Goal: Task Accomplishment & Management: Manage account settings

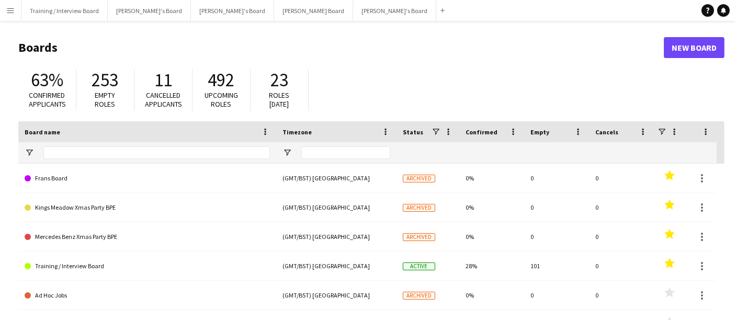
click at [3, 8] on button "Menu" at bounding box center [10, 10] width 21 height 21
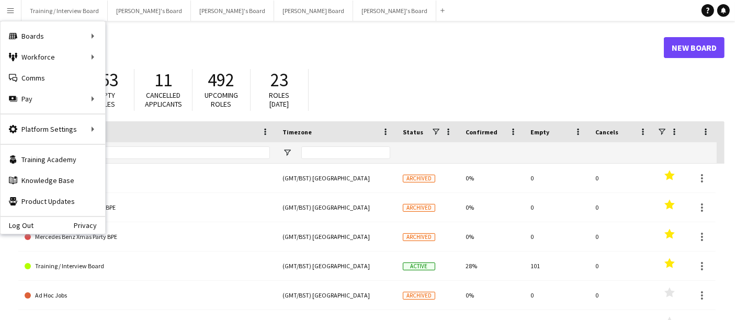
drag, startPoint x: 459, startPoint y: 67, endPoint x: 459, endPoint y: 170, distance: 103.1
click at [467, 66] on div "63% Confirmed applicants 253 Empty roles 11 Cancelled applicants 492 Upcoming r…" at bounding box center [371, 93] width 706 height 58
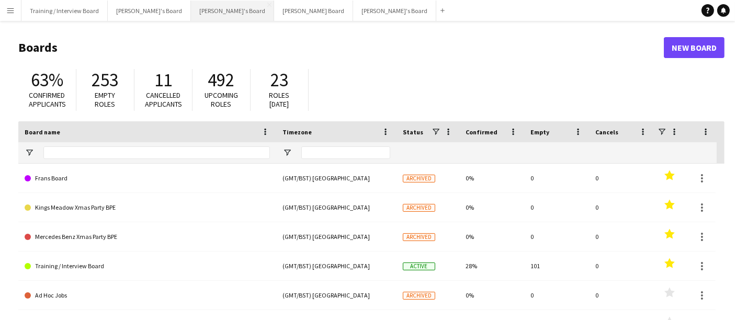
drag, startPoint x: 188, startPoint y: 13, endPoint x: 198, endPoint y: 20, distance: 11.9
click at [191, 13] on button "[PERSON_NAME]'s Board Close" at bounding box center [232, 11] width 83 height 20
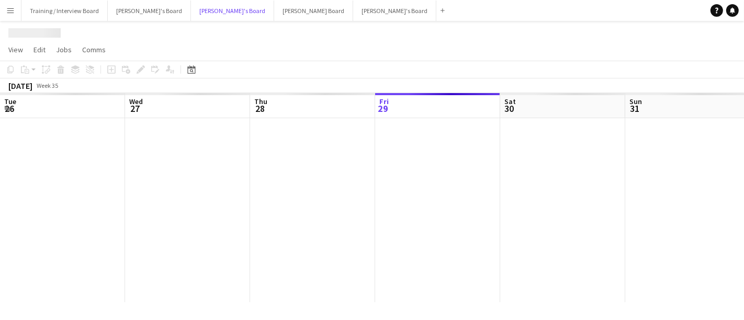
scroll to position [0, 250]
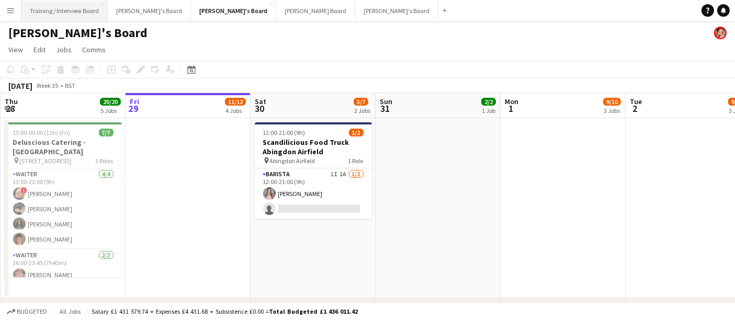
drag, startPoint x: 6, startPoint y: 10, endPoint x: 27, endPoint y: 20, distance: 23.2
click at [7, 9] on app-icon "Menu" at bounding box center [10, 10] width 8 height 8
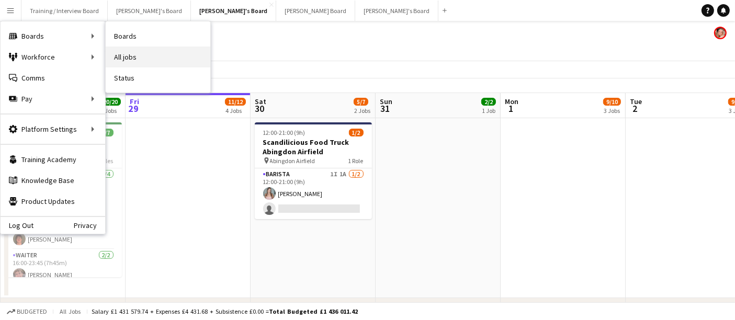
click at [172, 58] on link "All jobs" at bounding box center [158, 57] width 105 height 21
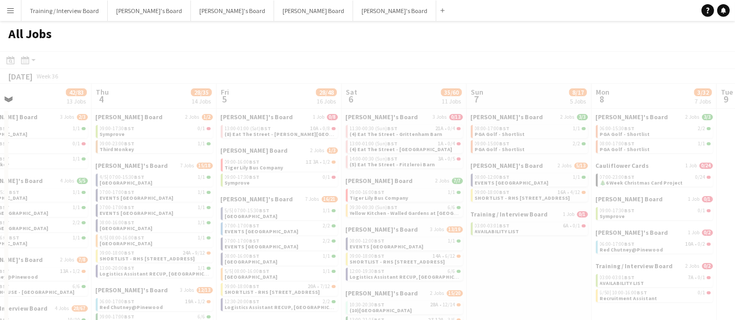
scroll to position [0, 284]
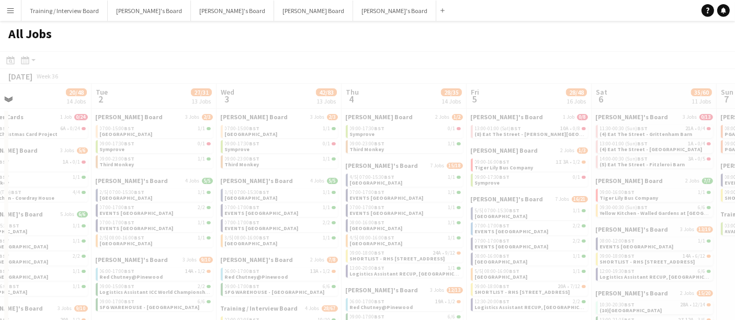
drag, startPoint x: 535, startPoint y: 240, endPoint x: 337, endPoint y: 310, distance: 209.3
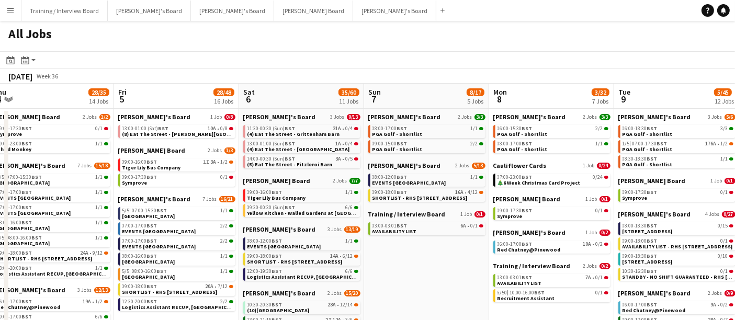
drag, startPoint x: 378, startPoint y: 271, endPoint x: -88, endPoint y: 221, distance: 468.3
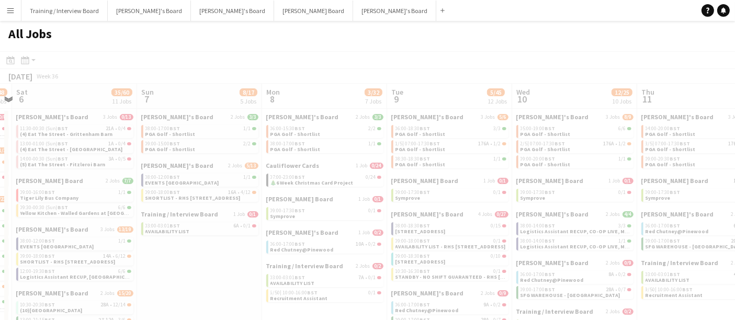
drag, startPoint x: 449, startPoint y: 234, endPoint x: 81, endPoint y: 194, distance: 370.5
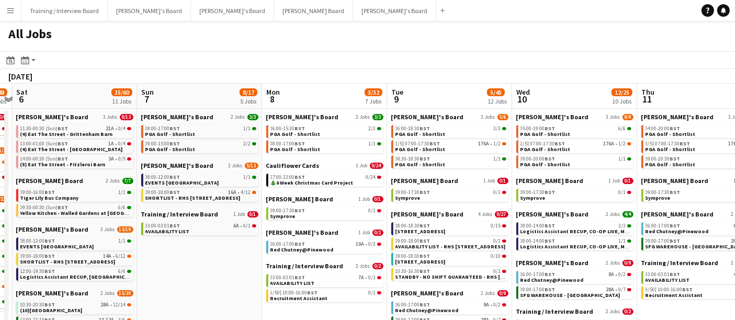
scroll to position [0, 292]
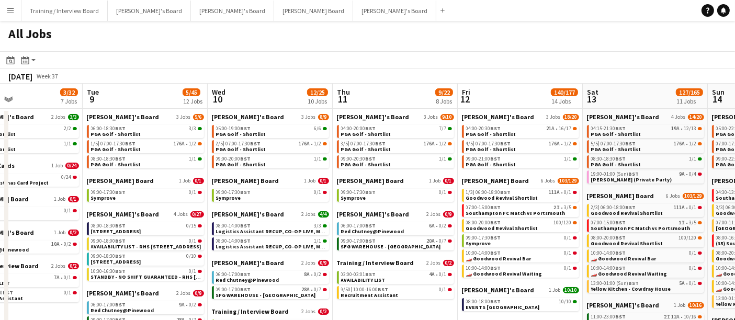
drag, startPoint x: 146, startPoint y: 215, endPoint x: -119, endPoint y: 179, distance: 268.2
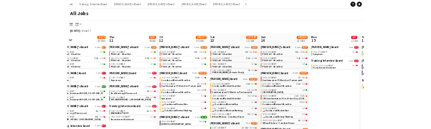
scroll to position [0, 331]
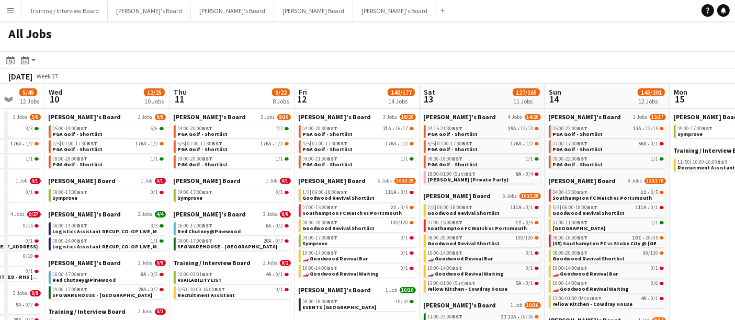
drag, startPoint x: 657, startPoint y: 204, endPoint x: 743, endPoint y: 191, distance: 87.8
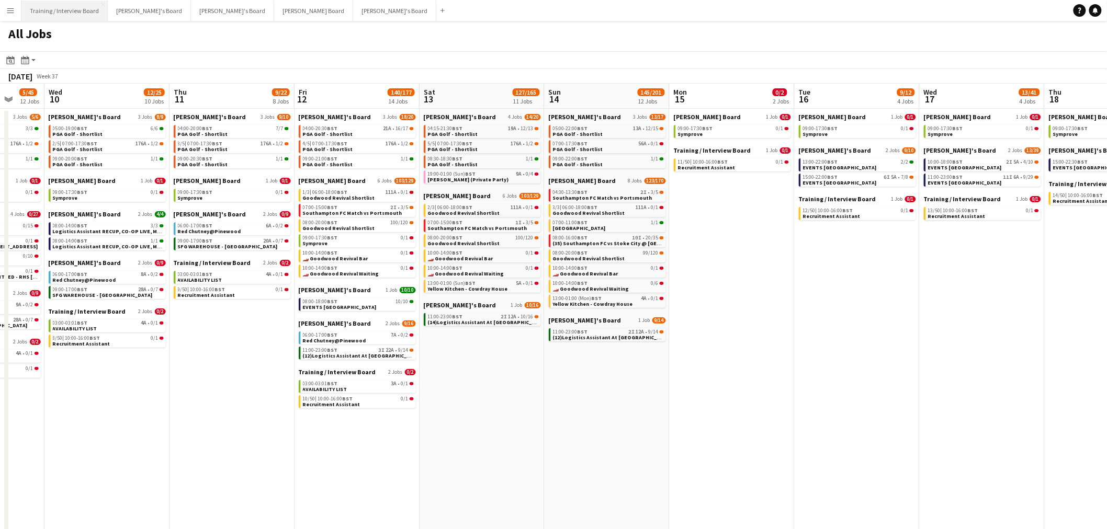
click at [84, 9] on button "Training / Interview Board Close" at bounding box center [64, 11] width 86 height 20
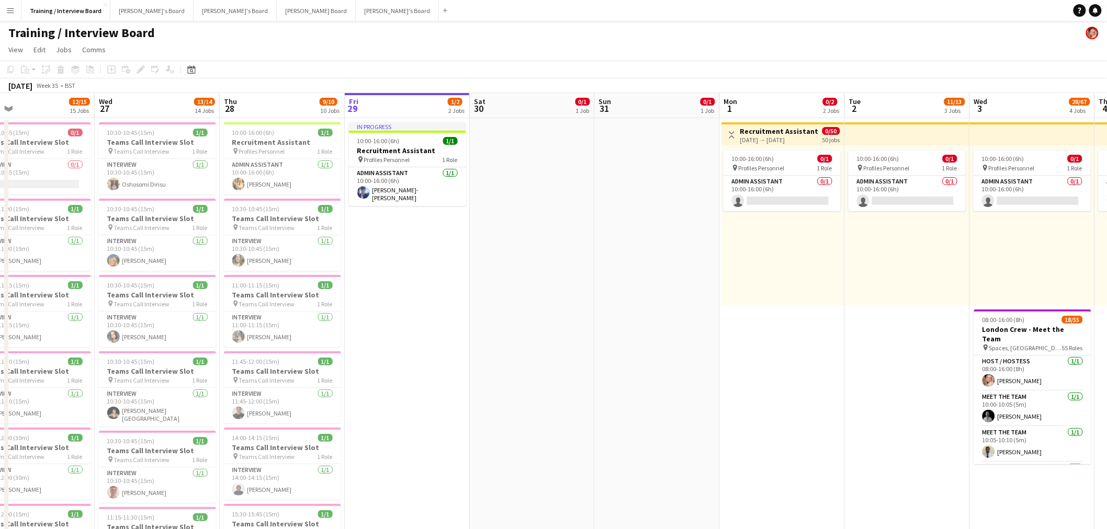
scroll to position [0, 280]
drag, startPoint x: 616, startPoint y: 275, endPoint x: 836, endPoint y: 284, distance: 220.0
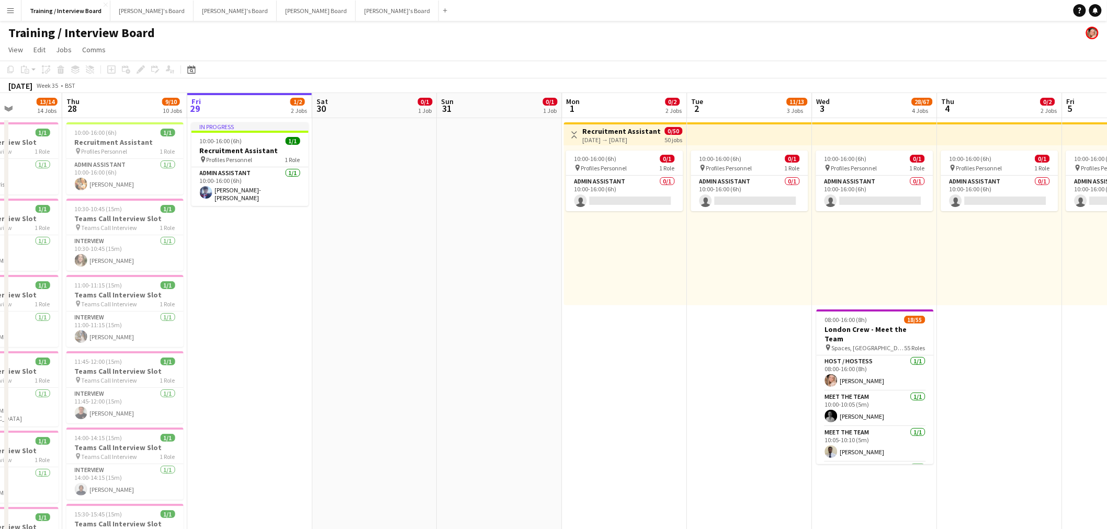
drag, startPoint x: 836, startPoint y: 391, endPoint x: 720, endPoint y: 375, distance: 116.3
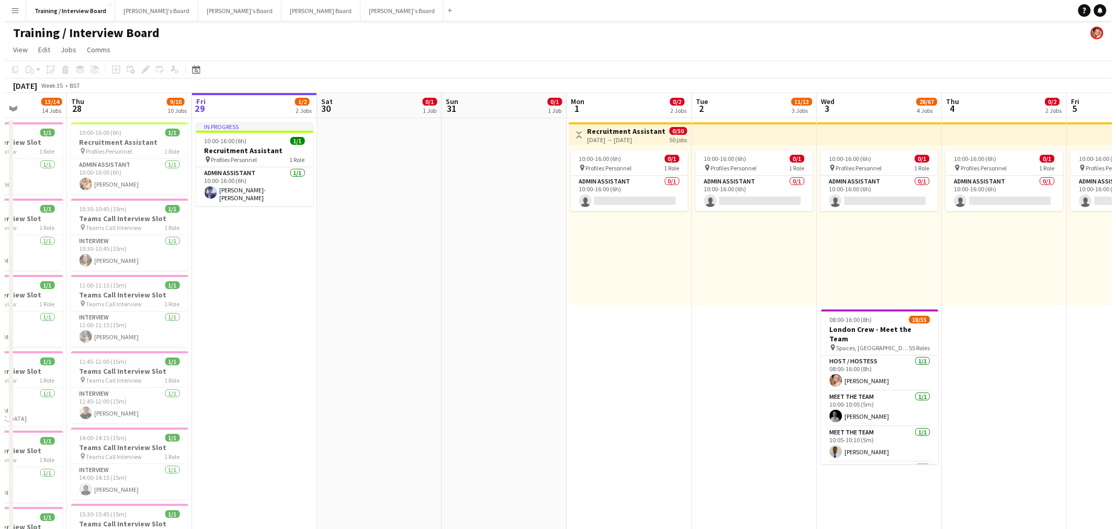
scroll to position [0, 315]
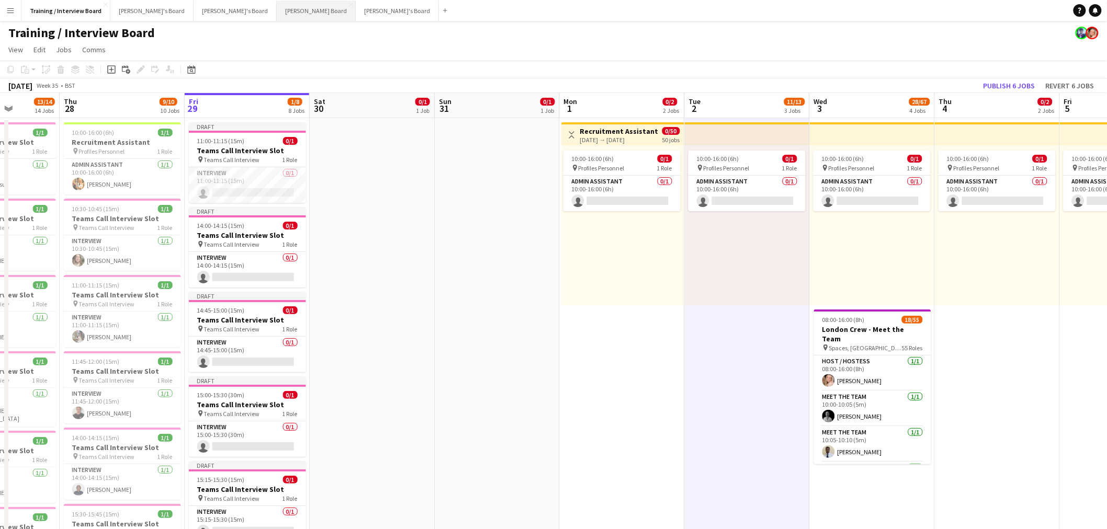
click at [277, 11] on button "[PERSON_NAME] Board Close" at bounding box center [316, 11] width 79 height 20
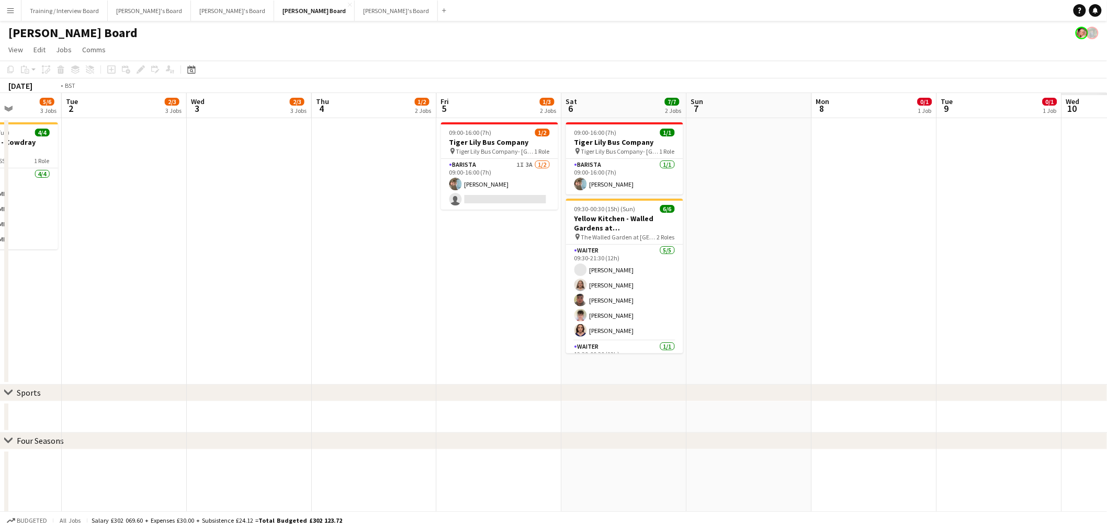
drag, startPoint x: 502, startPoint y: 279, endPoint x: 1107, endPoint y: 217, distance: 607.5
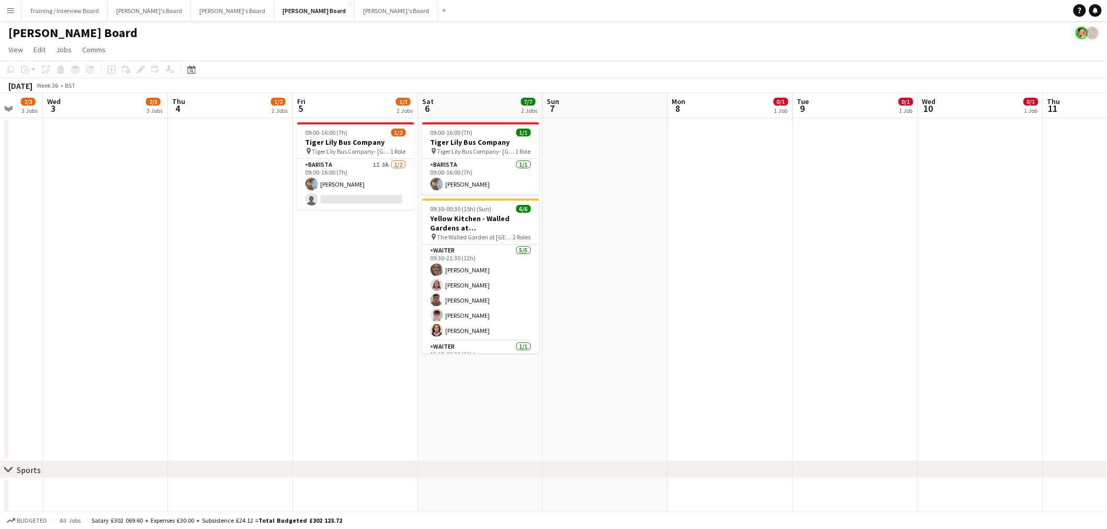
drag, startPoint x: 728, startPoint y: 248, endPoint x: 391, endPoint y: 311, distance: 342.8
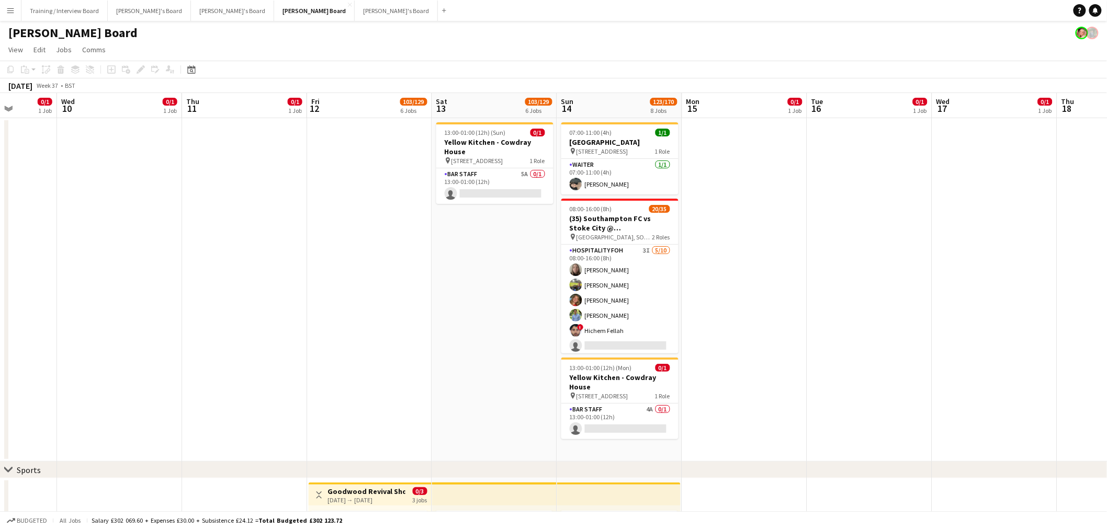
scroll to position [0, 405]
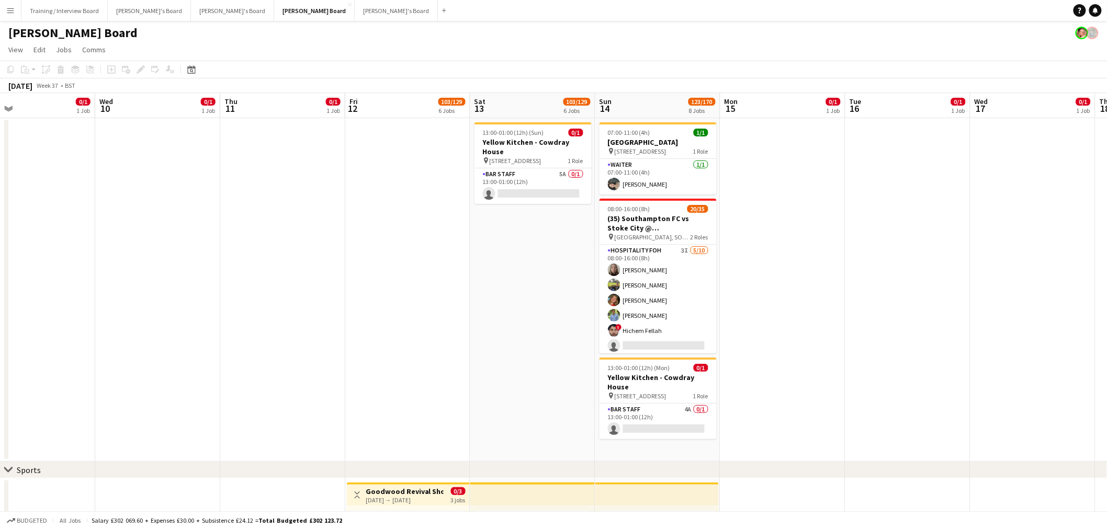
drag, startPoint x: 634, startPoint y: 305, endPoint x: 244, endPoint y: 305, distance: 389.8
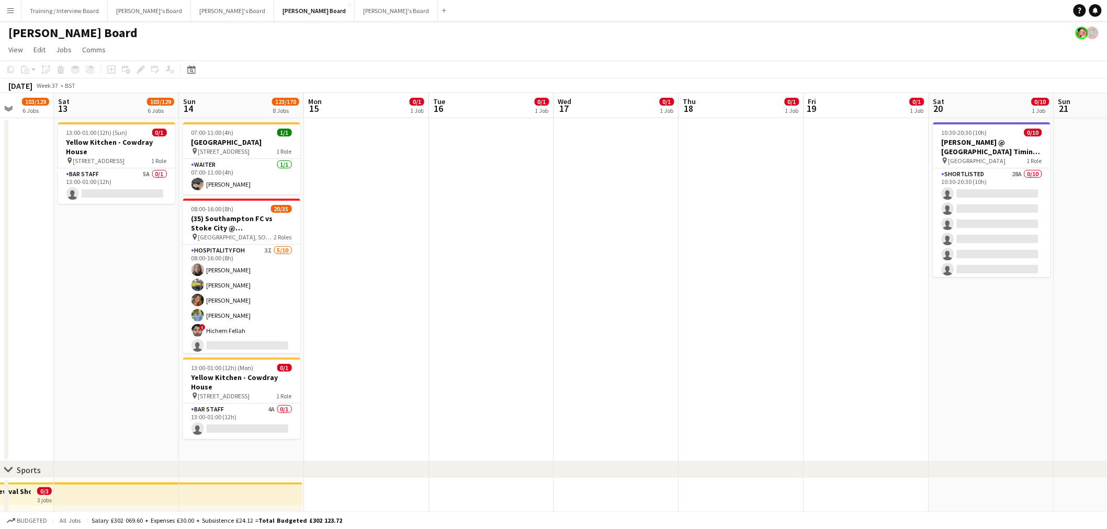
drag, startPoint x: 624, startPoint y: 235, endPoint x: 405, endPoint y: 233, distance: 218.7
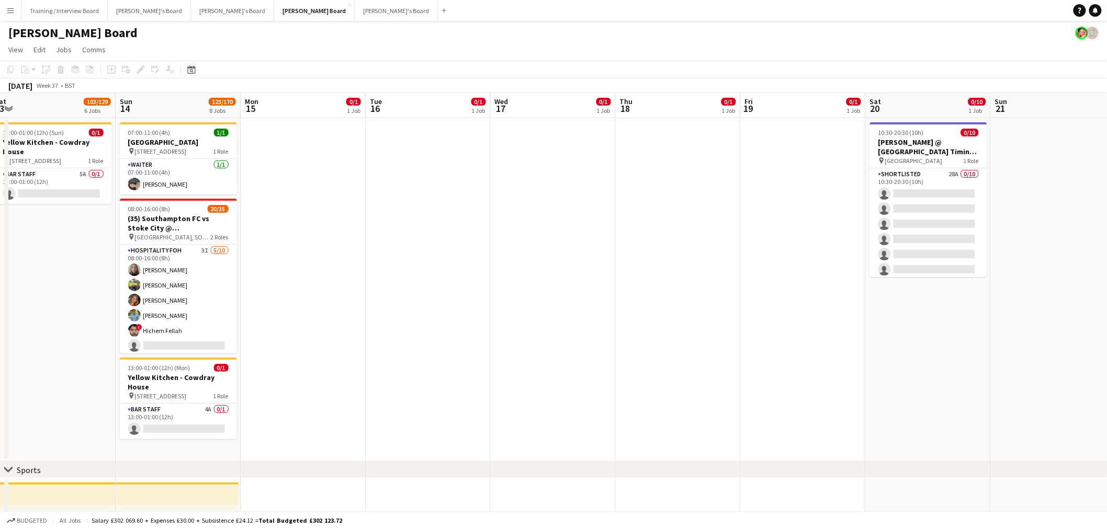
scroll to position [0, 390]
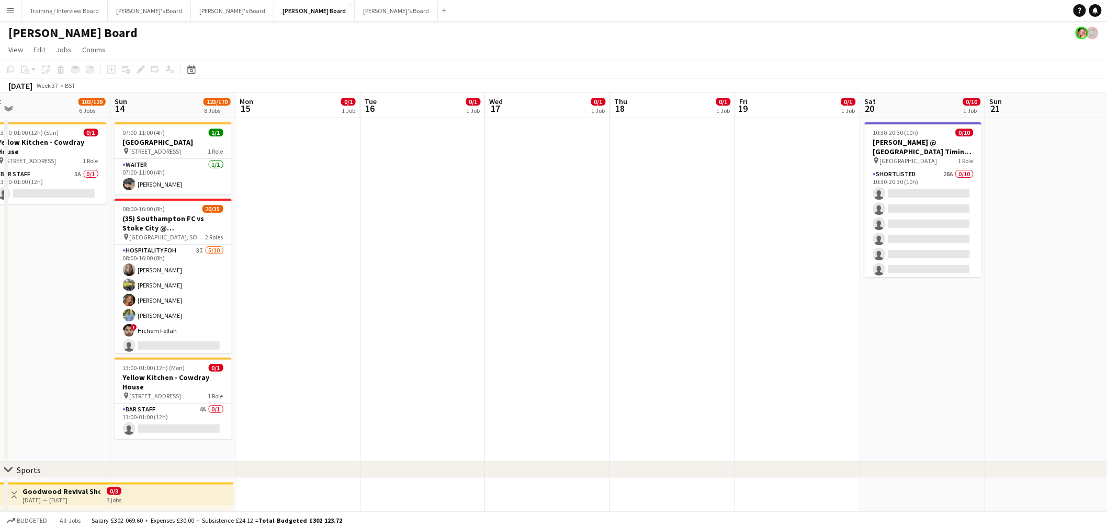
drag, startPoint x: 966, startPoint y: 301, endPoint x: 918, endPoint y: 302, distance: 48.2
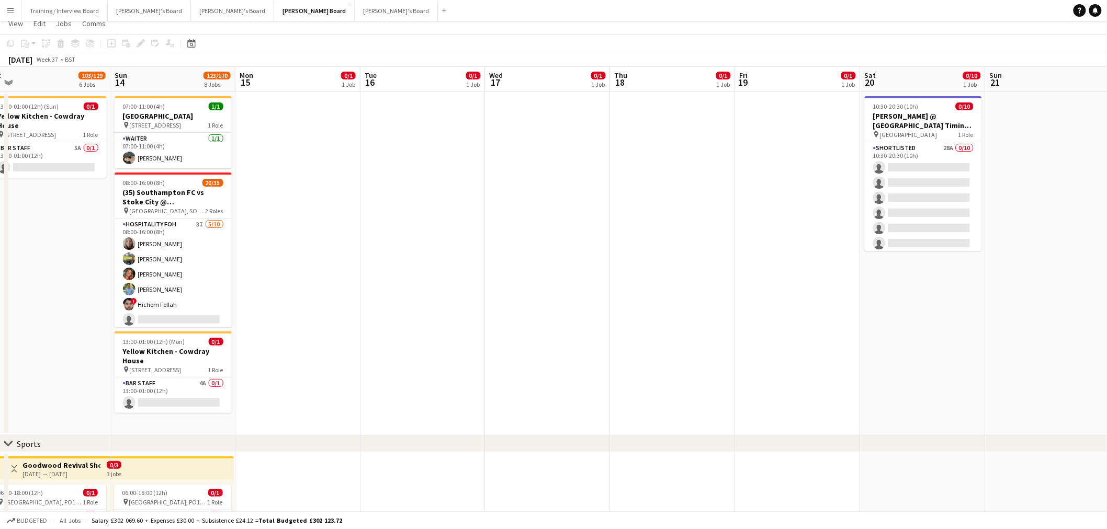
scroll to position [0, 0]
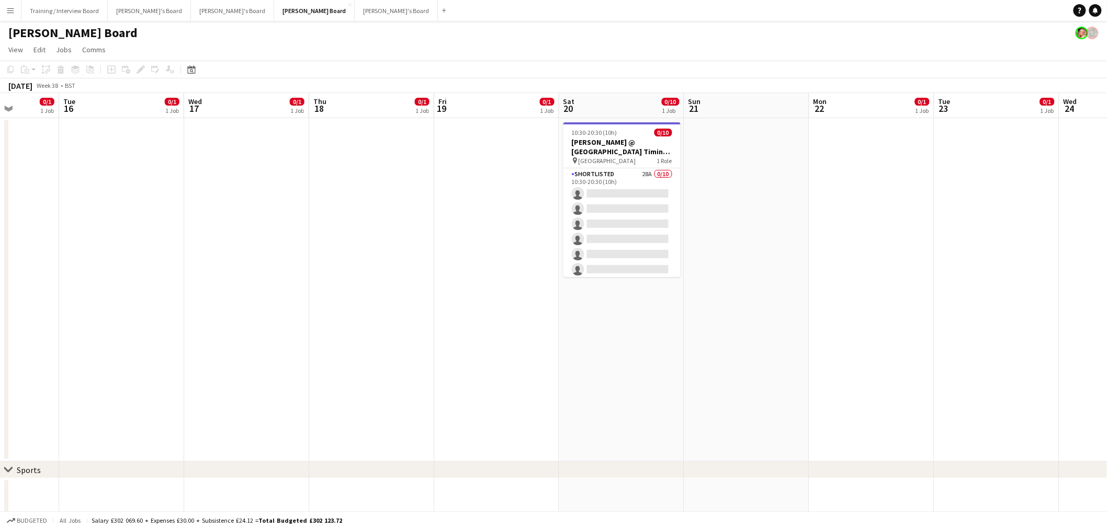
drag, startPoint x: 456, startPoint y: 260, endPoint x: 344, endPoint y: 172, distance: 142.8
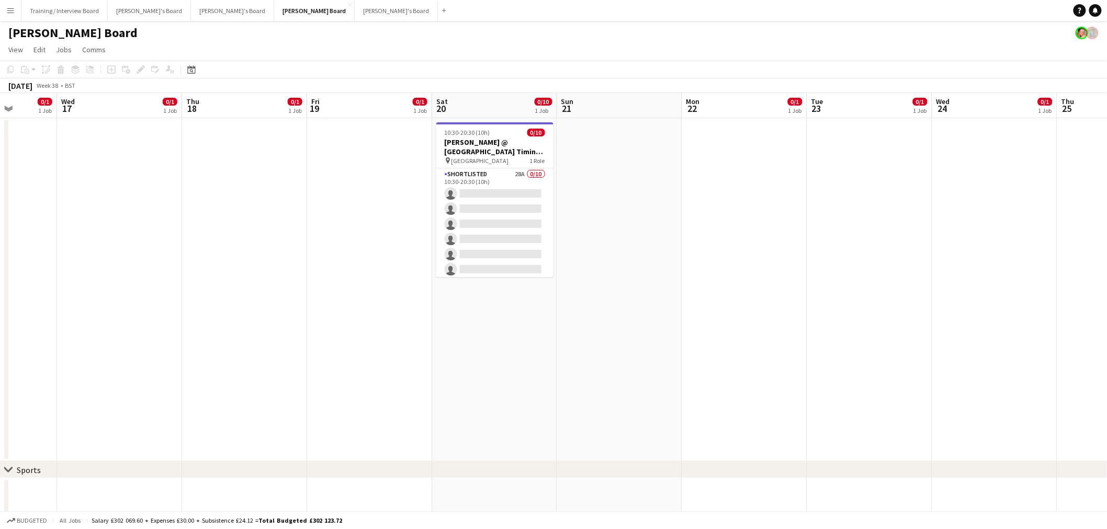
scroll to position [0, 358]
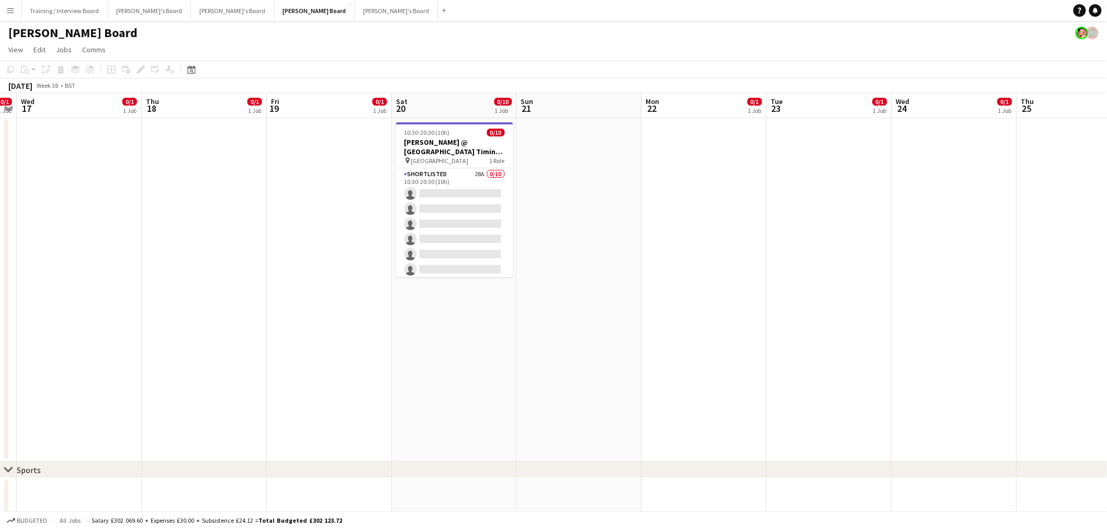
drag, startPoint x: 715, startPoint y: 114, endPoint x: 637, endPoint y: 80, distance: 84.8
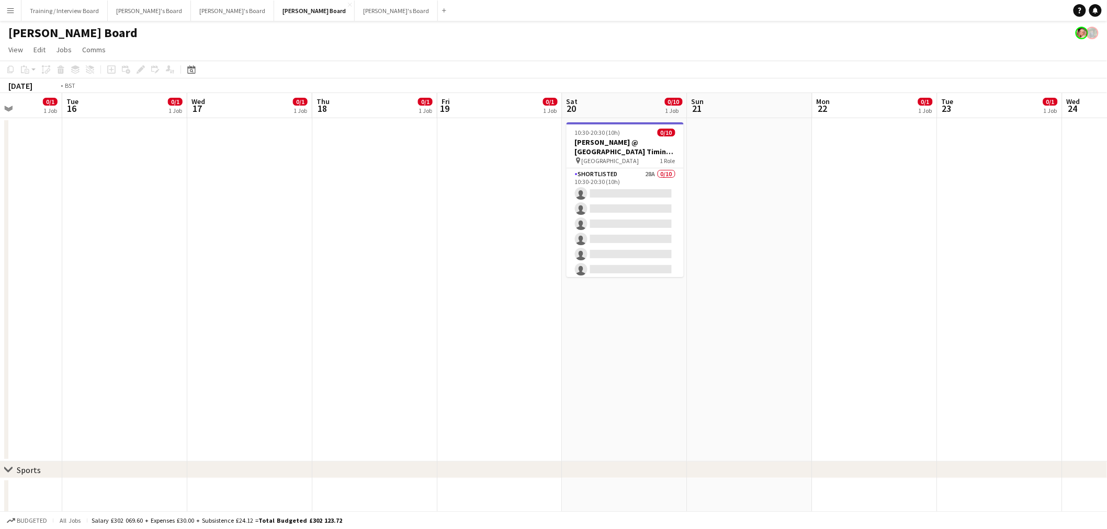
drag, startPoint x: 571, startPoint y: 332, endPoint x: 749, endPoint y: 380, distance: 183.6
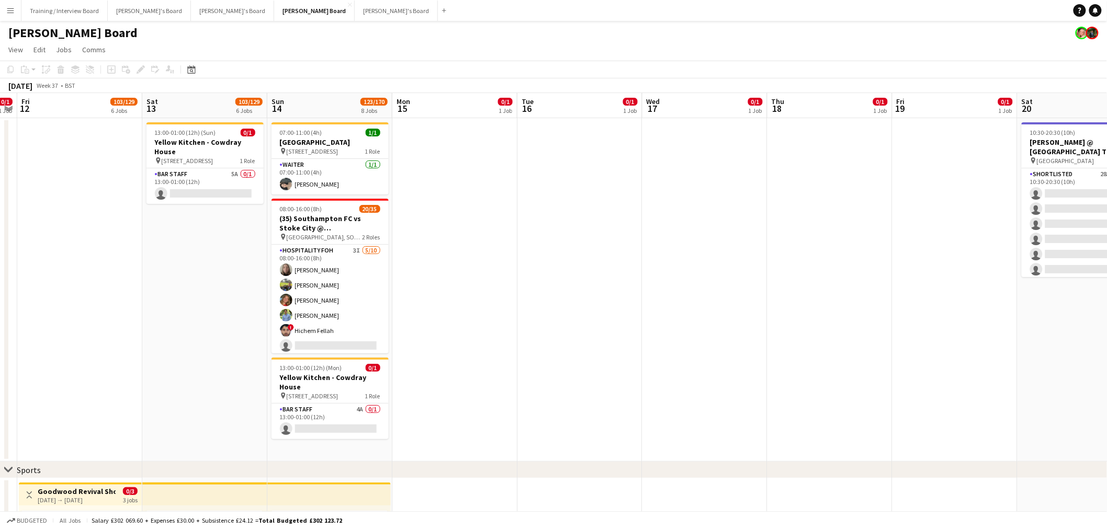
drag, startPoint x: 538, startPoint y: 307, endPoint x: 647, endPoint y: 311, distance: 109.4
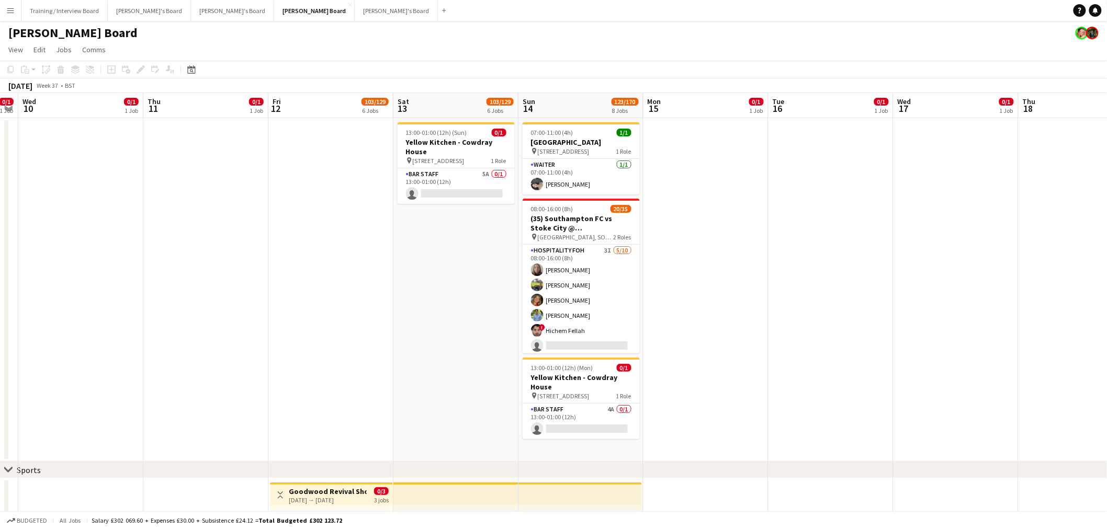
scroll to position [0, 241]
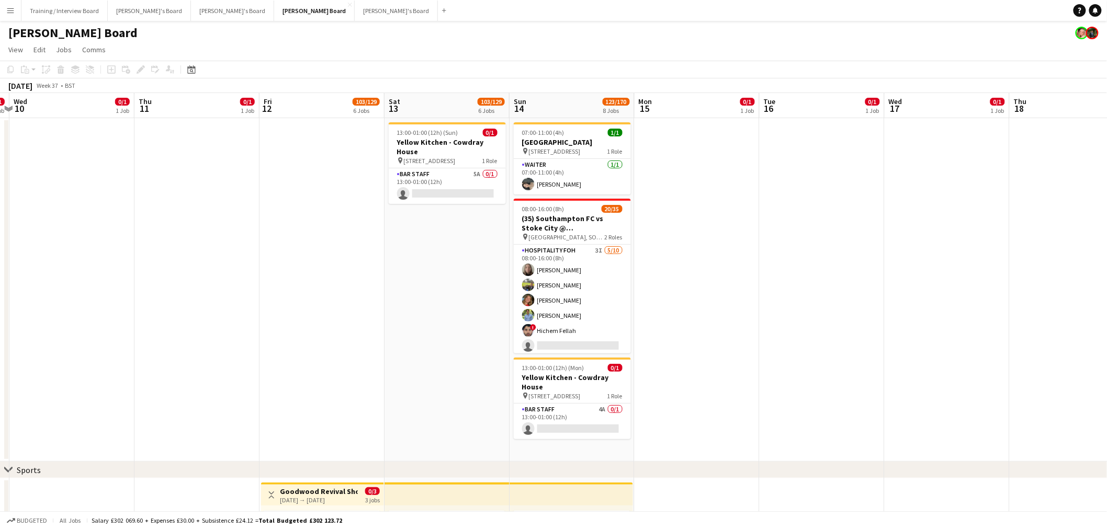
drag, startPoint x: 837, startPoint y: 300, endPoint x: 859, endPoint y: 302, distance: 22.1
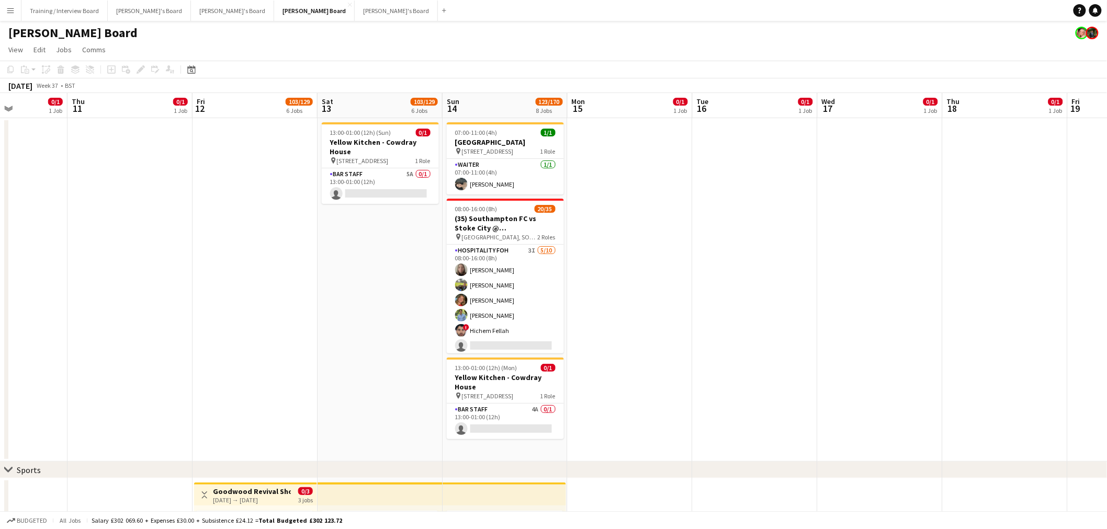
drag, startPoint x: 498, startPoint y: 252, endPoint x: 536, endPoint y: 257, distance: 38.5
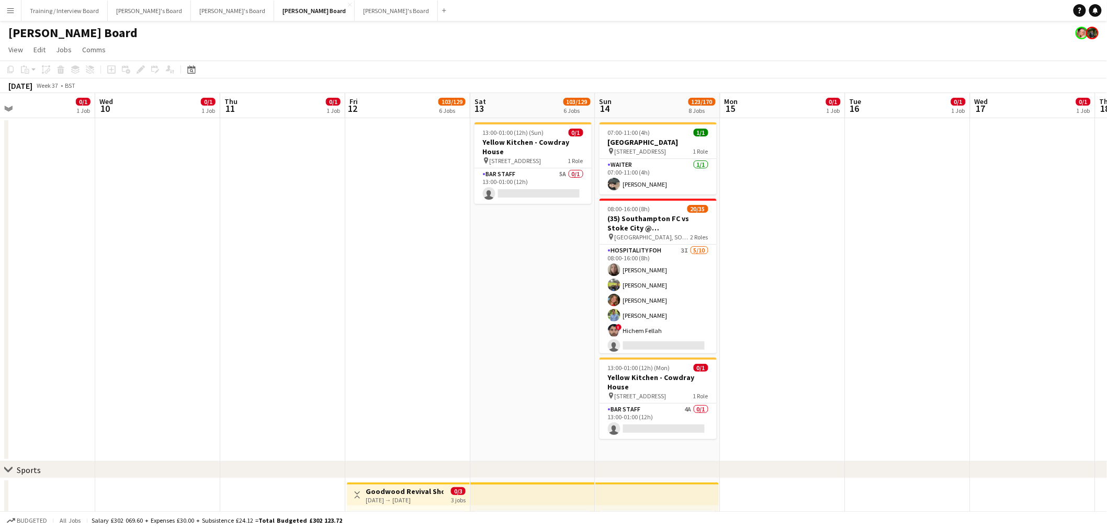
scroll to position [0, 276]
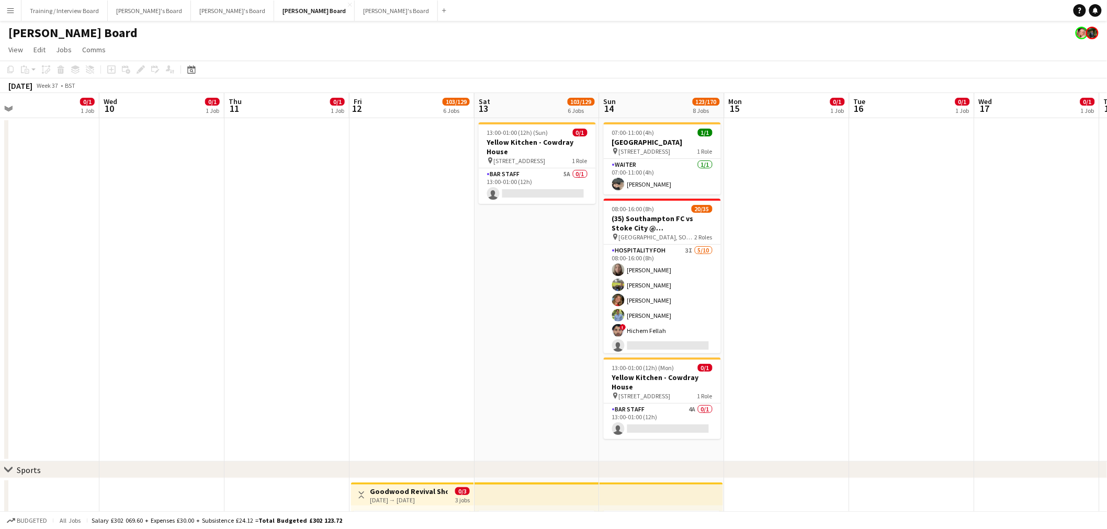
drag, startPoint x: 859, startPoint y: 426, endPoint x: 882, endPoint y: 416, distance: 24.9
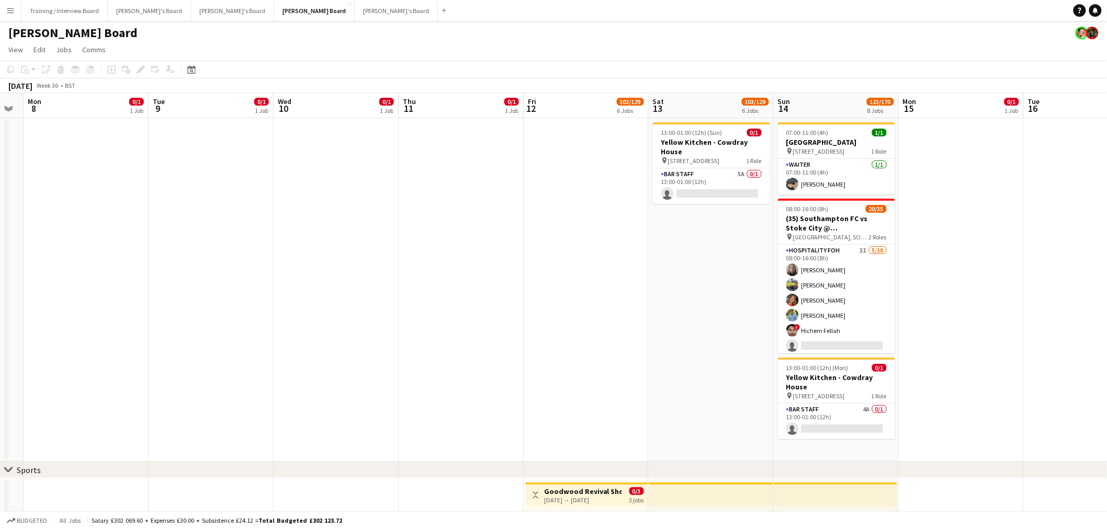
scroll to position [0, 216]
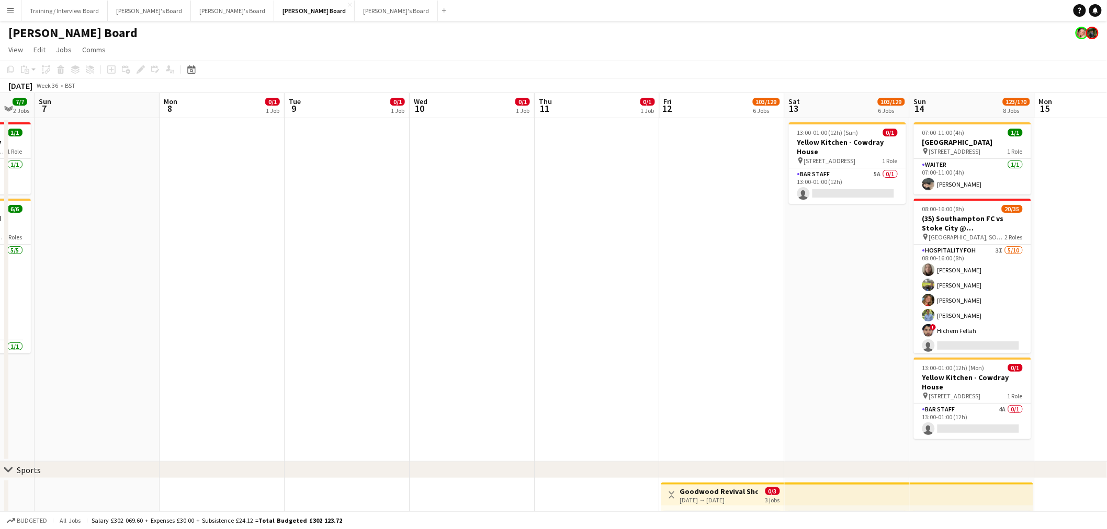
scroll to position [0, 257]
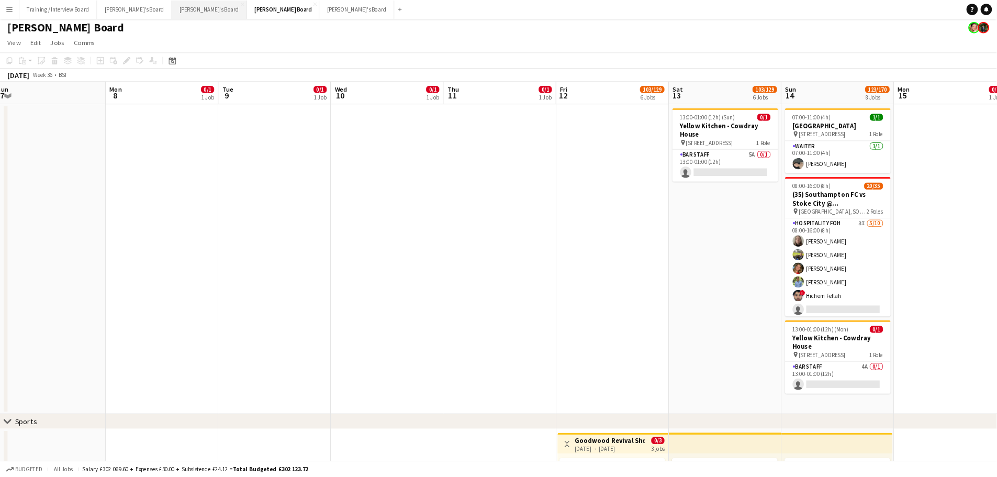
scroll to position [0, 0]
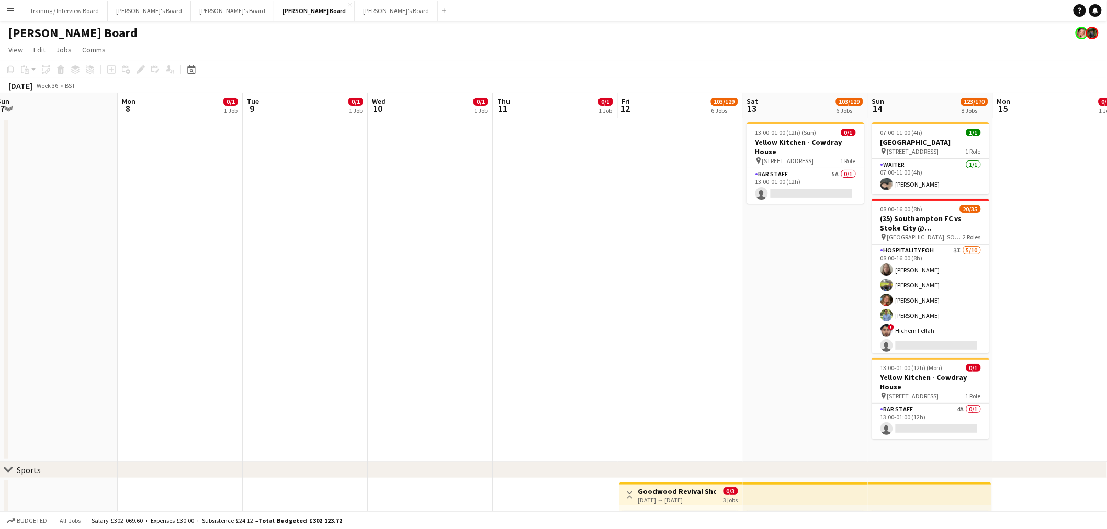
click at [448, 320] on app-date-cell at bounding box center [430, 290] width 125 height 344
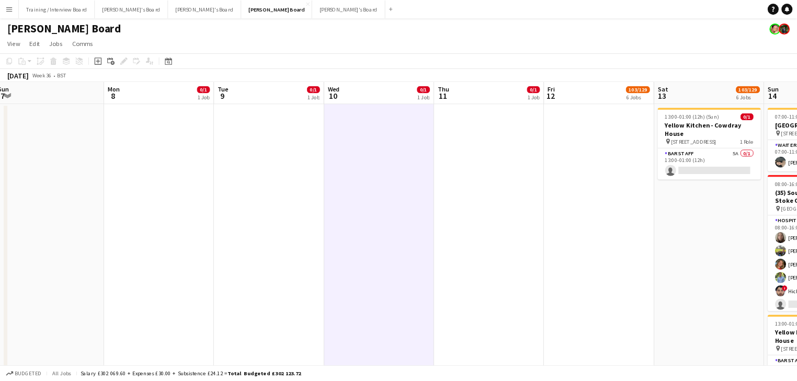
scroll to position [0, 257]
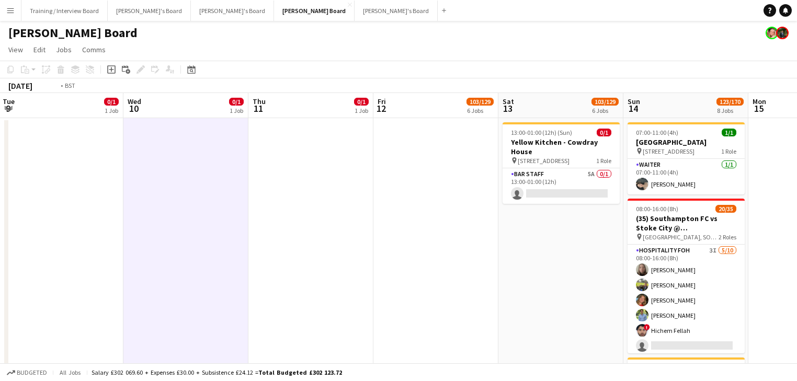
drag, startPoint x: 565, startPoint y: 202, endPoint x: 314, endPoint y: 154, distance: 255.2
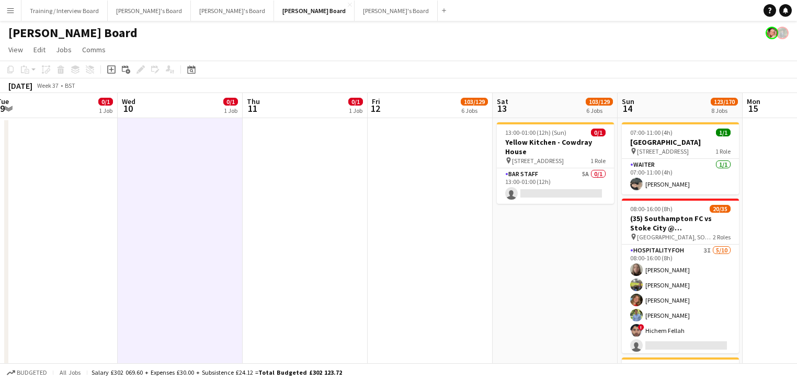
scroll to position [0, 276]
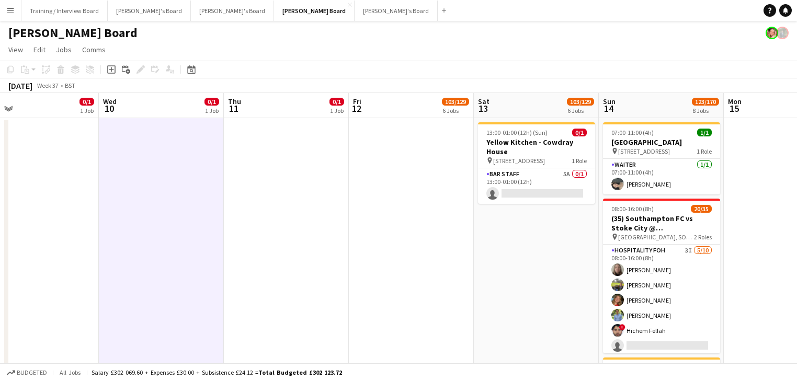
drag, startPoint x: 395, startPoint y: 358, endPoint x: 387, endPoint y: 358, distance: 7.8
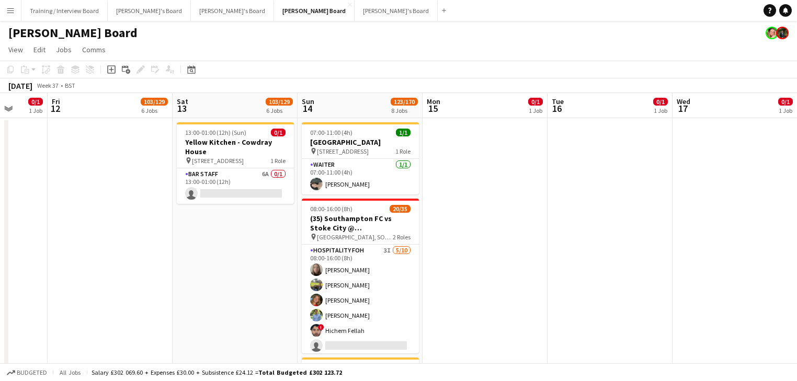
drag, startPoint x: 192, startPoint y: 263, endPoint x: 163, endPoint y: 258, distance: 29.2
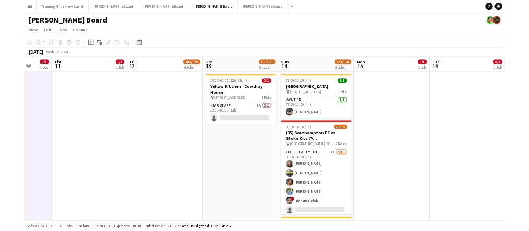
scroll to position [0, 308]
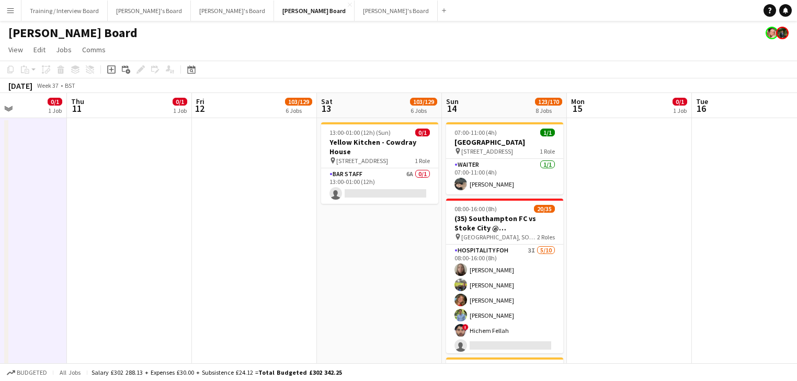
drag, startPoint x: 133, startPoint y: 208, endPoint x: 179, endPoint y: 211, distance: 46.1
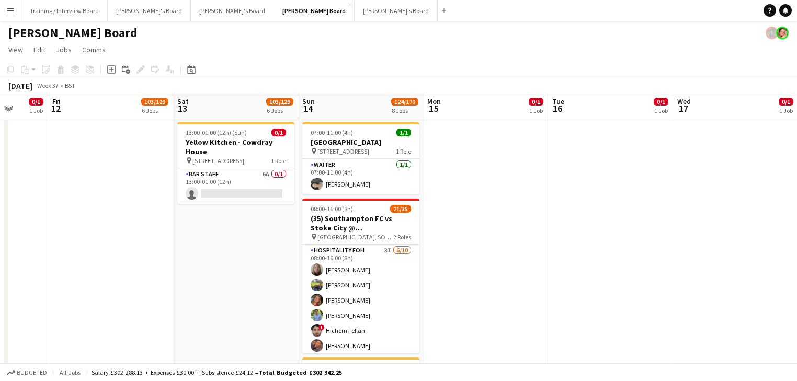
drag, startPoint x: 535, startPoint y: 195, endPoint x: 406, endPoint y: 175, distance: 130.8
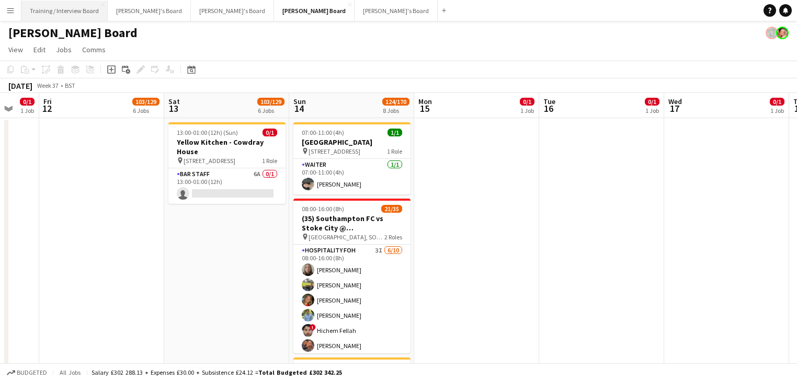
click at [46, 10] on button "Training / Interview Board Close" at bounding box center [64, 11] width 86 height 20
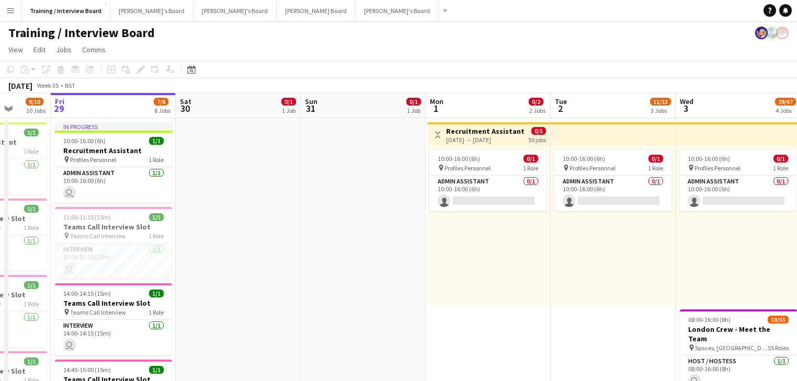
drag, startPoint x: 420, startPoint y: 188, endPoint x: 367, endPoint y: 249, distance: 80.8
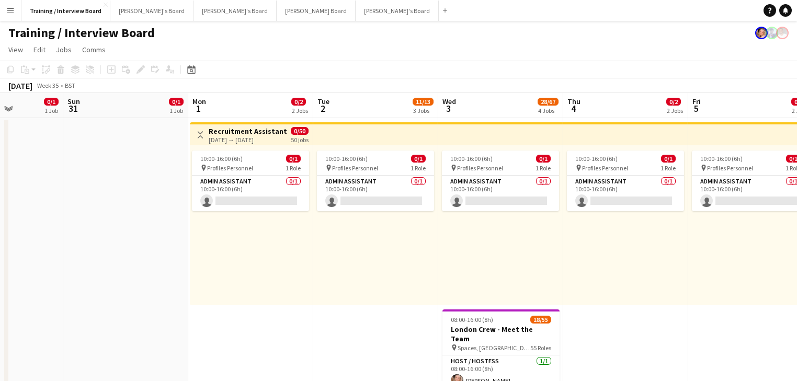
scroll to position [0, 442]
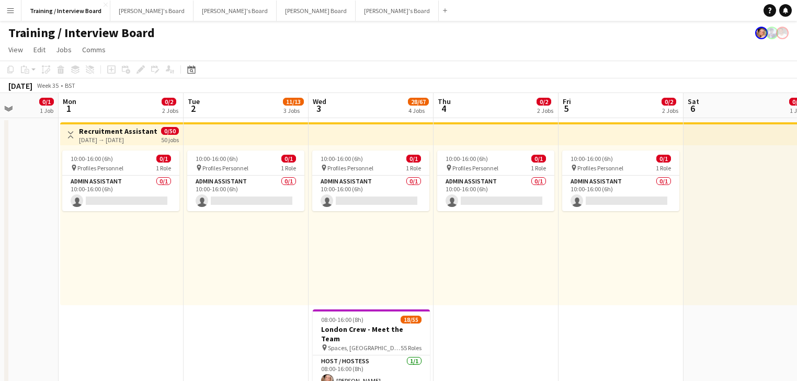
drag, startPoint x: 442, startPoint y: 273, endPoint x: 136, endPoint y: 229, distance: 309.2
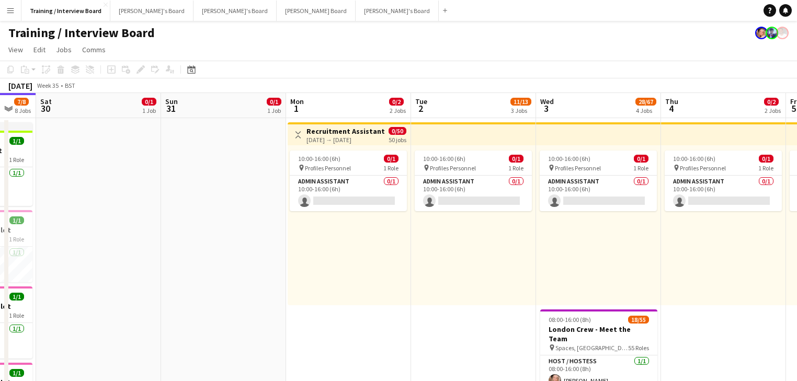
scroll to position [0, 306]
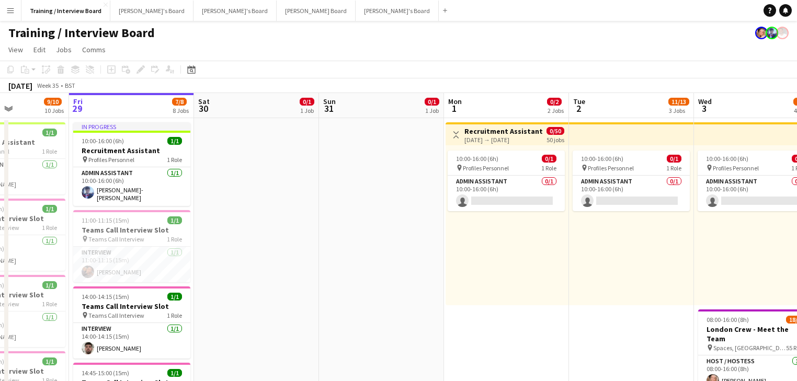
drag, startPoint x: 249, startPoint y: 293, endPoint x: 635, endPoint y: 361, distance: 391.6
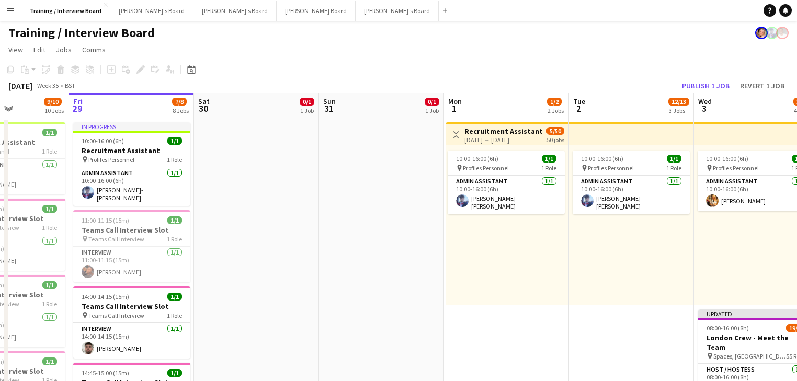
scroll to position [0, 266]
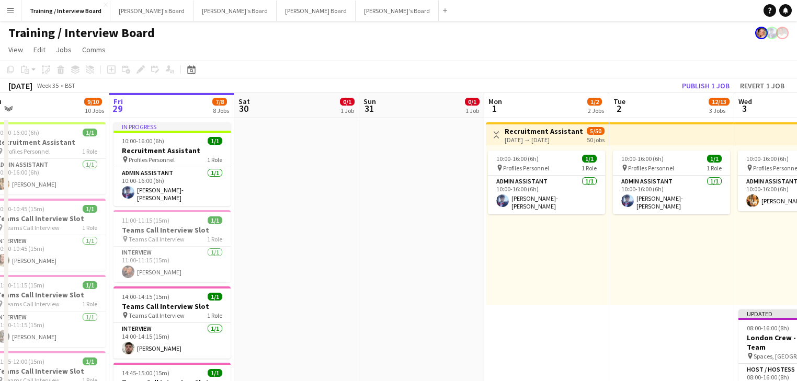
drag, startPoint x: 276, startPoint y: 236, endPoint x: 316, endPoint y: 72, distance: 169.5
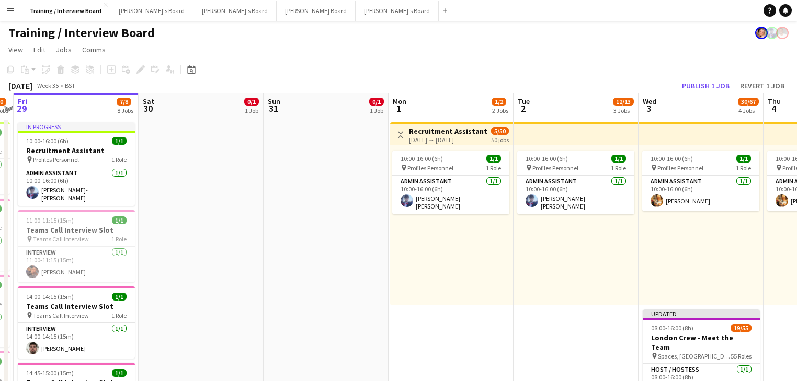
scroll to position [0, 371]
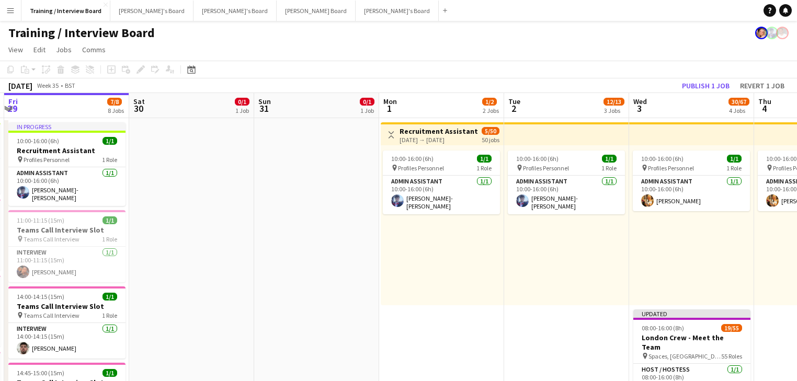
drag, startPoint x: 504, startPoint y: 221, endPoint x: 399, endPoint y: 224, distance: 105.2
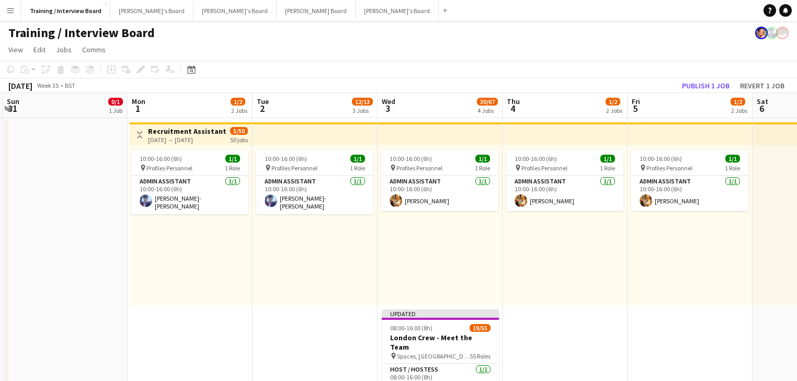
scroll to position [0, 471]
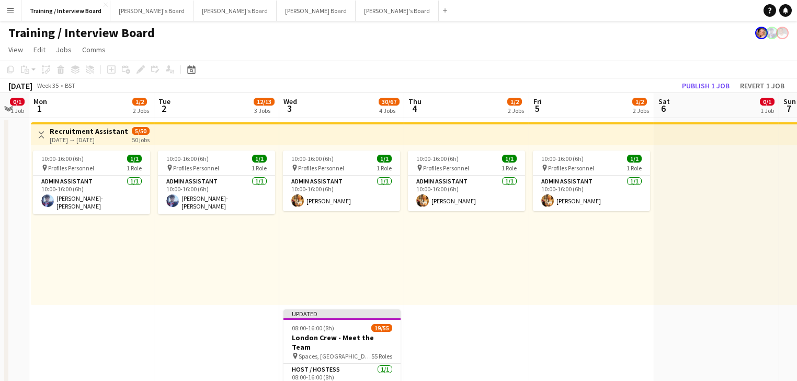
drag, startPoint x: 565, startPoint y: 283, endPoint x: 216, endPoint y: 295, distance: 349.7
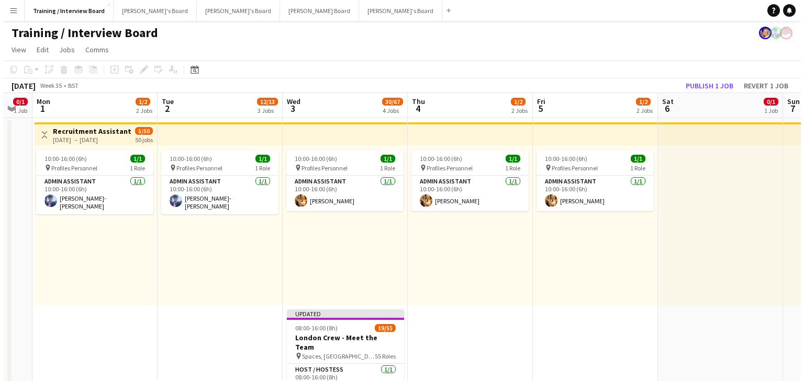
scroll to position [0, 374]
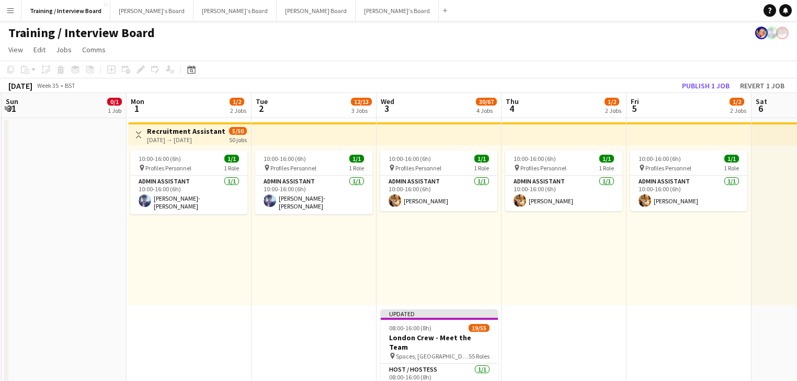
drag, startPoint x: 192, startPoint y: 230, endPoint x: 289, endPoint y: 241, distance: 97.9
click at [9, 11] on app-icon "Menu" at bounding box center [10, 10] width 8 height 8
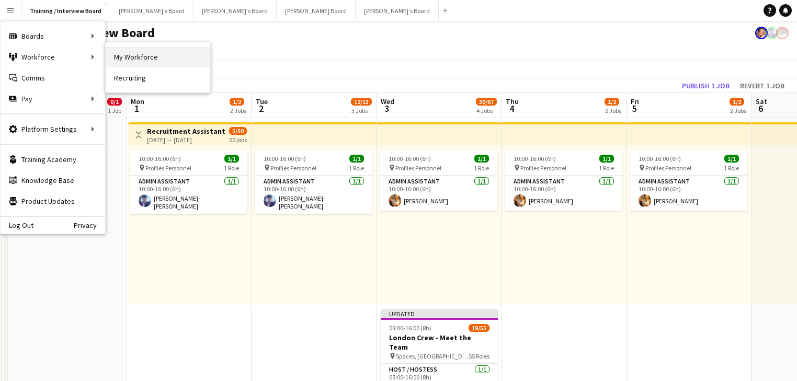
click at [130, 53] on link "My Workforce" at bounding box center [158, 57] width 105 height 21
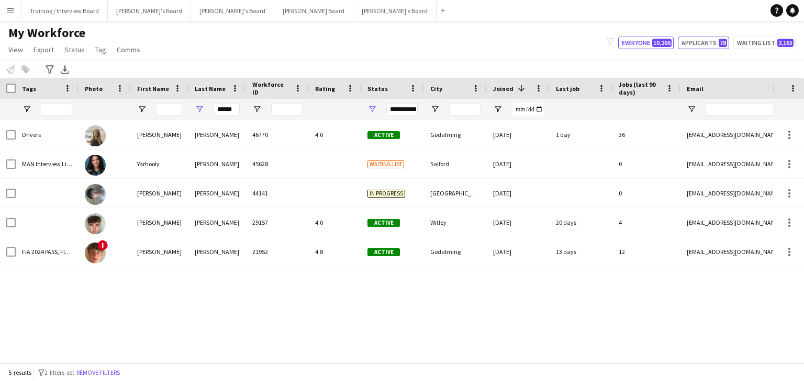
click at [726, 43] on span "78" at bounding box center [722, 43] width 8 height 8
type input "**********"
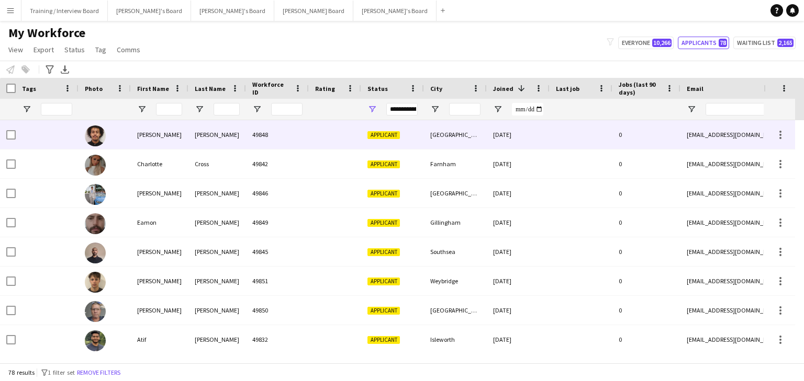
click at [221, 140] on div "[PERSON_NAME]" at bounding box center [217, 134] width 58 height 29
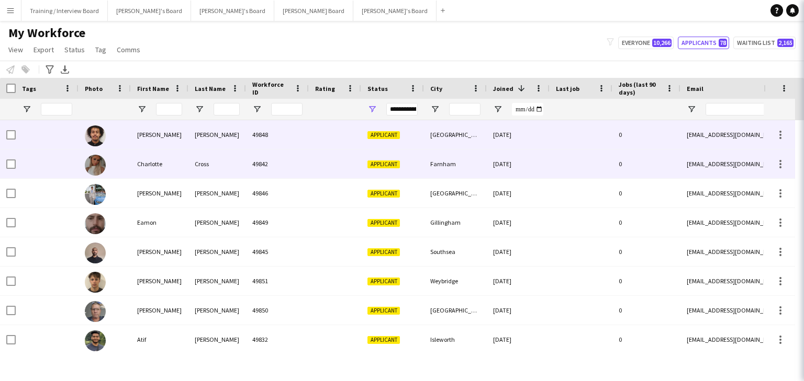
click at [221, 168] on div "Cross" at bounding box center [217, 164] width 58 height 29
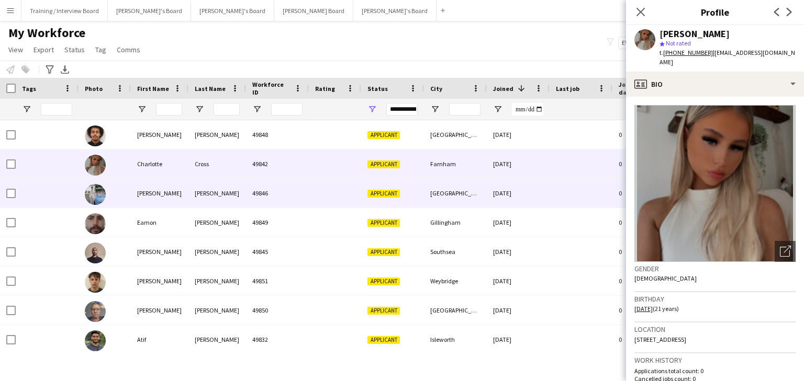
click at [200, 199] on div "[PERSON_NAME]" at bounding box center [217, 193] width 58 height 29
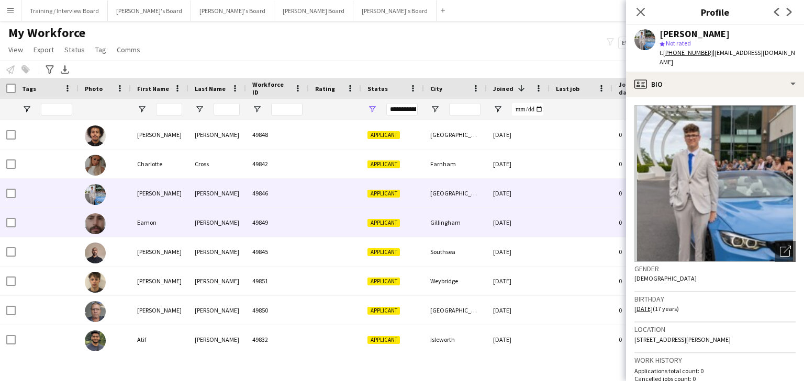
click at [245, 230] on div "[PERSON_NAME]" at bounding box center [217, 222] width 58 height 29
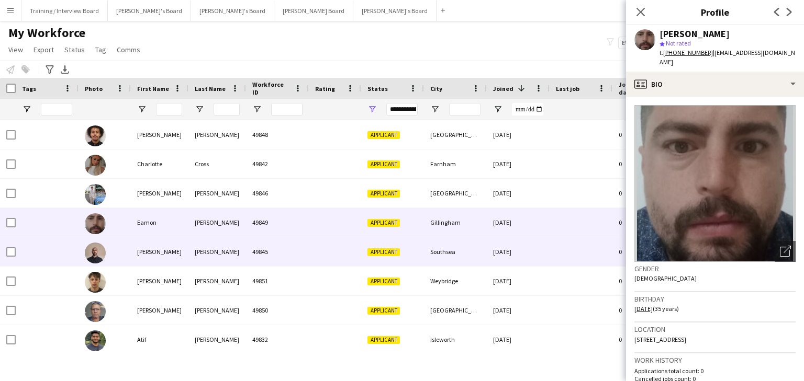
click at [249, 242] on div "49845" at bounding box center [277, 252] width 63 height 29
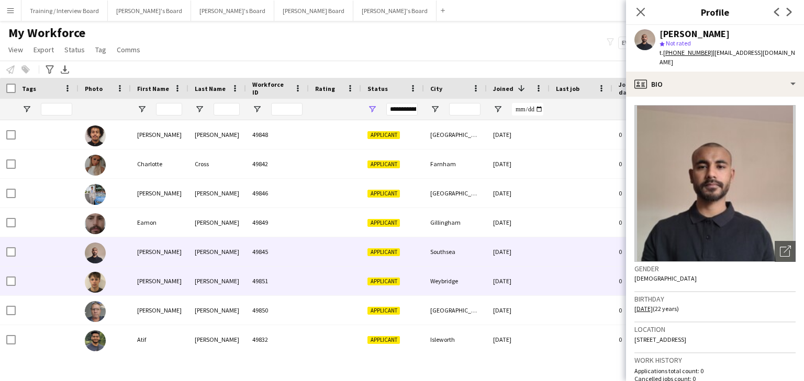
click at [246, 278] on div "49851" at bounding box center [277, 281] width 63 height 29
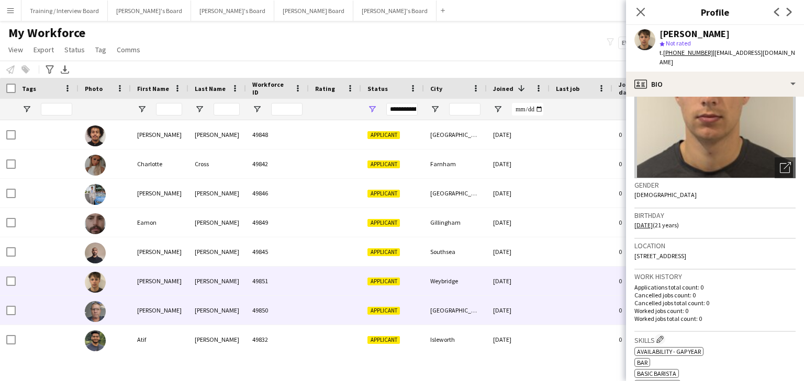
click at [431, 317] on div "[GEOGRAPHIC_DATA]" at bounding box center [455, 310] width 63 height 29
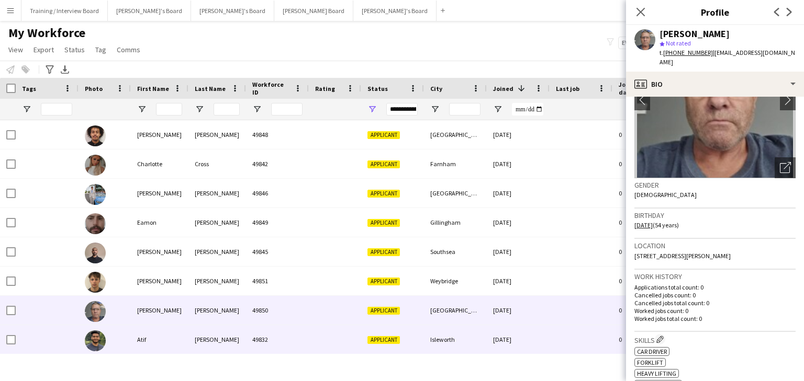
click at [508, 320] on div "[DATE]" at bounding box center [518, 339] width 63 height 29
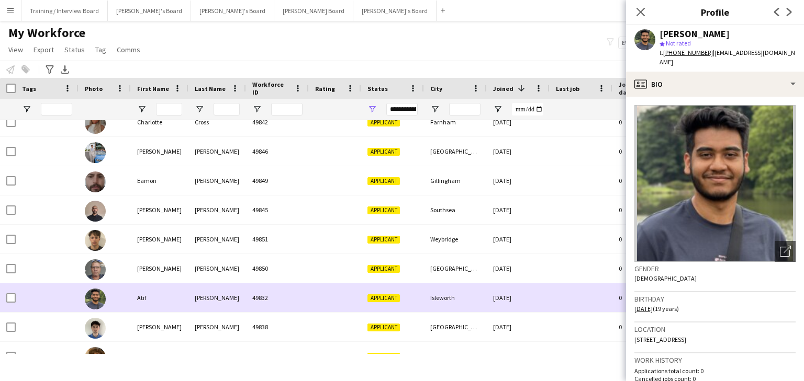
click at [447, 310] on div "Isleworth" at bounding box center [455, 298] width 63 height 29
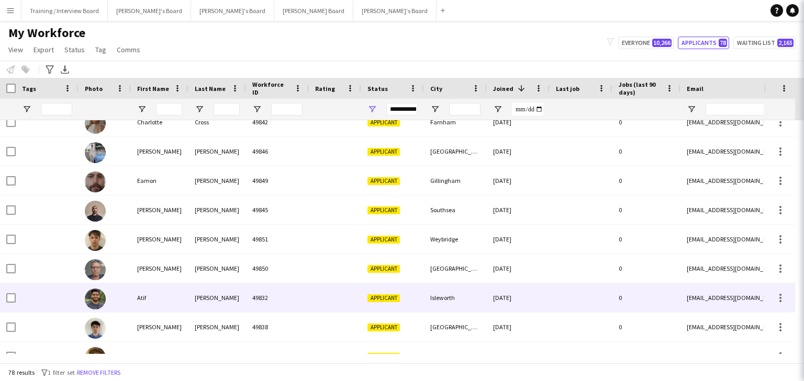
click at [454, 320] on div "[GEOGRAPHIC_DATA]" at bounding box center [455, 327] width 63 height 29
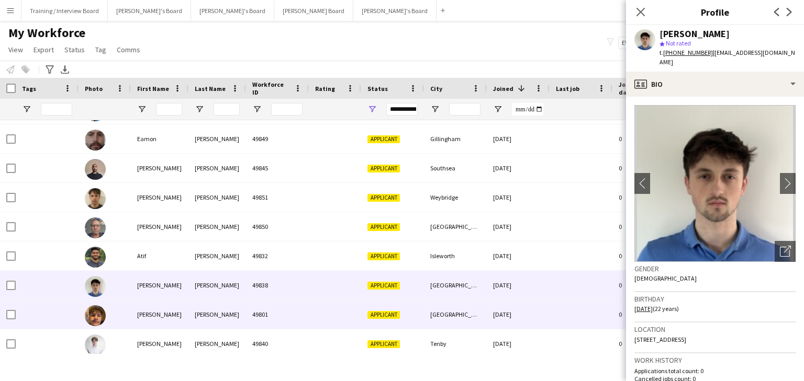
click at [450, 320] on div "[GEOGRAPHIC_DATA]" at bounding box center [455, 314] width 63 height 29
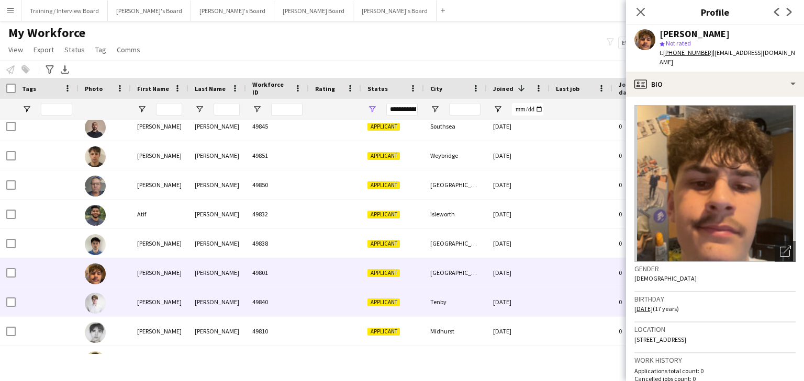
click at [452, 303] on div "Tenby" at bounding box center [455, 302] width 63 height 29
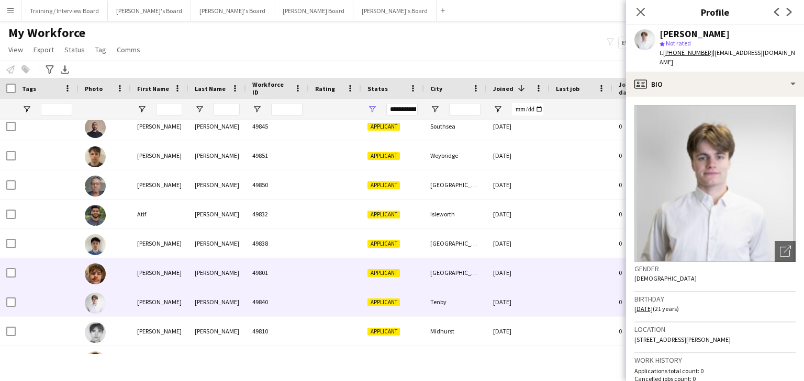
click at [469, 280] on div "[GEOGRAPHIC_DATA]" at bounding box center [455, 272] width 63 height 29
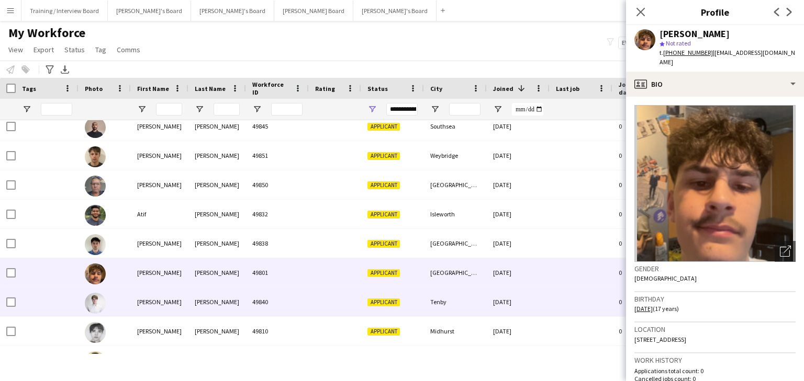
click at [474, 303] on div "Tenby" at bounding box center [455, 302] width 63 height 29
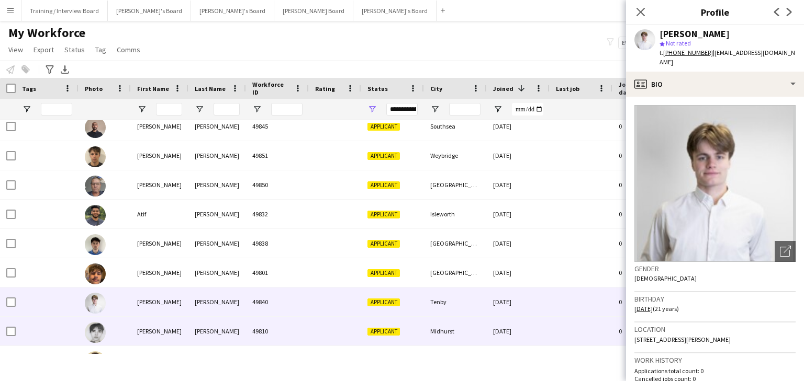
click at [460, 320] on div "Midhurst" at bounding box center [455, 331] width 63 height 29
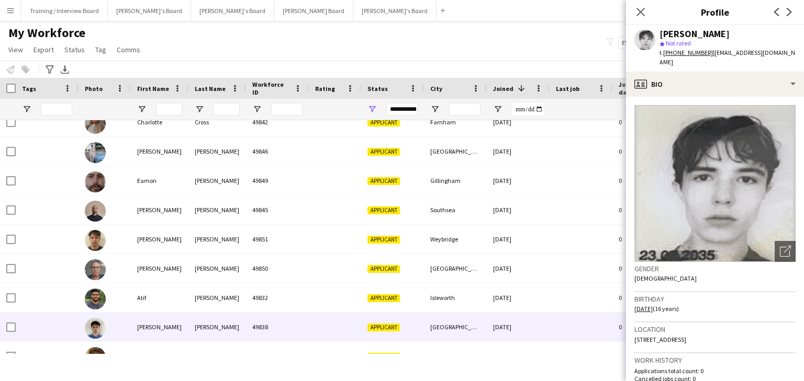
click at [436, 320] on div "[GEOGRAPHIC_DATA]" at bounding box center [455, 327] width 63 height 29
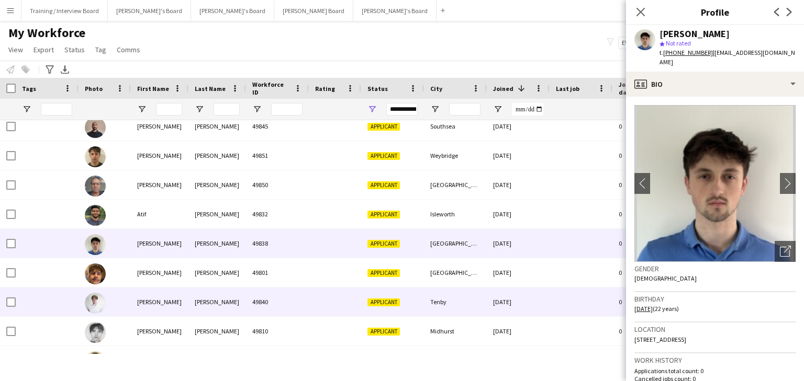
click at [448, 299] on div "Tenby" at bounding box center [455, 302] width 63 height 29
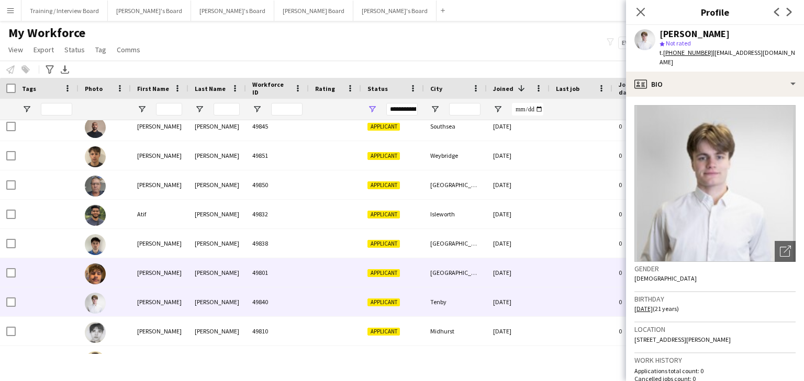
click at [459, 283] on div "[GEOGRAPHIC_DATA]" at bounding box center [455, 272] width 63 height 29
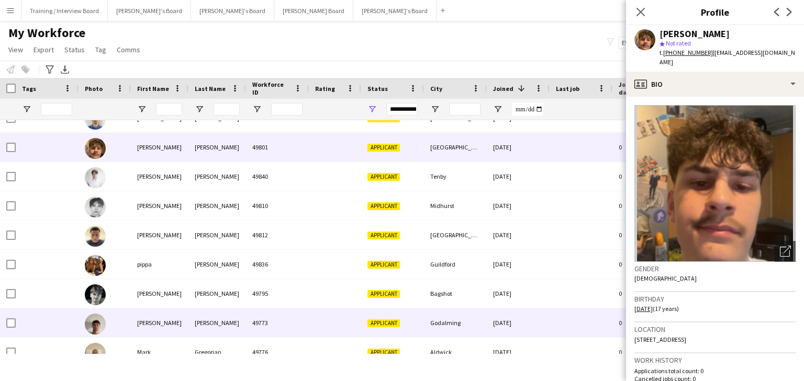
click at [469, 320] on div "Godalming" at bounding box center [455, 323] width 63 height 29
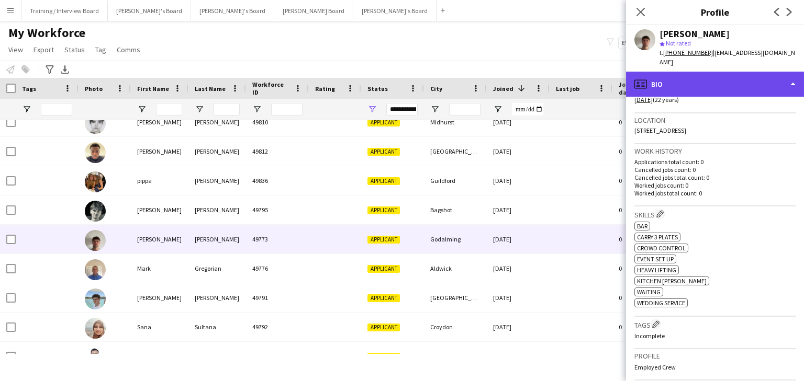
click at [743, 80] on div "profile Bio" at bounding box center [715, 84] width 178 height 25
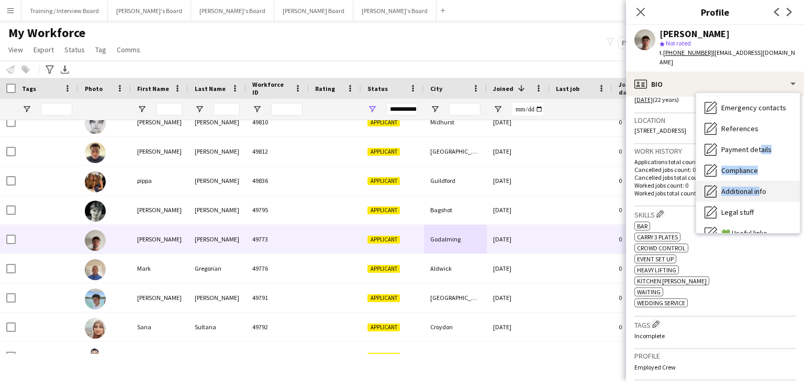
drag, startPoint x: 756, startPoint y: 144, endPoint x: 758, endPoint y: 190, distance: 46.6
click at [743, 190] on div "Bio Bio Company application Company application Employment Employment About you…" at bounding box center [748, 163] width 104 height 140
click at [743, 187] on span "Additional info" at bounding box center [743, 191] width 45 height 9
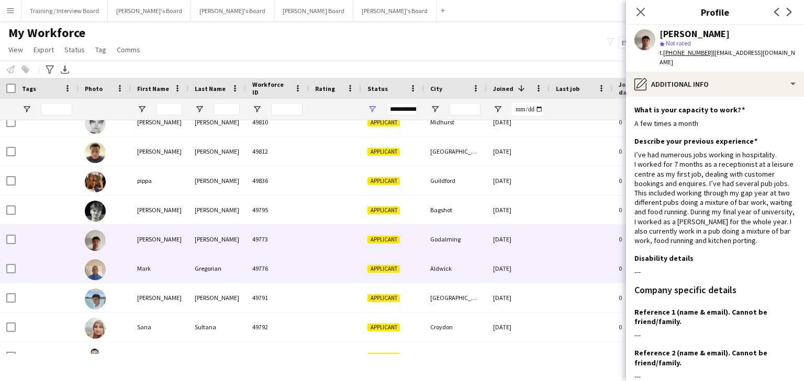
click at [451, 275] on div "Aldwick" at bounding box center [455, 268] width 63 height 29
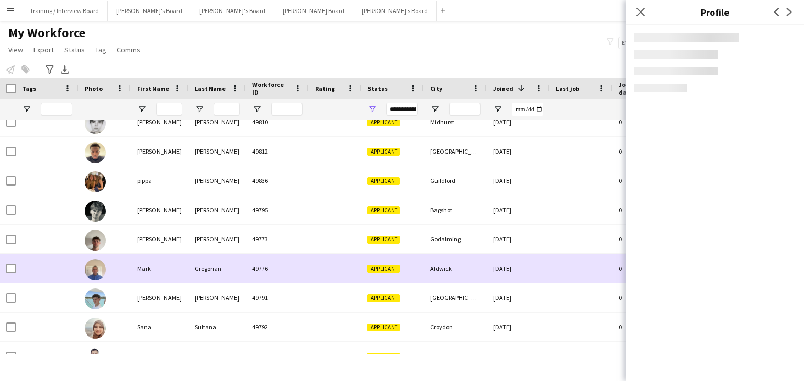
click at [452, 258] on div "Aldwick" at bounding box center [455, 268] width 63 height 29
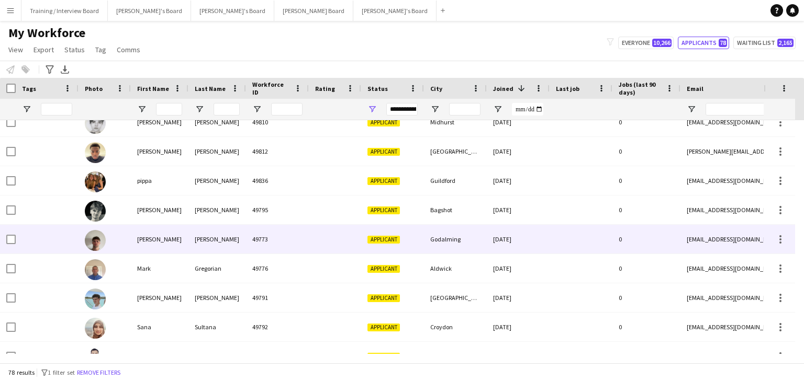
click at [550, 241] on div at bounding box center [580, 239] width 63 height 29
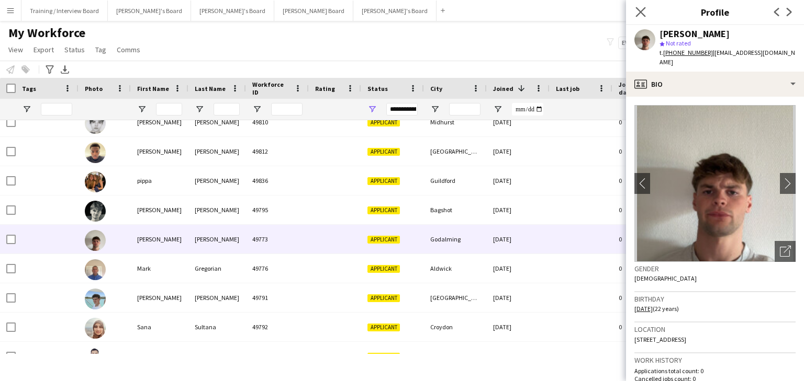
click at [636, 6] on app-icon "Close pop-in" at bounding box center [640, 12] width 15 height 15
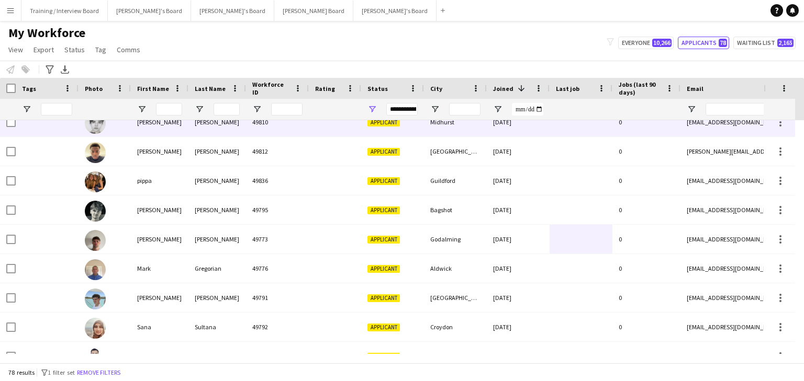
click at [254, 156] on div "49812" at bounding box center [277, 151] width 63 height 29
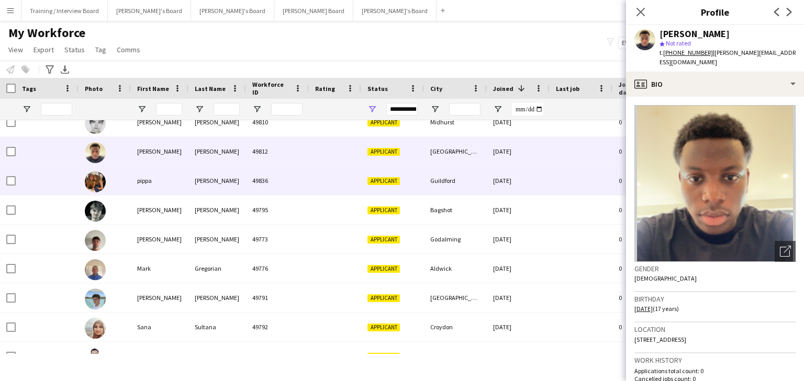
click at [267, 170] on div "49836" at bounding box center [277, 180] width 63 height 29
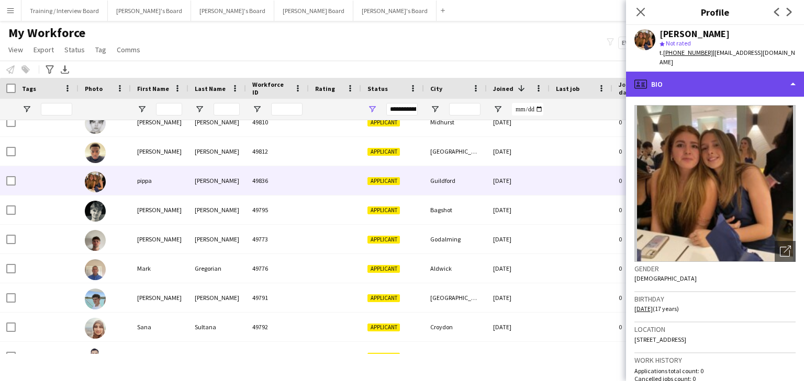
click at [674, 76] on div "profile Bio" at bounding box center [715, 84] width 178 height 25
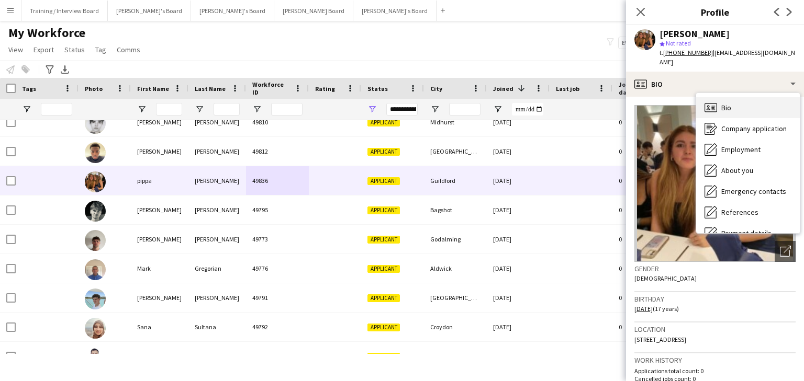
click at [743, 102] on div "Bio Bio" at bounding box center [748, 107] width 104 height 21
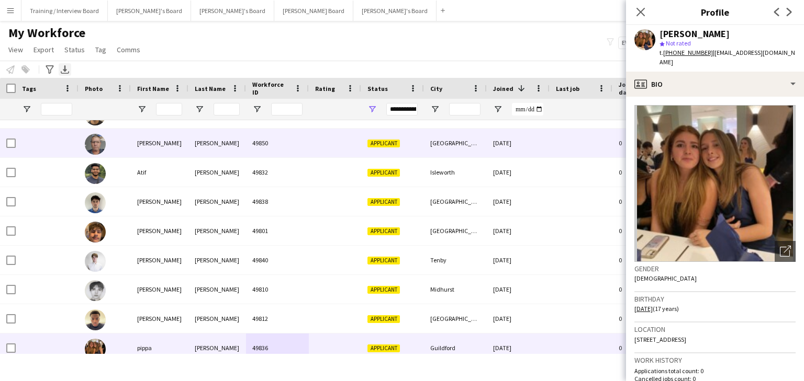
scroll to position [167, 0]
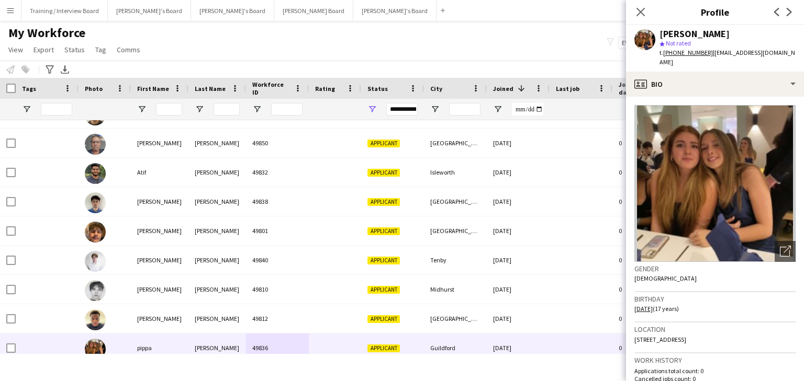
click at [9, 8] on app-icon "Menu" at bounding box center [10, 10] width 8 height 8
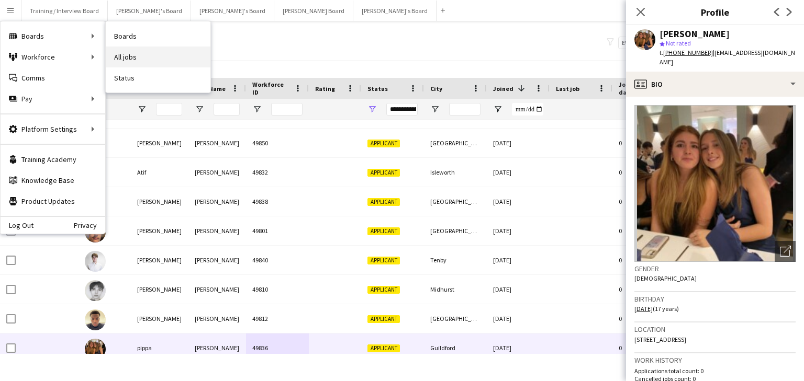
click at [151, 52] on link "All jobs" at bounding box center [158, 57] width 105 height 21
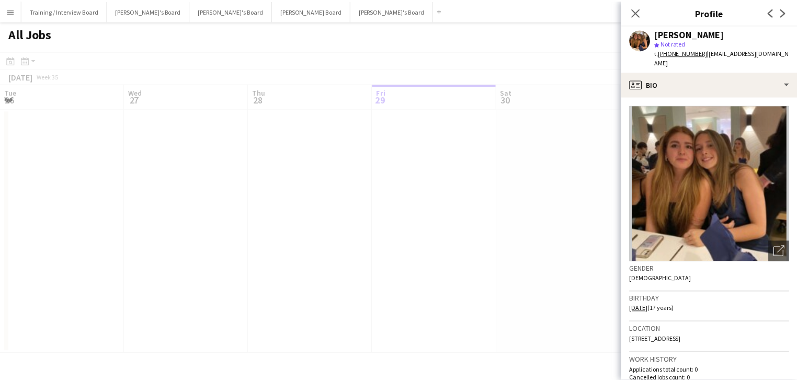
scroll to position [0, 250]
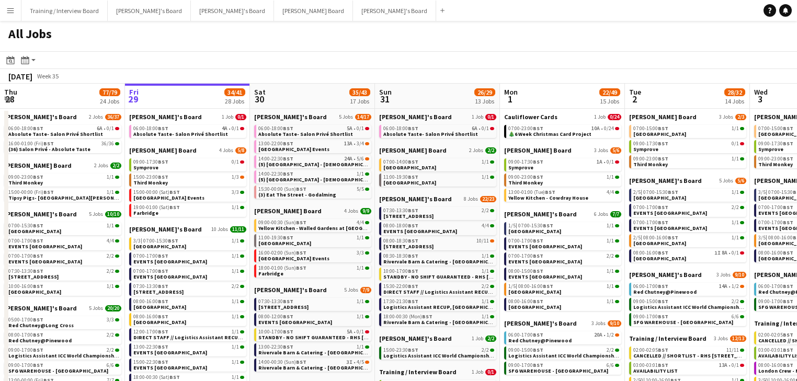
drag, startPoint x: 107, startPoint y: 165, endPoint x: 260, endPoint y: 106, distance: 164.0
click at [391, 138] on app-calendar-viewport "Tue 26 42/45 29 Jobs Wed 27 61/87 29 Jobs Thu 28 77/79 24 Jobs Fri 29 34/41 28 …" at bounding box center [398, 380] width 797 height 592
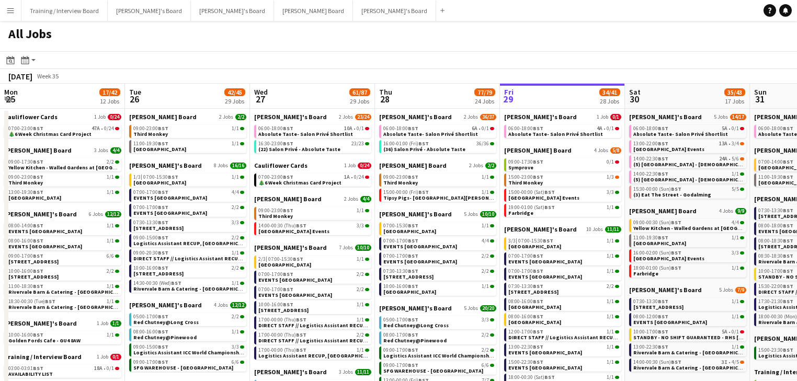
scroll to position [0, 342]
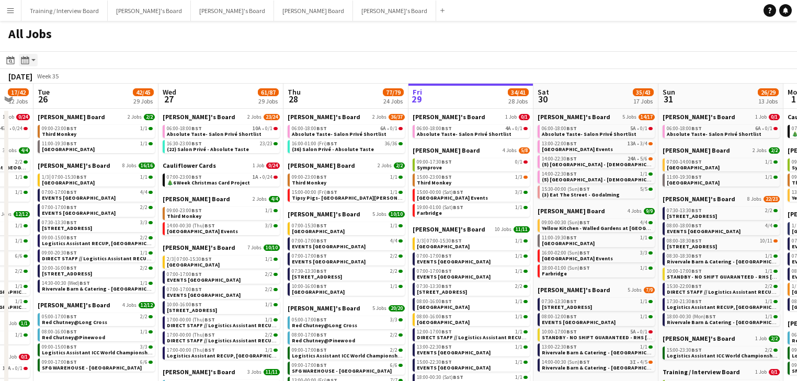
click at [36, 59] on app-action-btn "Month view / Day view" at bounding box center [28, 60] width 19 height 13
click at [7, 55] on div "Date picker" at bounding box center [10, 60] width 13 height 13
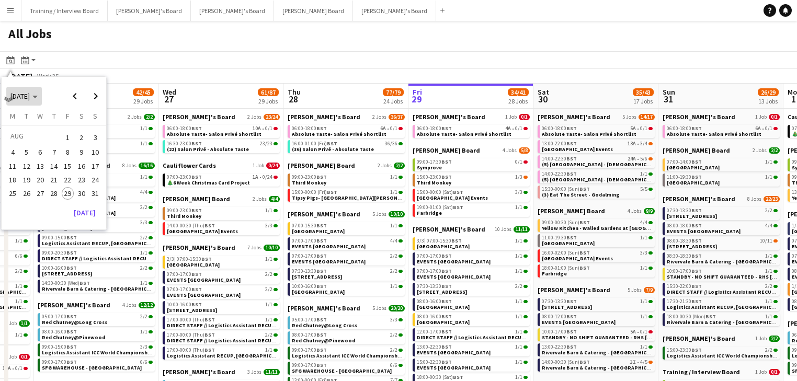
click at [30, 92] on span "[DATE]" at bounding box center [19, 96] width 19 height 9
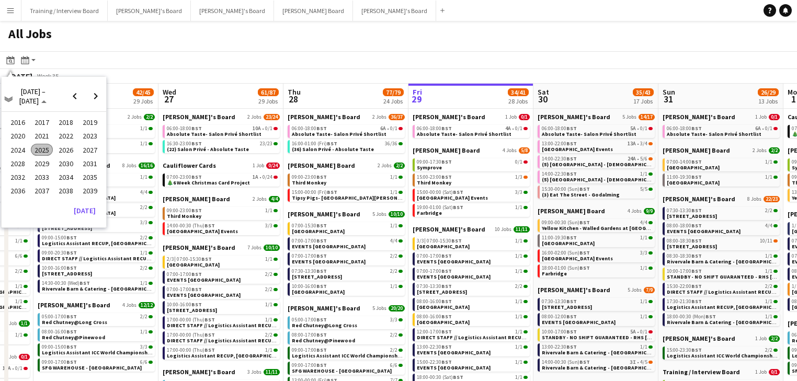
click at [44, 151] on span "2025" at bounding box center [41, 150] width 21 height 13
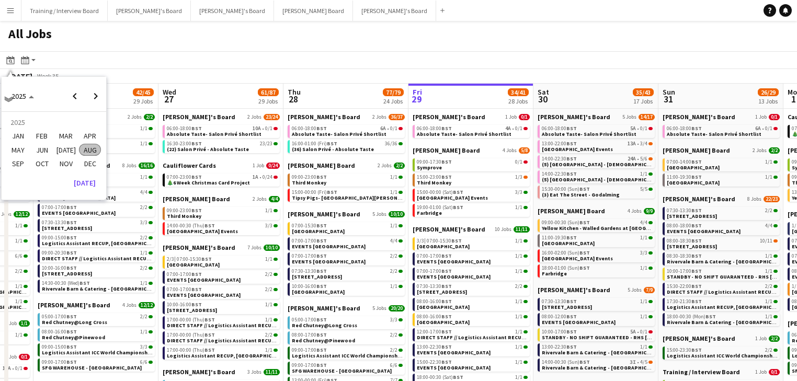
click at [68, 134] on span "MAR" at bounding box center [65, 136] width 21 height 13
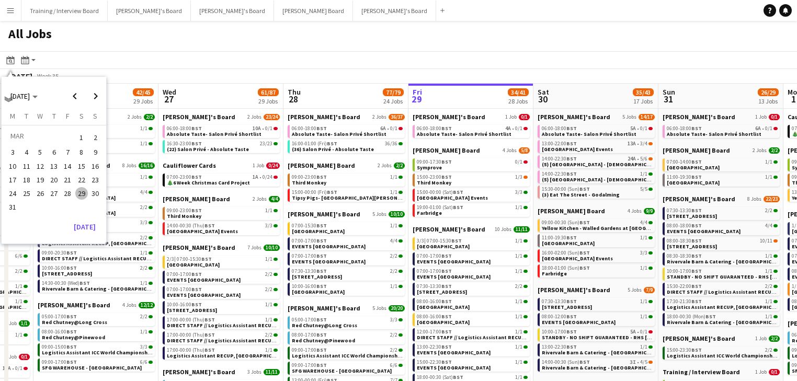
click at [65, 156] on span "7" at bounding box center [68, 152] width 13 height 13
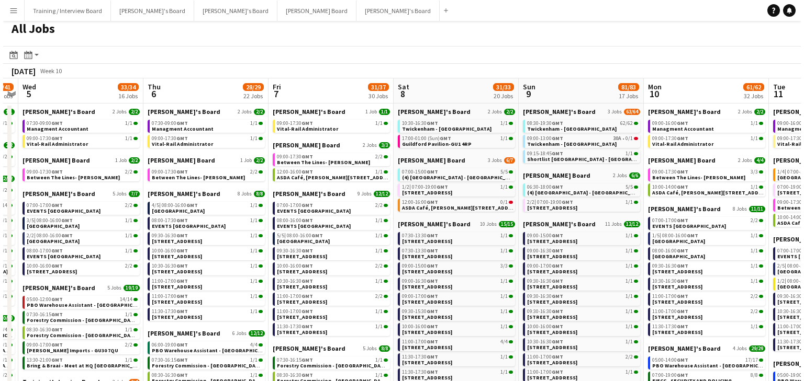
scroll to position [0, 0]
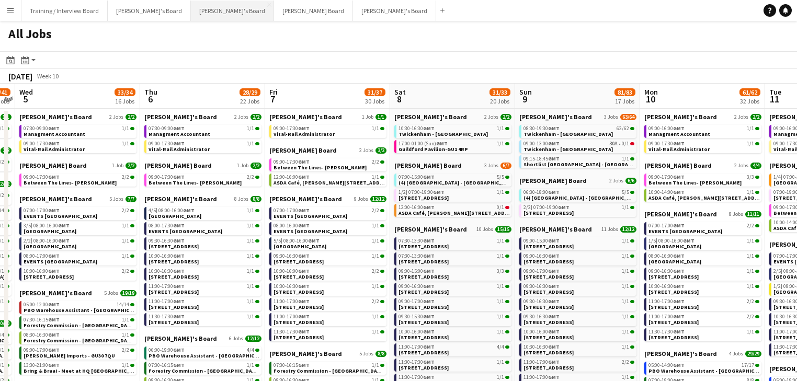
click at [203, 18] on button "[PERSON_NAME]'s Board Close" at bounding box center [232, 11] width 83 height 20
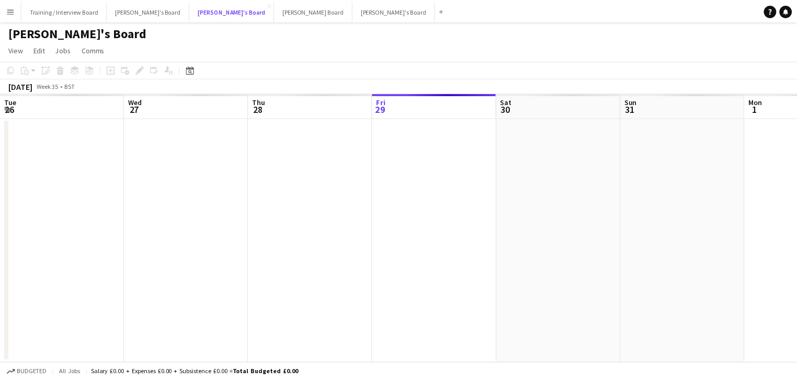
scroll to position [0, 250]
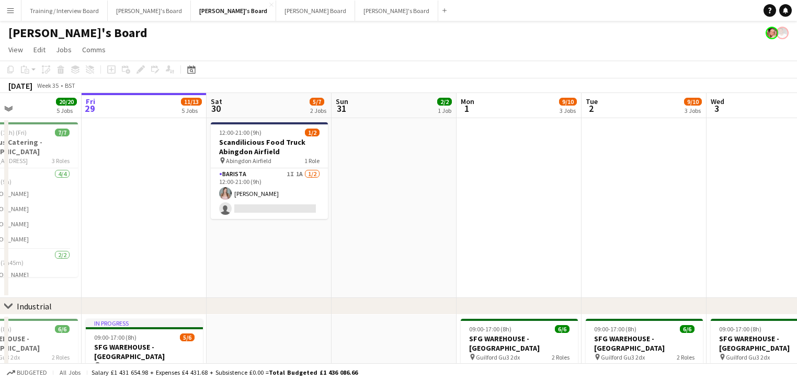
drag, startPoint x: 447, startPoint y: 282, endPoint x: 365, endPoint y: 251, distance: 88.2
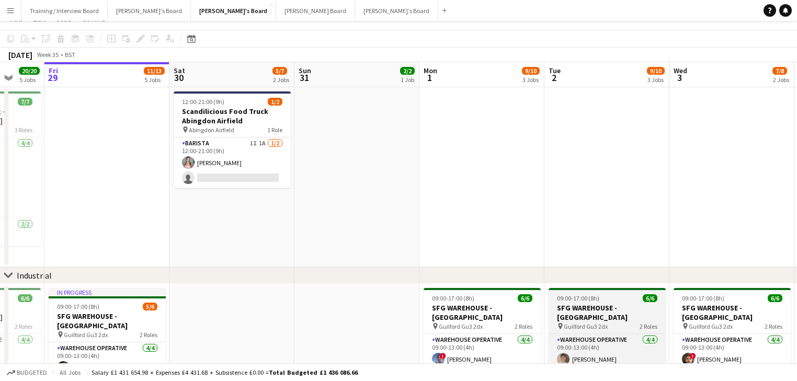
scroll to position [209, 0]
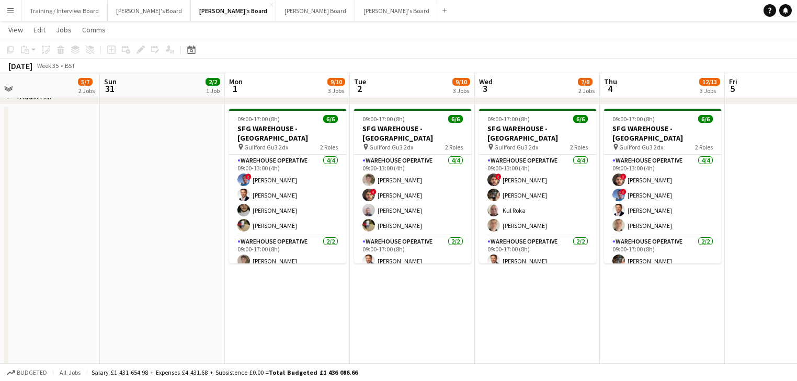
drag, startPoint x: 587, startPoint y: 251, endPoint x: 317, endPoint y: 212, distance: 272.7
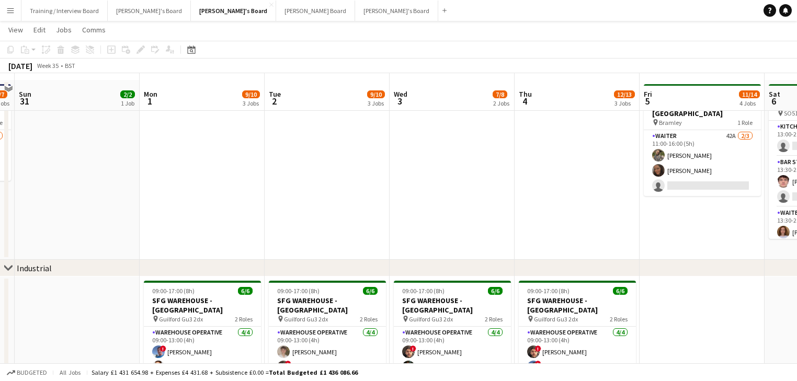
scroll to position [0, 0]
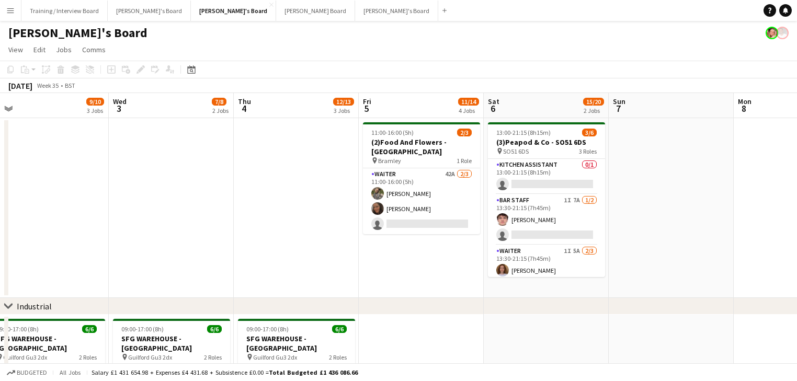
drag, startPoint x: 693, startPoint y: 287, endPoint x: 467, endPoint y: 254, distance: 227.9
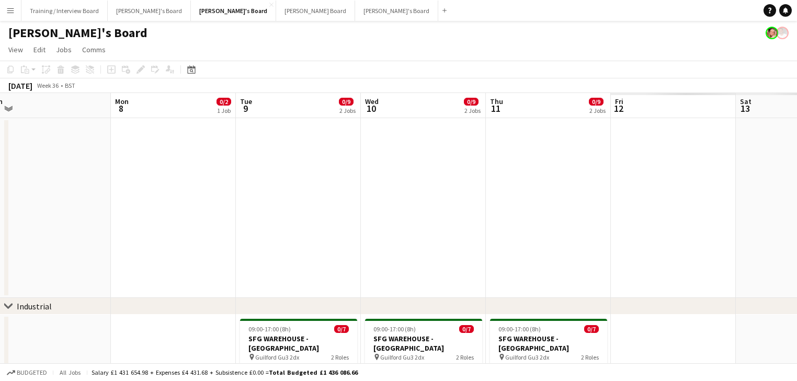
drag, startPoint x: 398, startPoint y: 270, endPoint x: 166, endPoint y: 235, distance: 233.8
drag, startPoint x: 423, startPoint y: 258, endPoint x: 370, endPoint y: 243, distance: 55.0
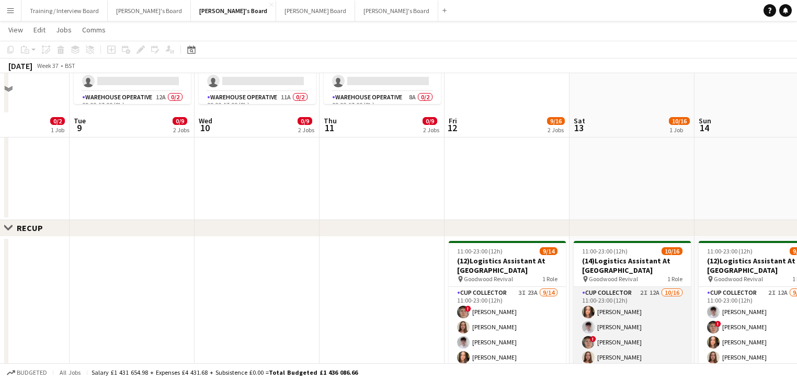
scroll to position [419, 0]
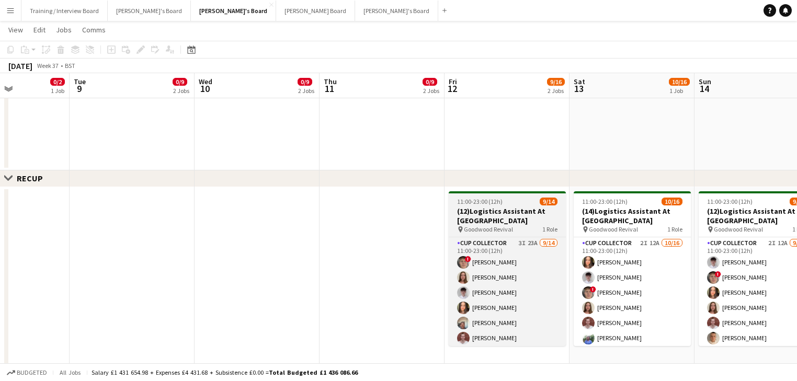
click at [458, 200] on span "11:00-23:00 (12h)" at bounding box center [480, 202] width 46 height 8
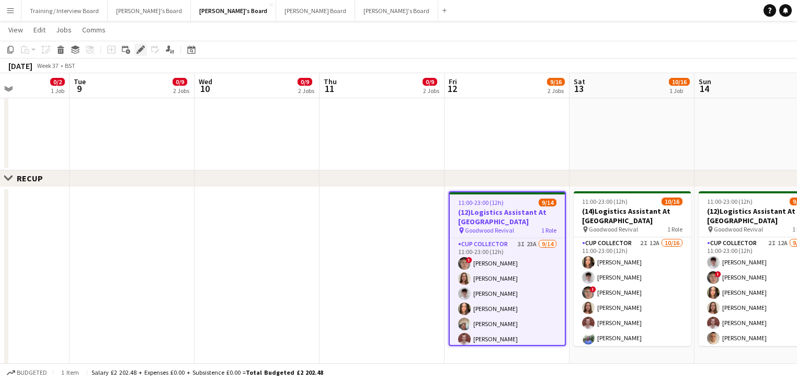
click at [144, 47] on icon at bounding box center [143, 47] width 3 height 3
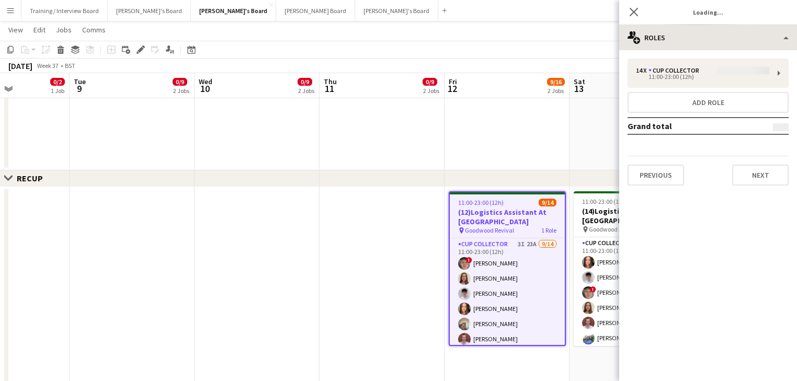
type input "**********"
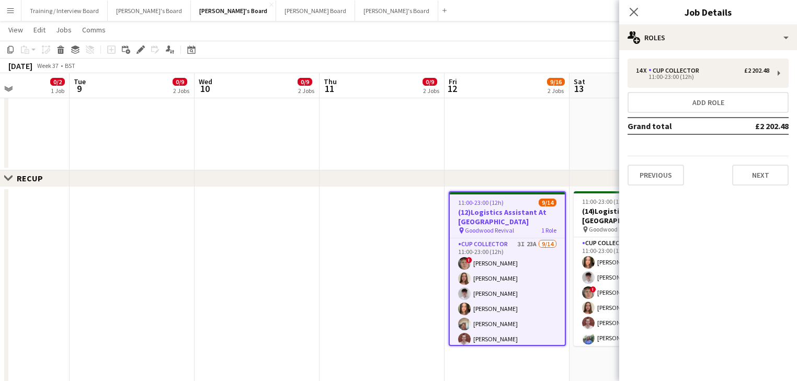
click at [686, 20] on div "Close pop-in Job Details" at bounding box center [708, 12] width 178 height 25
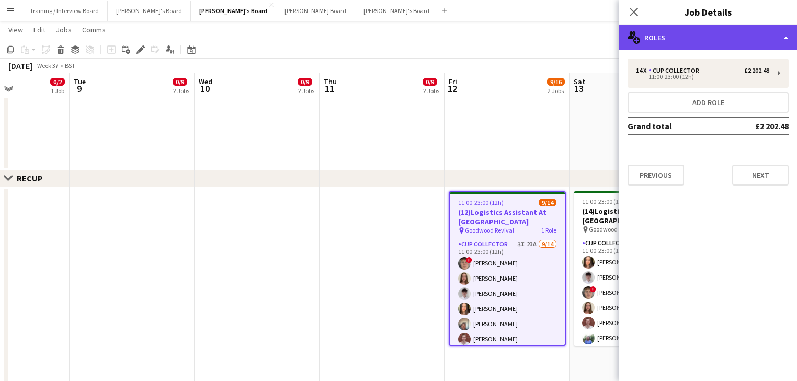
click at [702, 38] on div "multiple-users-add Roles" at bounding box center [708, 37] width 178 height 25
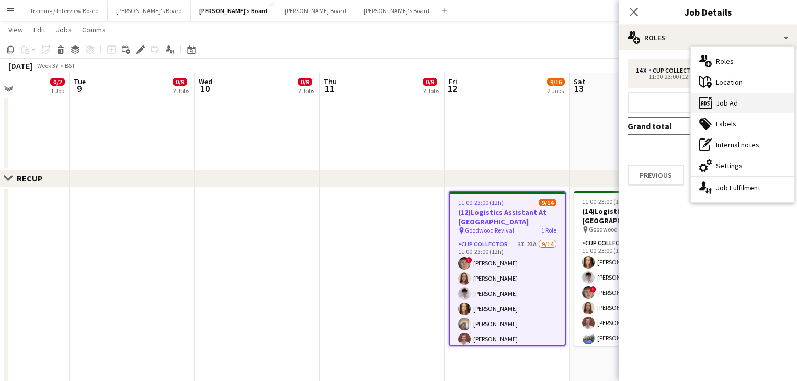
click at [732, 100] on div "ads-window Job Ad" at bounding box center [743, 103] width 104 height 21
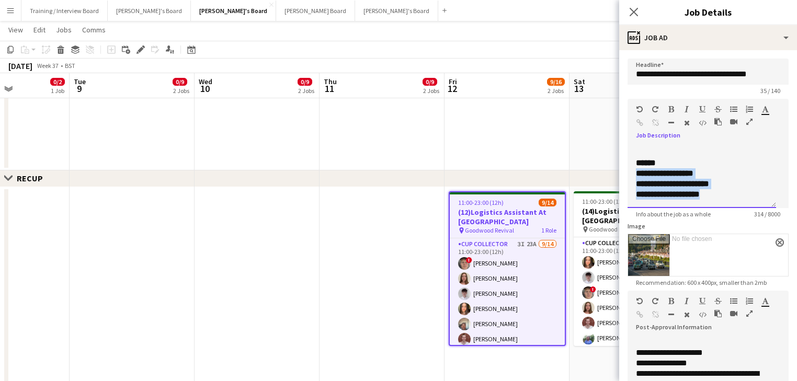
scroll to position [0, 0]
drag, startPoint x: 734, startPoint y: 178, endPoint x: 629, endPoint y: 166, distance: 105.4
click at [629, 166] on div "**********" at bounding box center [705, 176] width 155 height 63
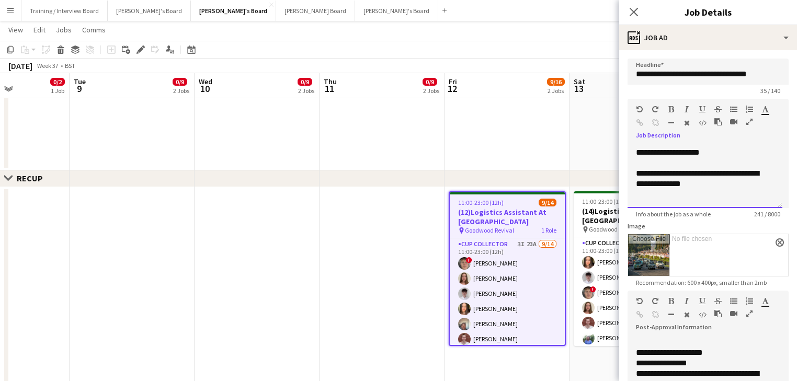
scroll to position [113, 0]
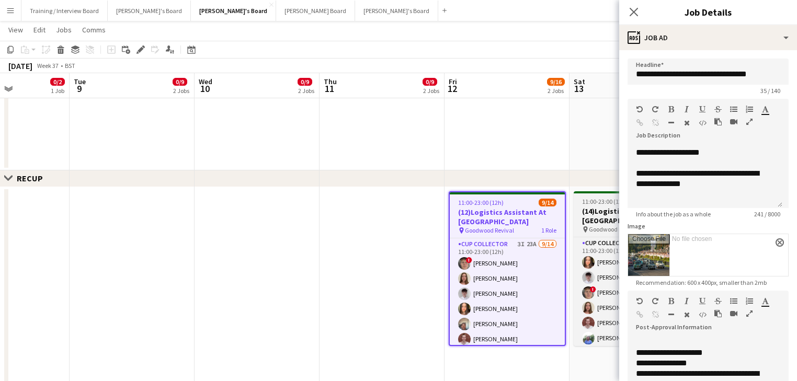
click at [599, 206] on app-job-card "11:00-23:00 (12h) 10/16 (14)Logistics Assistant At [GEOGRAPHIC_DATA] pin Goodwo…" at bounding box center [632, 268] width 117 height 155
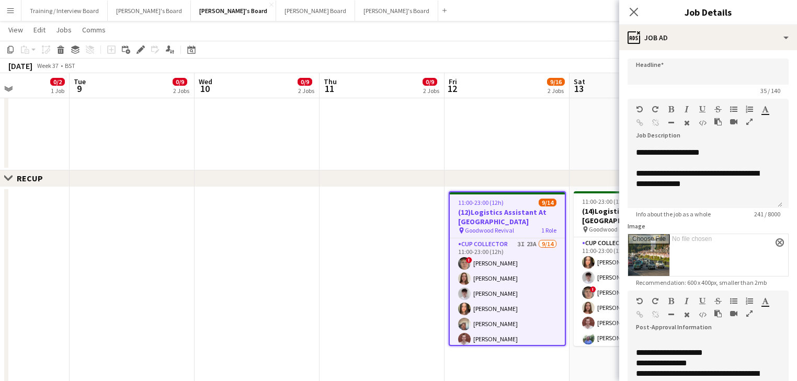
scroll to position [0, 0]
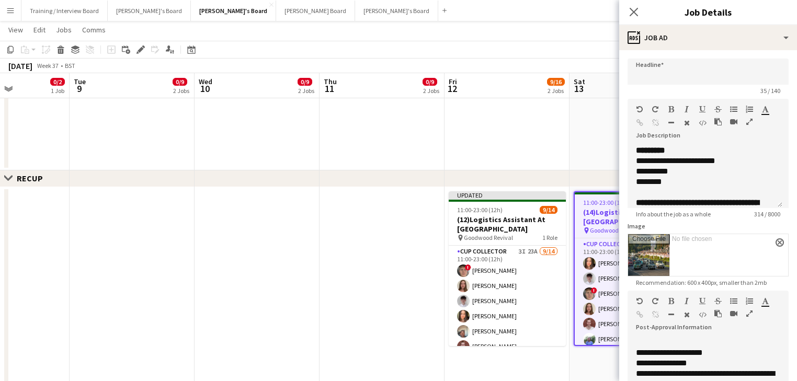
type input "**********"
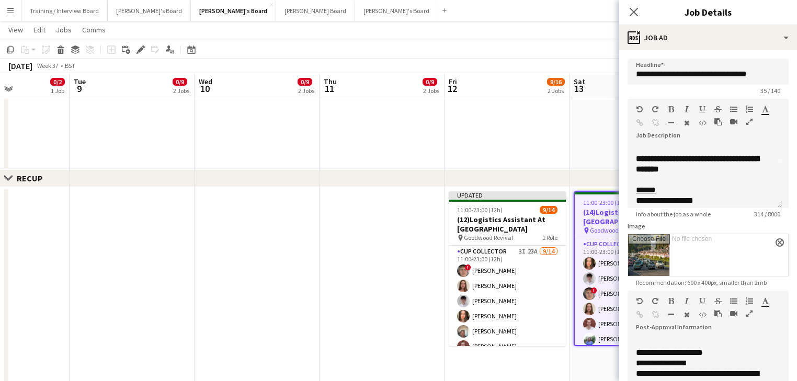
scroll to position [165, 0]
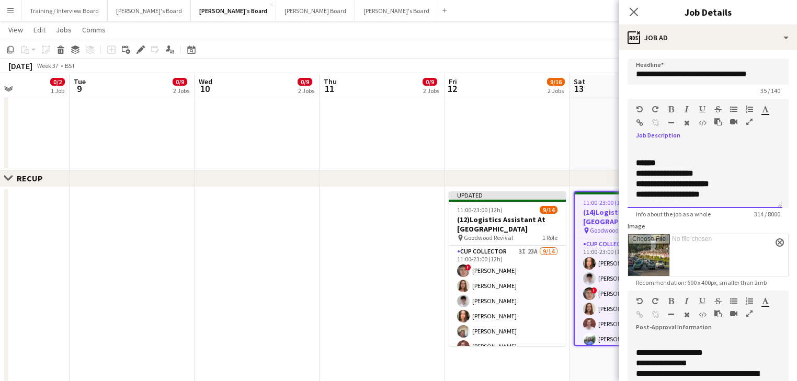
drag, startPoint x: 741, startPoint y: 197, endPoint x: 608, endPoint y: 162, distance: 137.3
click at [608, 162] on body "Menu Boards Boards Boards All jobs Status Workforce Workforce My Workforce Recr…" at bounding box center [398, 202] width 797 height 1243
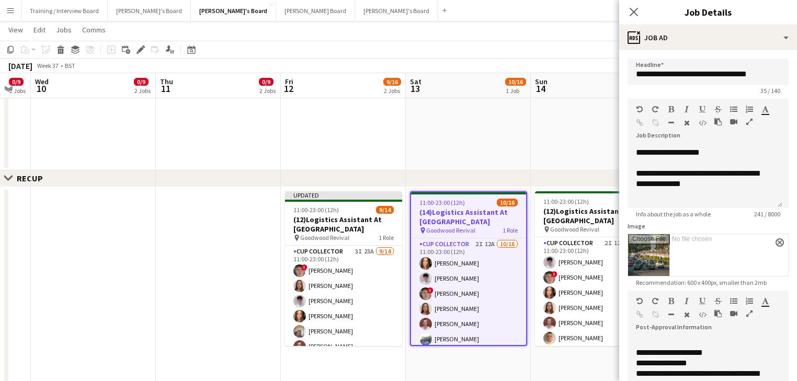
drag, startPoint x: 555, startPoint y: 222, endPoint x: 517, endPoint y: 209, distance: 40.4
click at [409, 203] on app-calendar-viewport "Sat 6 15/20 2 Jobs Sun 7 Mon 8 0/2 1 Job Tue 9 0/9 2 Jobs Wed 10 0/9 2 Jobs Thu…" at bounding box center [398, 214] width 797 height 1184
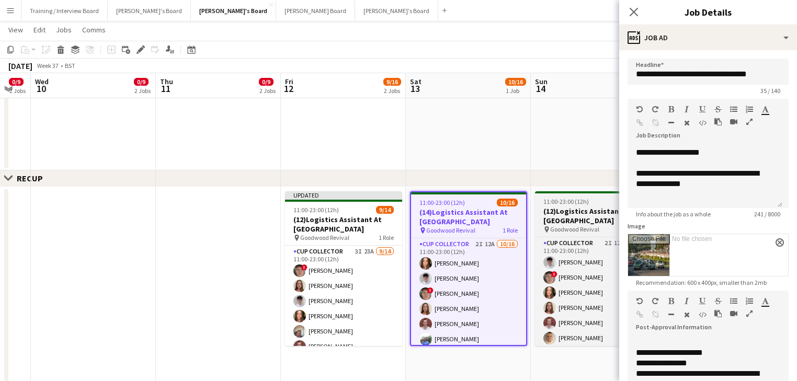
scroll to position [0, 467]
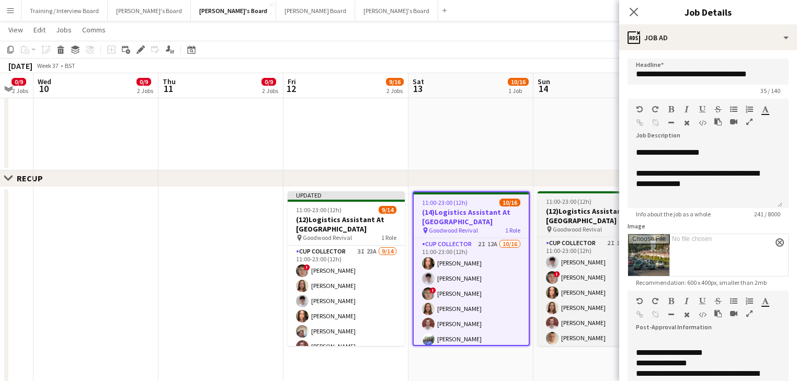
click at [582, 207] on h3 "(12)Logistics Assistant At [GEOGRAPHIC_DATA]" at bounding box center [596, 216] width 117 height 19
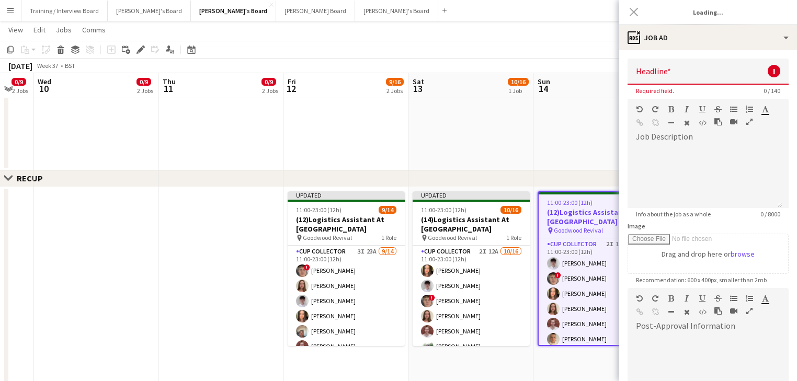
type input "**********"
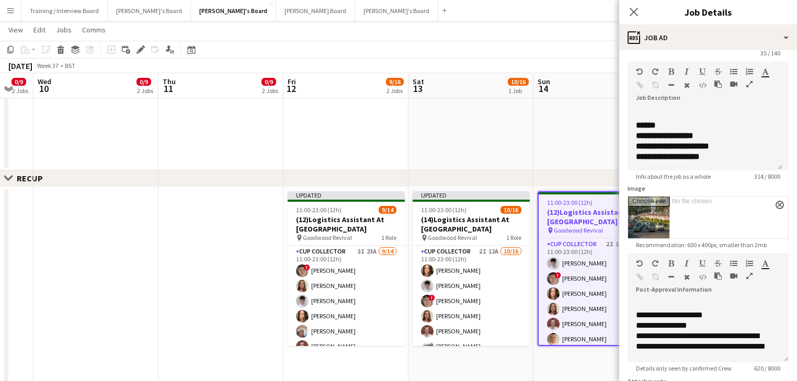
scroll to position [0, 0]
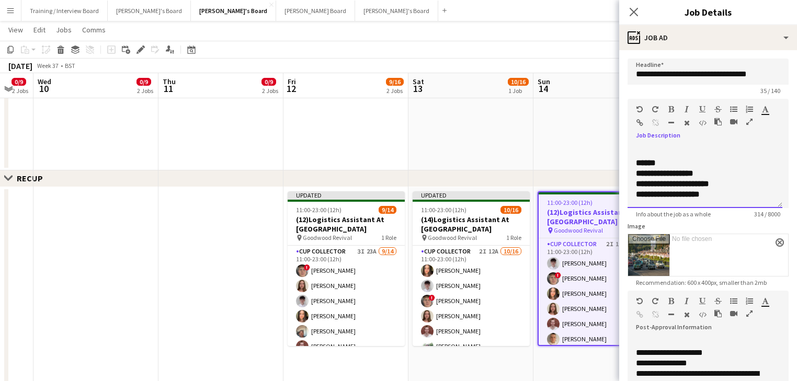
drag, startPoint x: 742, startPoint y: 196, endPoint x: 634, endPoint y: 165, distance: 113.0
click at [634, 165] on div "**********" at bounding box center [705, 176] width 155 height 63
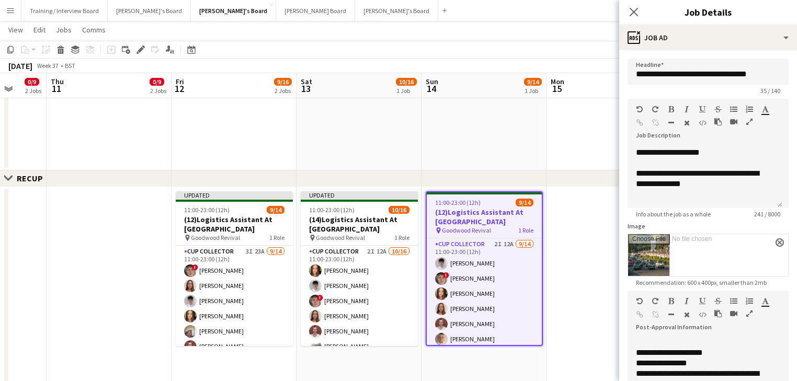
scroll to position [0, 352]
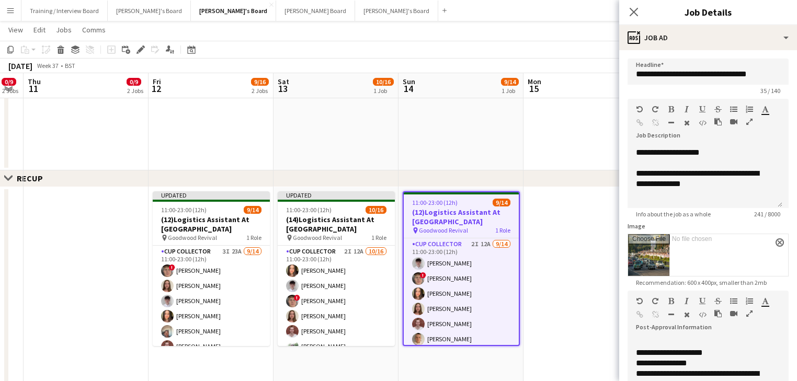
drag, startPoint x: 543, startPoint y: 224, endPoint x: 442, endPoint y: 224, distance: 101.0
click at [442, 224] on app-calendar-viewport "Mon 8 0/2 1 Job Tue 9 0/9 2 Jobs Wed 10 0/9 2 Jobs Thu 11 0/9 2 Jobs Fri 12 9/1…" at bounding box center [398, 214] width 797 height 1184
click at [573, 223] on app-date-cell at bounding box center [586, 328] width 125 height 282
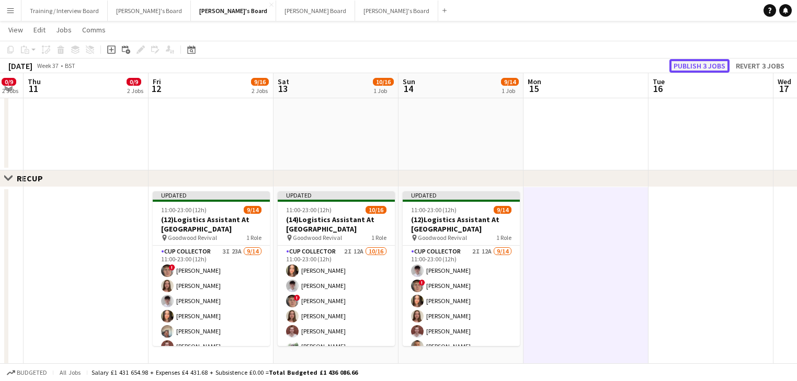
click at [698, 65] on button "Publish 3 jobs" at bounding box center [700, 66] width 60 height 14
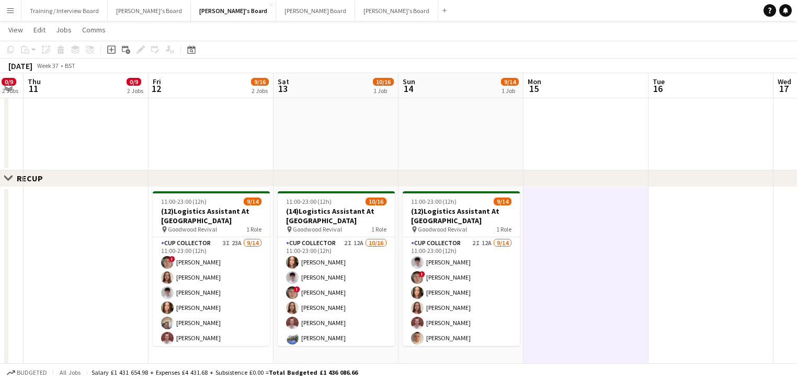
click at [144, 289] on app-date-cell at bounding box center [86, 328] width 125 height 282
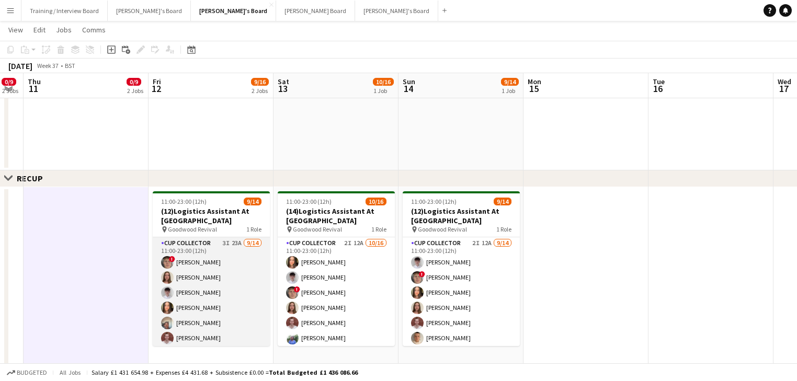
click at [202, 298] on app-card-role "CUP COLLECTOR 3I 23A [DATE] 11:00-23:00 (12h) ! [PERSON_NAME] [PERSON_NAME] [PE…" at bounding box center [211, 354] width 117 height 233
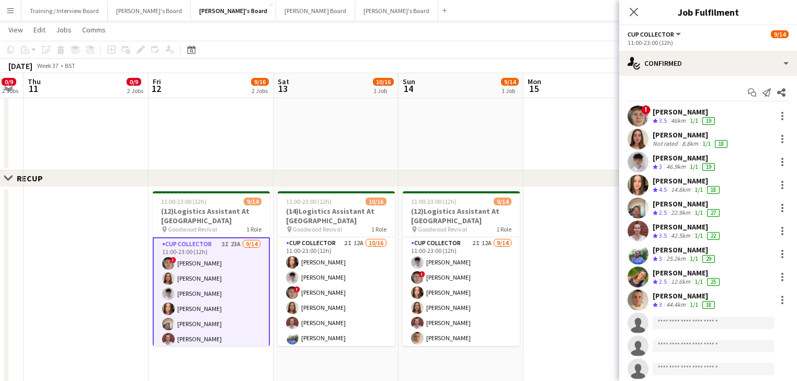
click at [555, 176] on div "Close set RECUP" at bounding box center [398, 179] width 797 height 17
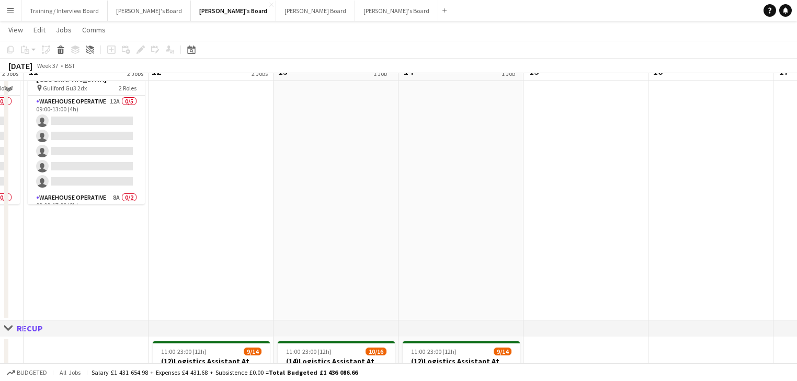
scroll to position [251, 0]
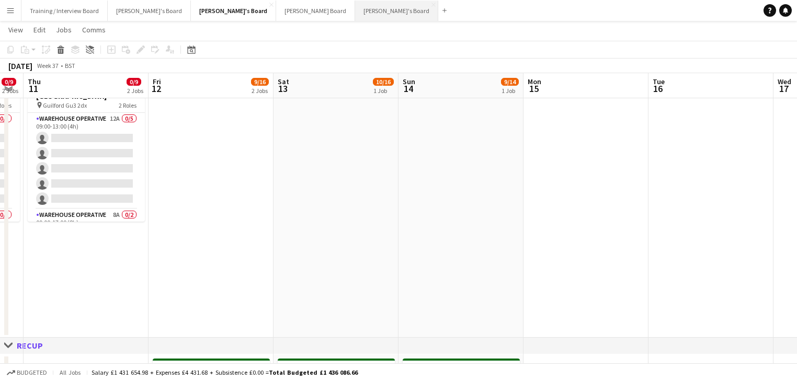
click at [355, 16] on button "[PERSON_NAME]'s Board Close" at bounding box center [396, 11] width 83 height 20
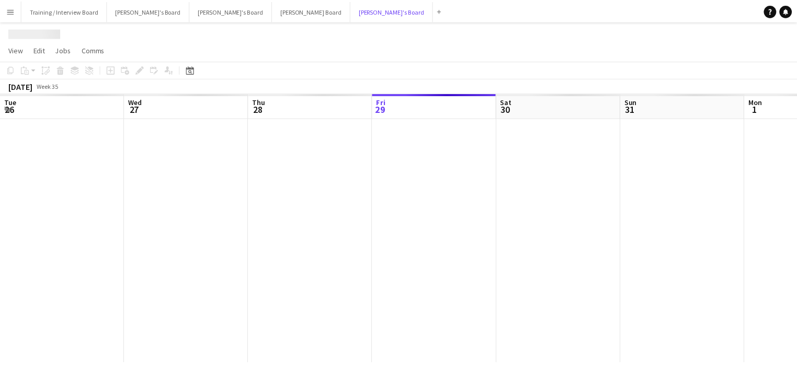
scroll to position [0, 250]
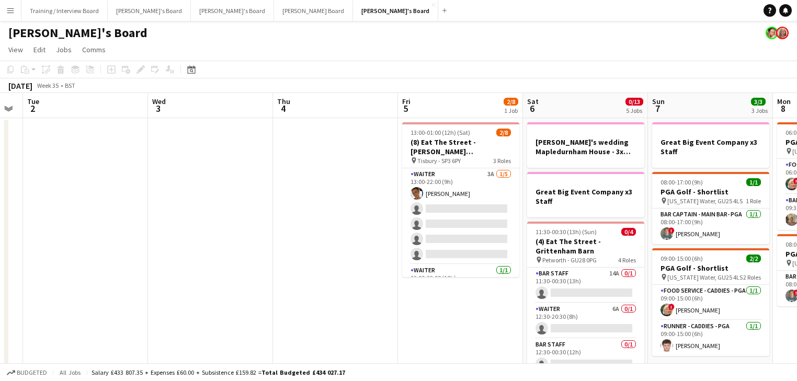
drag, startPoint x: 349, startPoint y: 264, endPoint x: 297, endPoint y: 261, distance: 51.9
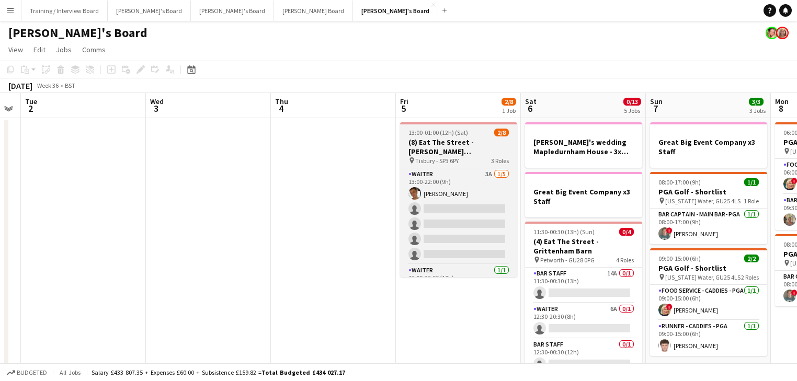
click at [420, 161] on span "Tisbury - SP3 6PY" at bounding box center [436, 161] width 43 height 8
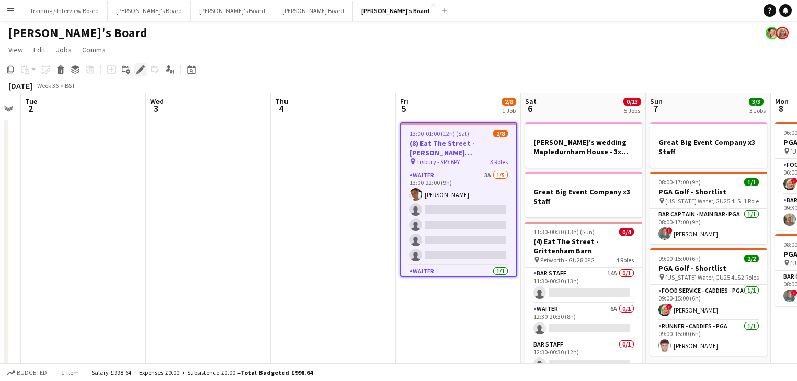
click at [142, 72] on icon "Edit" at bounding box center [141, 69] width 8 height 8
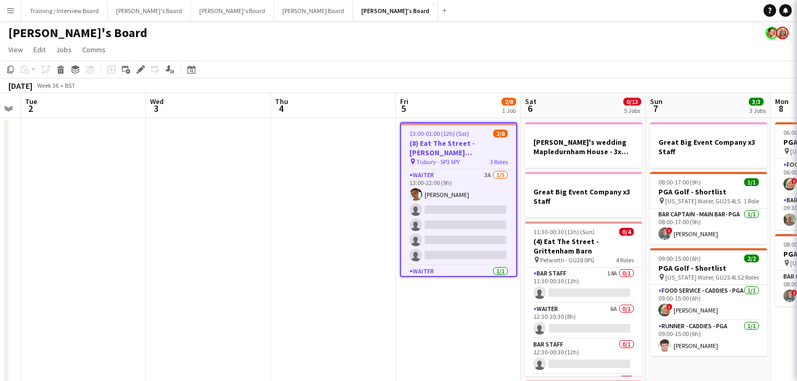
type input "**********"
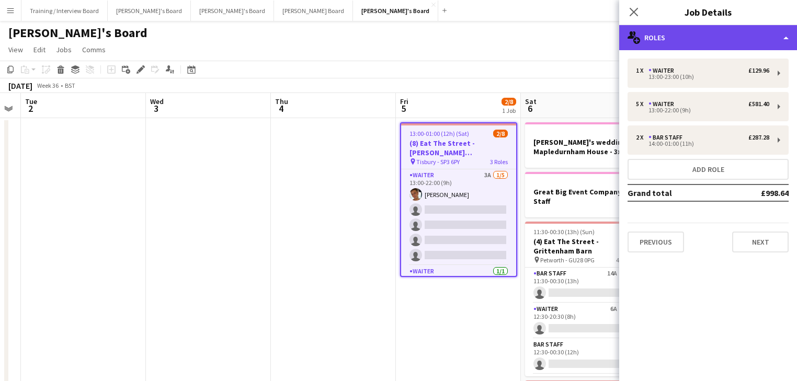
click at [705, 34] on div "multiple-users-add Roles" at bounding box center [708, 37] width 178 height 25
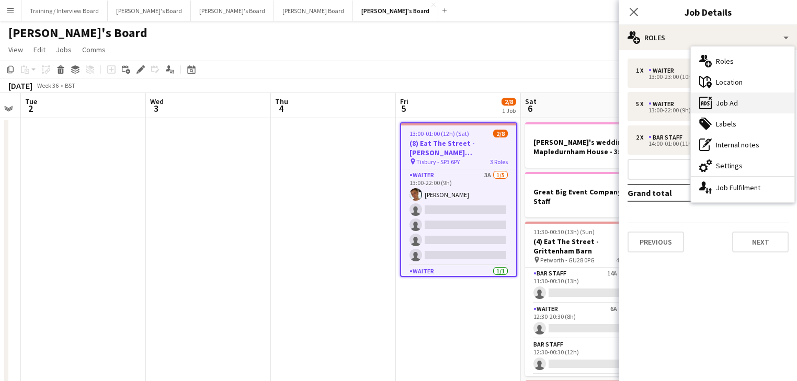
click at [743, 109] on div "ads-window Job Ad" at bounding box center [743, 103] width 104 height 21
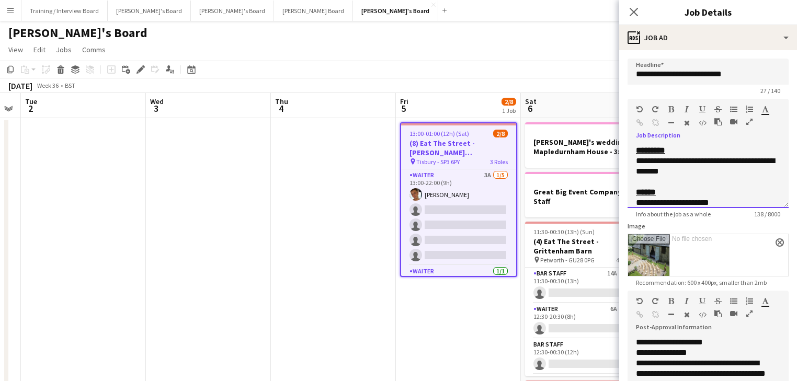
drag, startPoint x: 732, startPoint y: 172, endPoint x: 666, endPoint y: 171, distance: 66.5
click at [666, 171] on div "**********" at bounding box center [708, 166] width 144 height 21
copy font "**********"
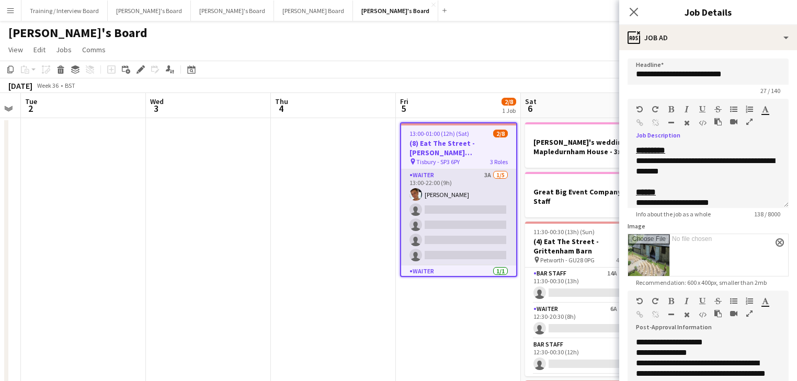
click at [444, 226] on app-card-role "Waiter 3A [DATE] 13:00-22:00 (9h) [PERSON_NAME] single-neutral-actions single-n…" at bounding box center [458, 218] width 115 height 96
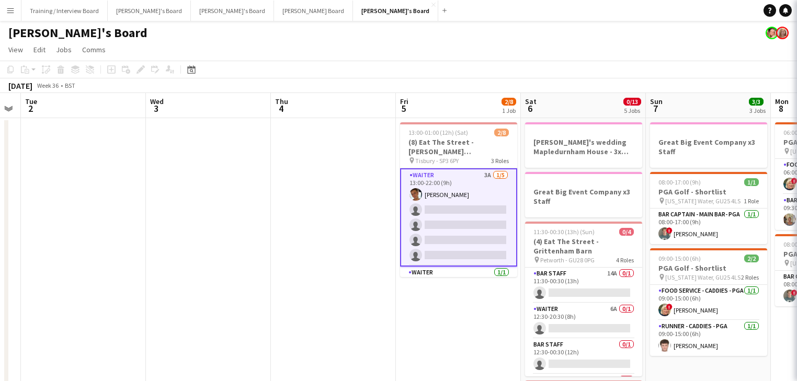
click at [454, 230] on app-card-role "Waiter 3A [DATE] 13:00-22:00 (9h) [PERSON_NAME] single-neutral-actions single-n…" at bounding box center [458, 217] width 117 height 98
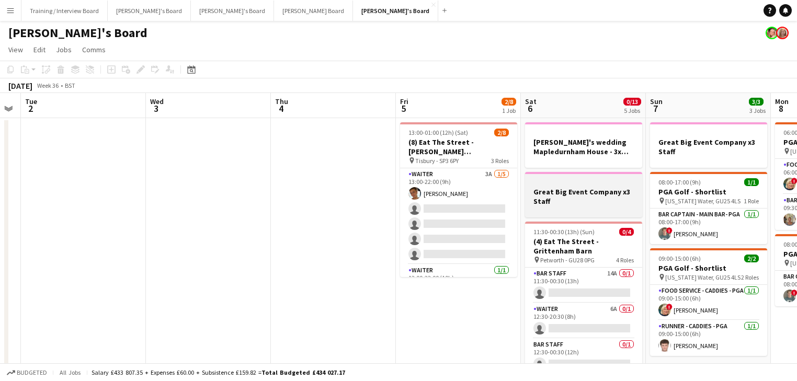
click at [481, 222] on app-card-role "Waiter 3A [DATE] 13:00-22:00 (9h) [PERSON_NAME] single-neutral-actions single-n…" at bounding box center [458, 216] width 117 height 96
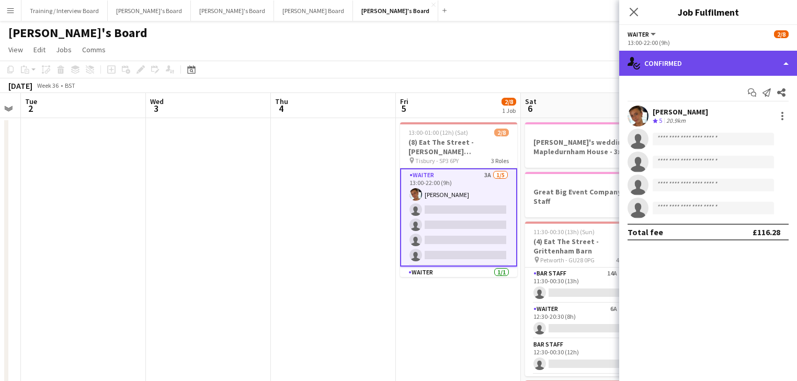
click at [681, 61] on div "single-neutral-actions-check-2 Confirmed" at bounding box center [708, 63] width 178 height 25
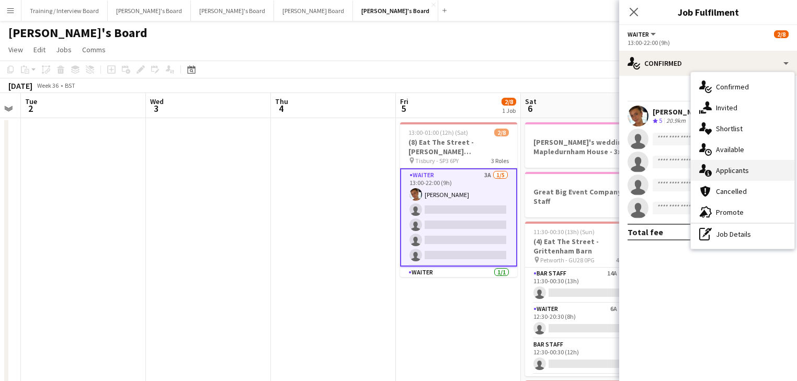
click at [737, 164] on div "single-neutral-actions-information Applicants" at bounding box center [743, 170] width 104 height 21
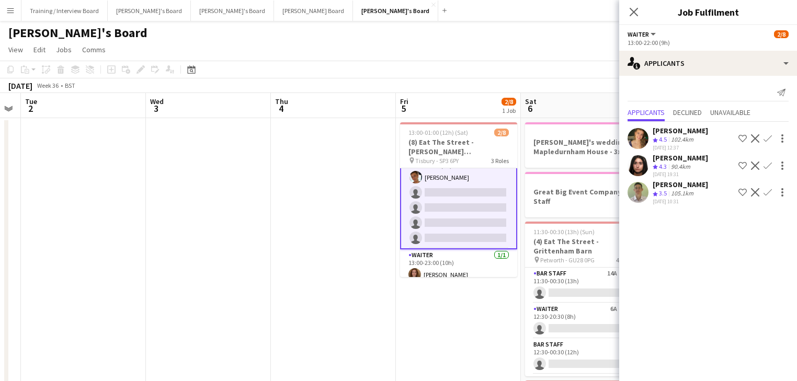
scroll to position [0, 0]
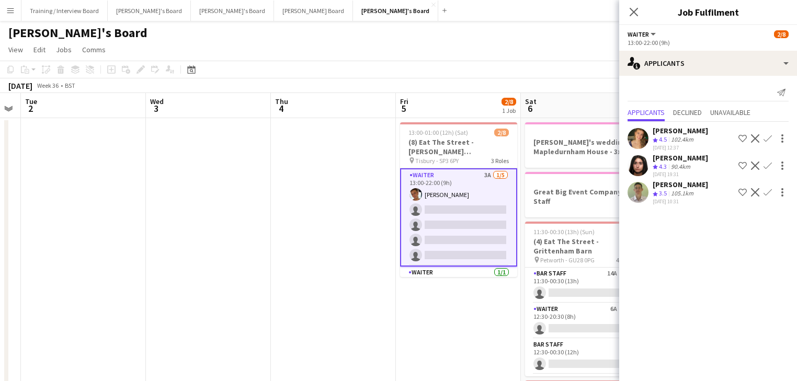
click at [689, 147] on div "[DATE] 12:37" at bounding box center [680, 147] width 55 height 7
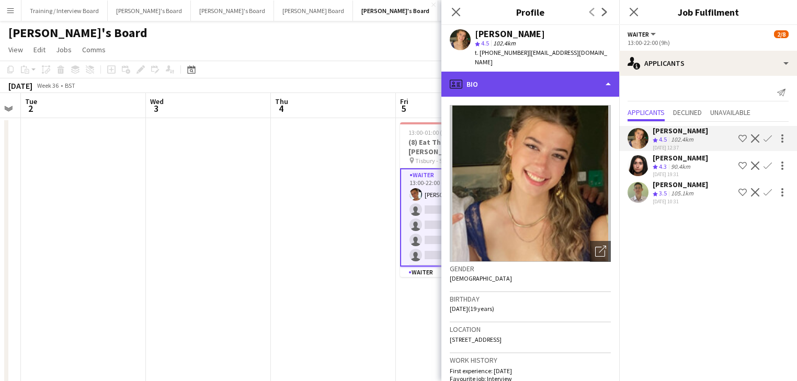
click at [571, 88] on div "profile Bio" at bounding box center [531, 84] width 178 height 25
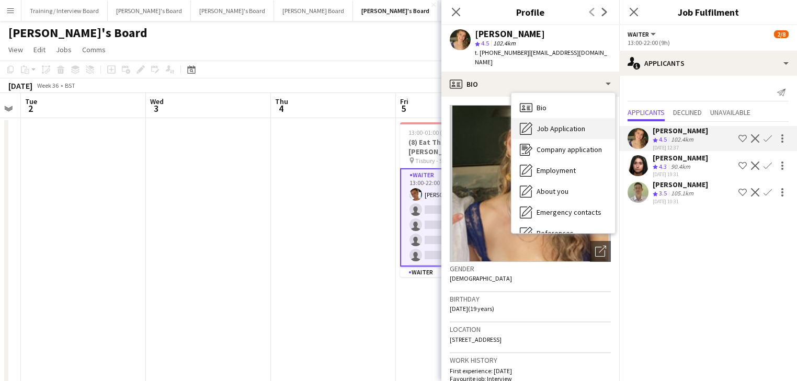
click at [573, 118] on div "Job Application Job Application" at bounding box center [564, 128] width 104 height 21
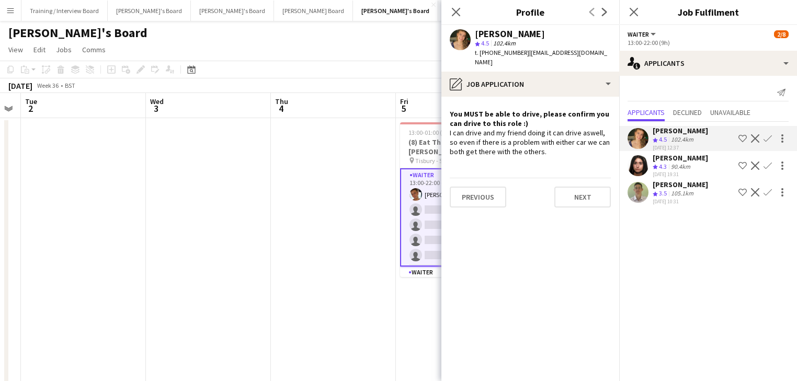
click at [743, 141] on app-icon "Confirm" at bounding box center [768, 138] width 8 height 8
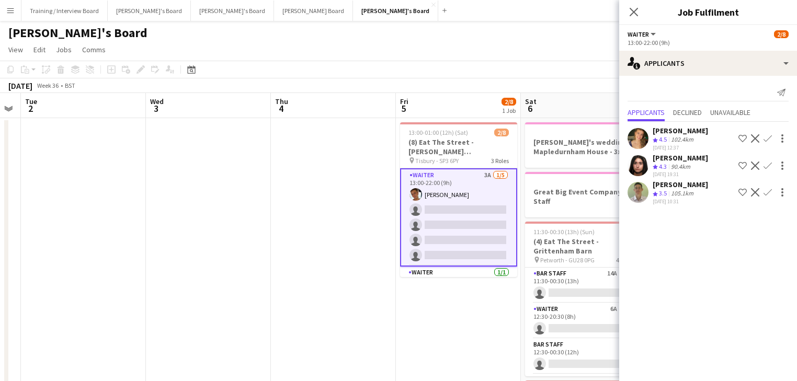
click at [743, 140] on app-icon "Confirm" at bounding box center [768, 138] width 8 height 8
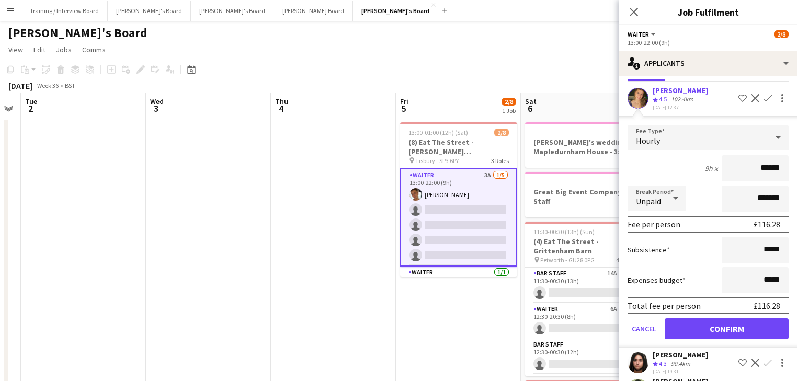
scroll to position [69, 0]
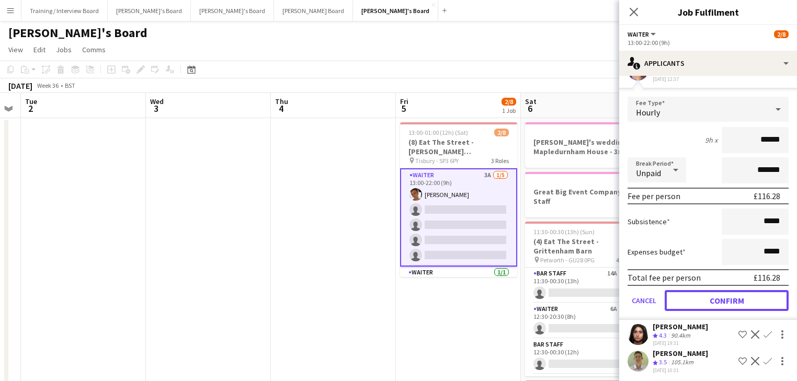
click at [740, 303] on button "Confirm" at bounding box center [727, 300] width 124 height 21
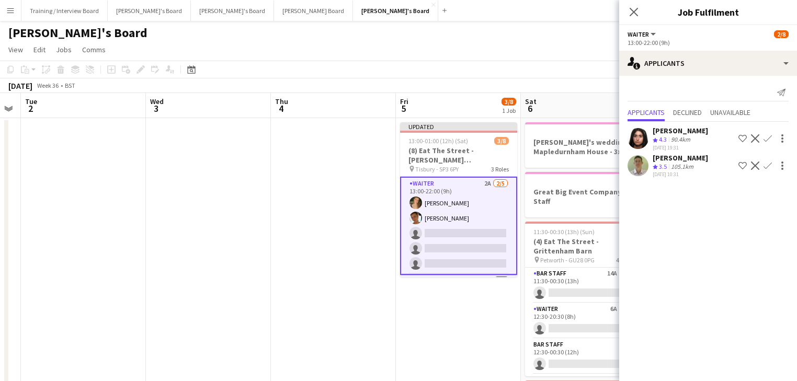
scroll to position [0, 0]
click at [743, 137] on app-icon "Confirm" at bounding box center [768, 138] width 8 height 8
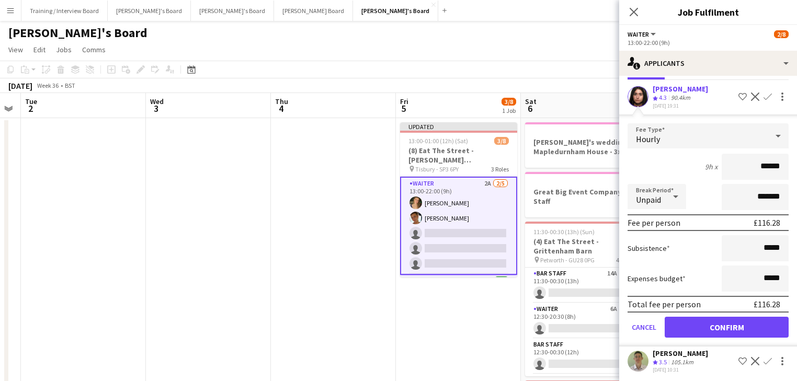
scroll to position [42, 0]
click at [731, 320] on button "Confirm" at bounding box center [727, 327] width 124 height 21
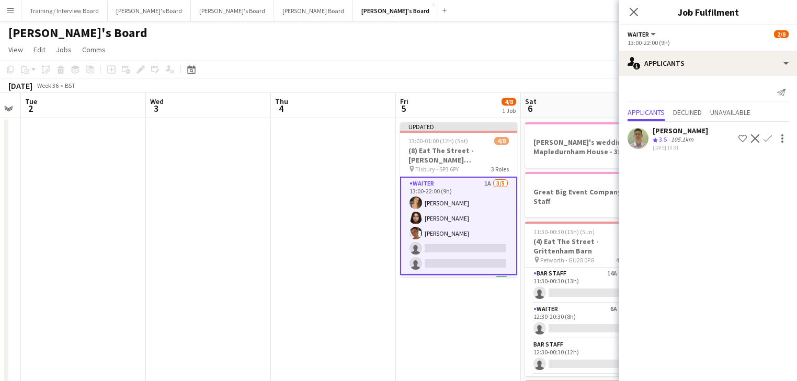
scroll to position [0, 0]
click at [680, 129] on div "[PERSON_NAME]" at bounding box center [680, 130] width 55 height 9
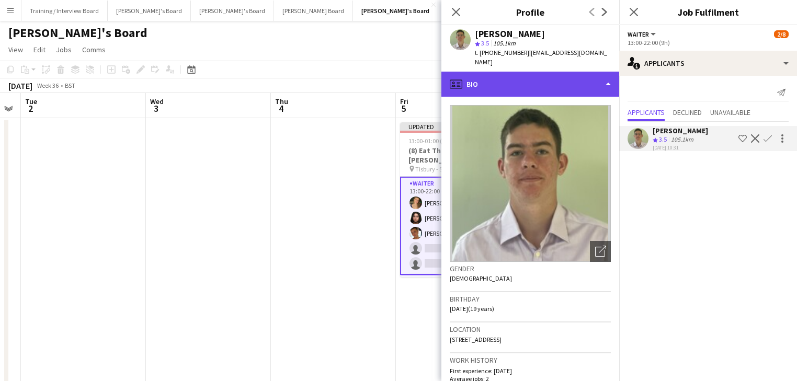
click at [553, 81] on div "profile Bio" at bounding box center [531, 84] width 178 height 25
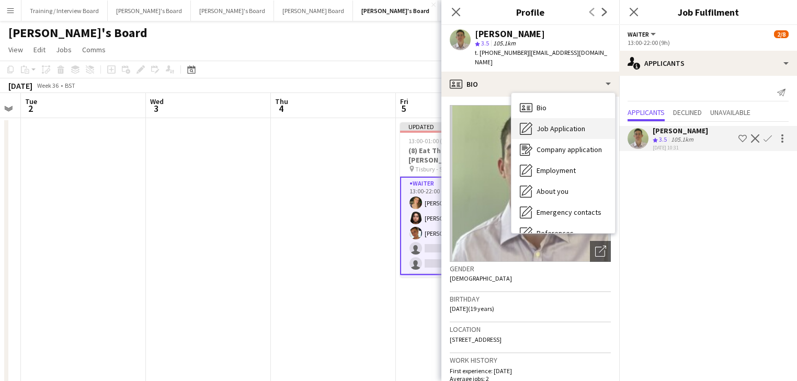
click at [570, 126] on div "Job Application Job Application" at bounding box center [564, 128] width 104 height 21
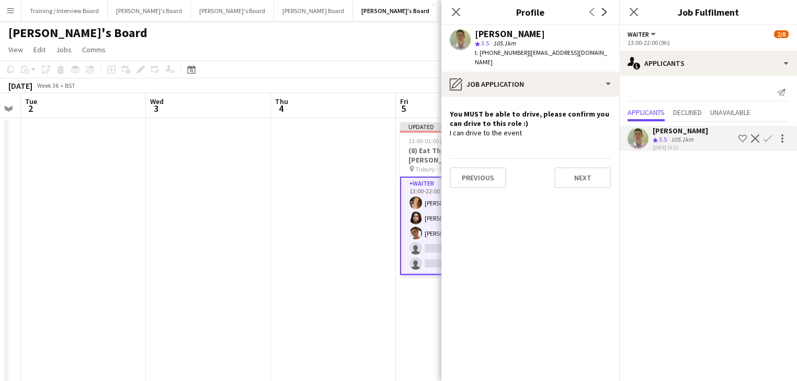
click at [743, 136] on app-icon "Confirm" at bounding box center [768, 138] width 8 height 8
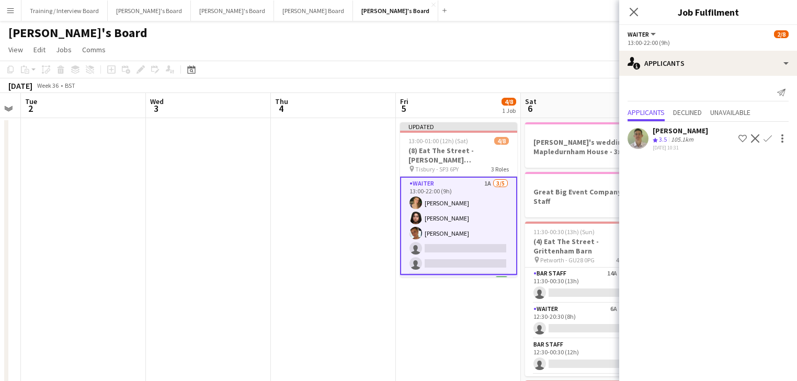
click at [743, 138] on app-icon "Confirm" at bounding box center [768, 138] width 8 height 8
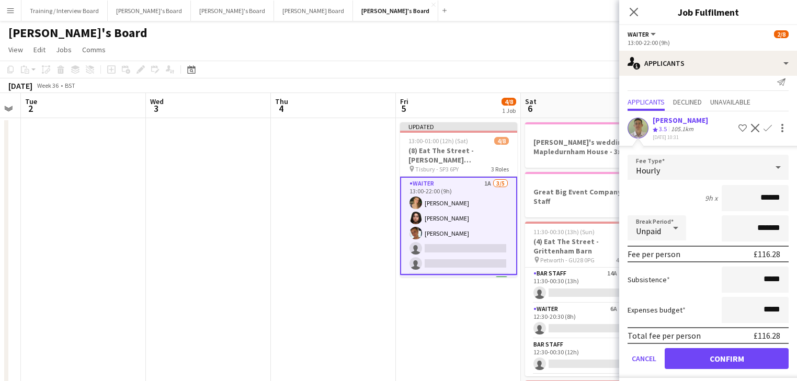
scroll to position [15, 0]
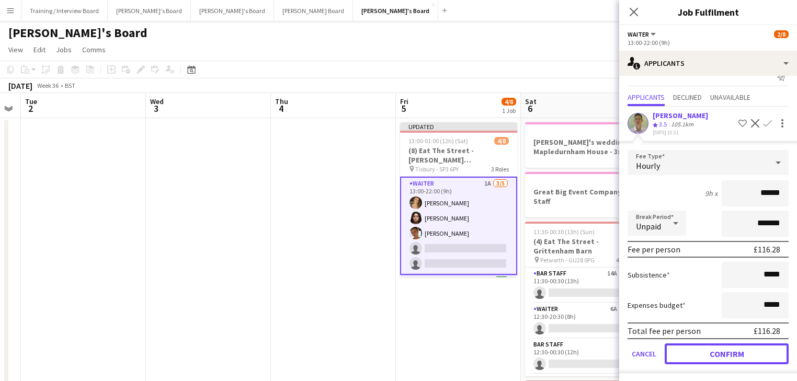
drag, startPoint x: 735, startPoint y: 346, endPoint x: 717, endPoint y: 343, distance: 18.6
click at [735, 320] on button "Confirm" at bounding box center [727, 354] width 124 height 21
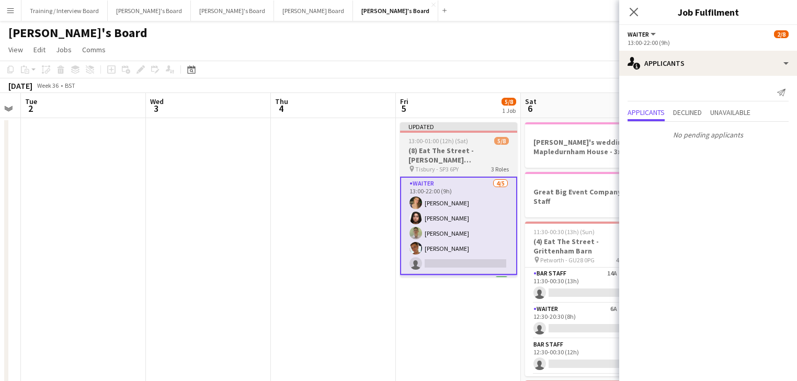
scroll to position [0, 0]
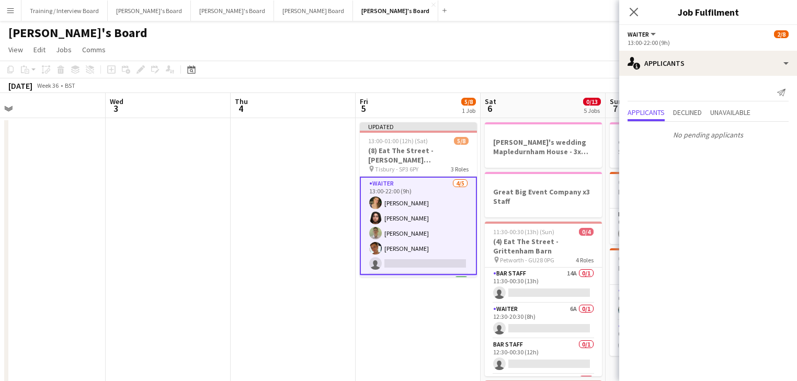
drag, startPoint x: 453, startPoint y: 328, endPoint x: 413, endPoint y: 326, distance: 40.3
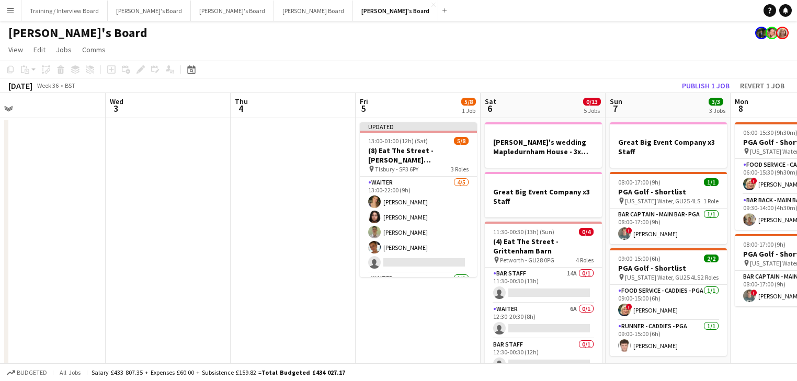
scroll to position [0, 368]
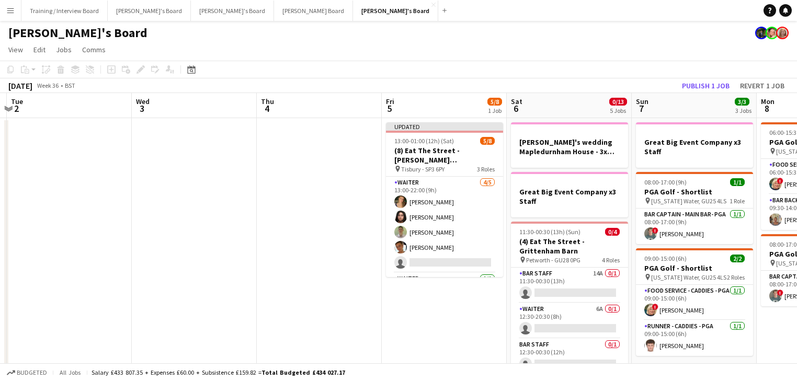
drag, startPoint x: 413, startPoint y: 295, endPoint x: 439, endPoint y: 295, distance: 26.2
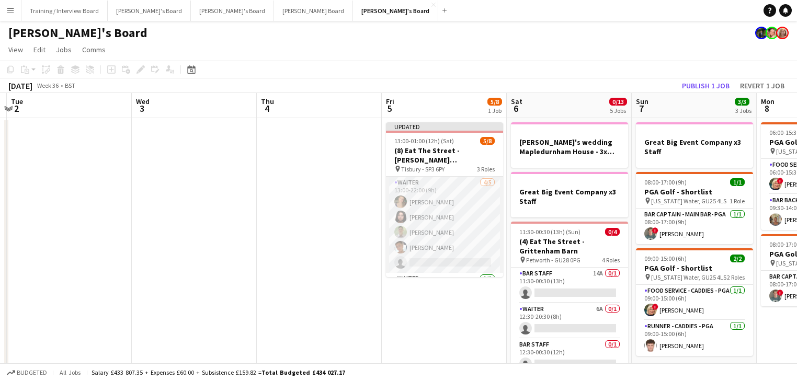
click at [471, 241] on app-card-role "Waiter [DATE] 13:00-22:00 (9h) [PERSON_NAME] [PERSON_NAME] [PERSON_NAME] [PERSO…" at bounding box center [444, 225] width 117 height 96
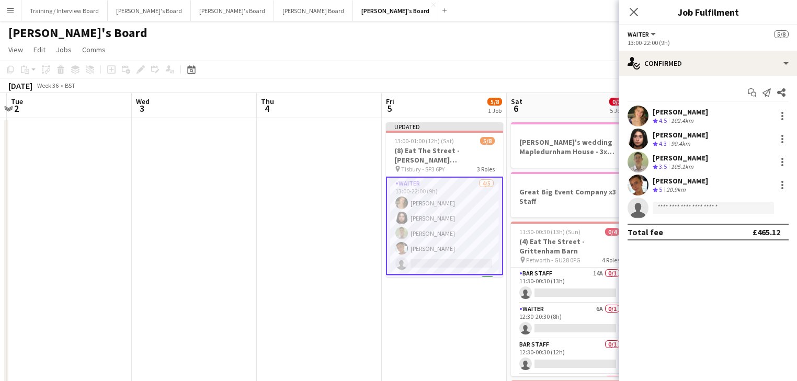
click at [700, 109] on div "[PERSON_NAME]" at bounding box center [680, 111] width 55 height 9
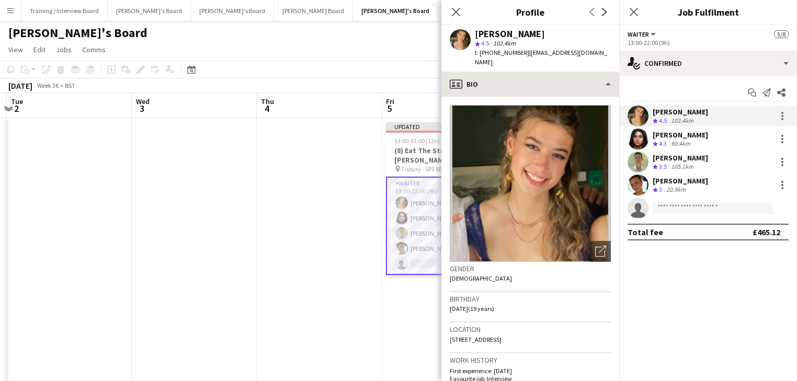
drag, startPoint x: 517, startPoint y: 59, endPoint x: 529, endPoint y: 91, distance: 33.6
click at [517, 66] on div "t. [PHONE_NUMBER] | [EMAIL_ADDRESS][DOMAIN_NAME]" at bounding box center [543, 57] width 136 height 19
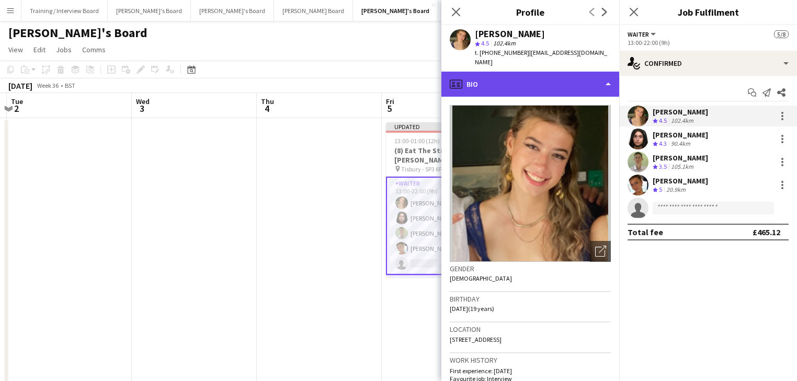
click at [529, 91] on div "profile Bio" at bounding box center [531, 84] width 178 height 25
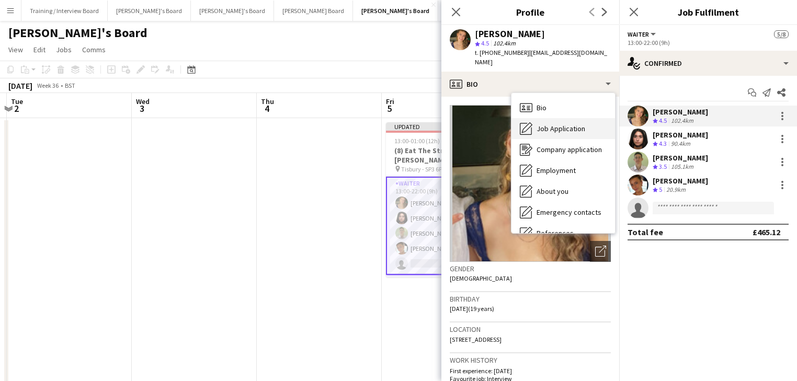
click at [553, 124] on span "Job Application" at bounding box center [561, 128] width 49 height 9
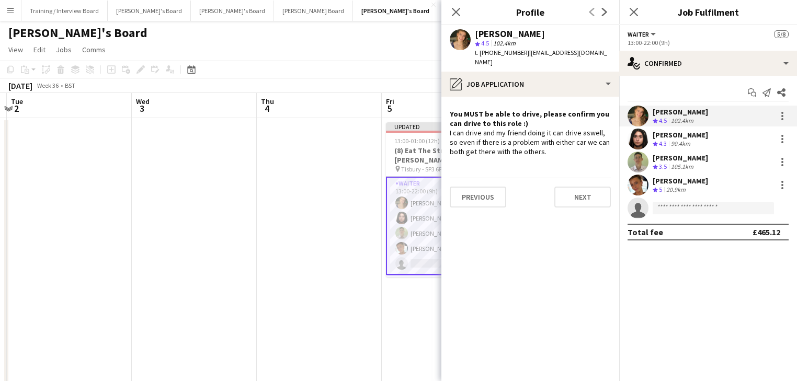
drag, startPoint x: 487, startPoint y: 133, endPoint x: 559, endPoint y: 133, distance: 71.7
click at [559, 133] on div "I can drive and my friend doing it can drive aswell, so even if there is a prob…" at bounding box center [530, 142] width 161 height 29
drag, startPoint x: 472, startPoint y: 127, endPoint x: 562, endPoint y: 155, distance: 93.8
click at [562, 155] on div "I can drive and my friend doing it can drive aswell, so even if there is a prob…" at bounding box center [530, 142] width 161 height 29
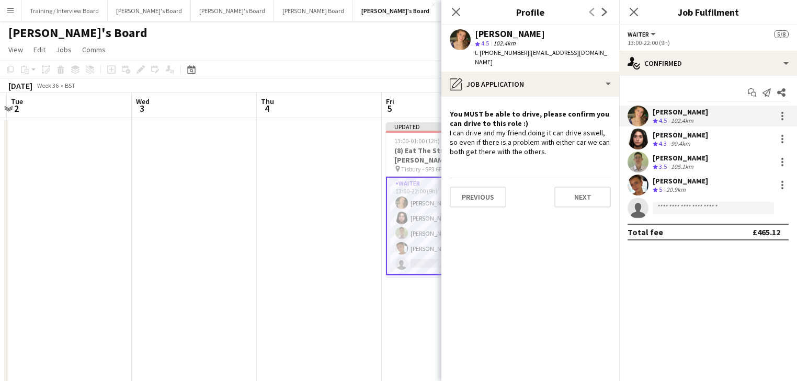
click at [692, 165] on div "105.1km" at bounding box center [682, 167] width 27 height 9
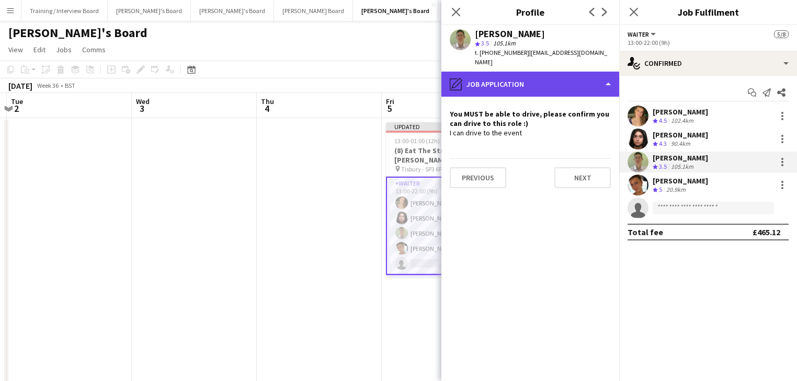
click at [528, 80] on div "pencil4 Job Application" at bounding box center [531, 84] width 178 height 25
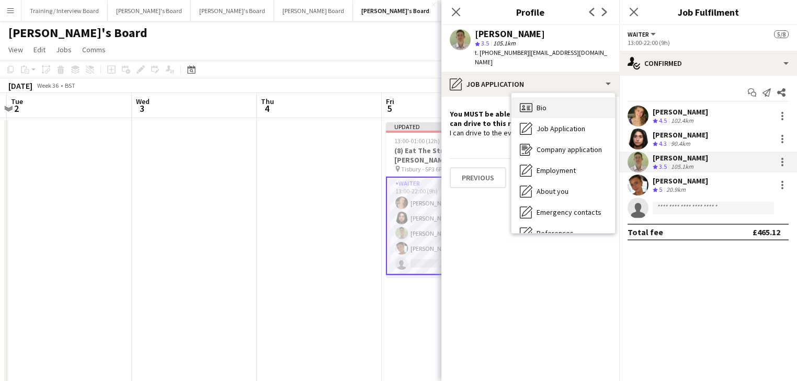
click at [540, 103] on span "Bio" at bounding box center [542, 107] width 10 height 9
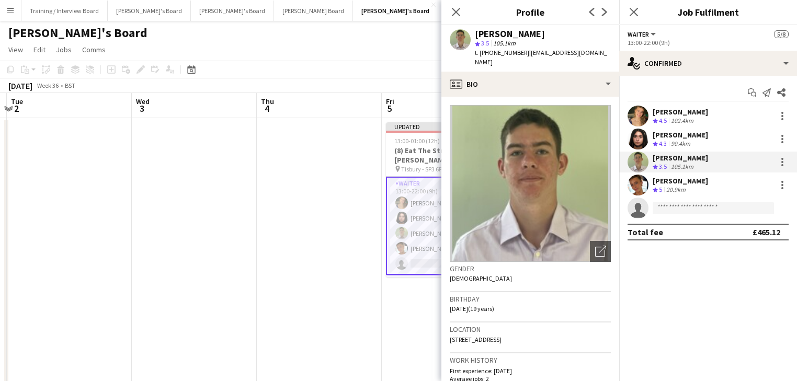
click at [681, 144] on div "90.4km" at bounding box center [681, 144] width 24 height 9
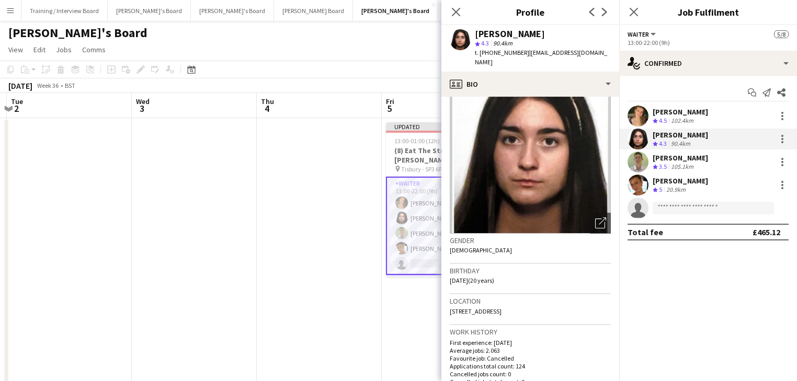
scroll to position [42, 0]
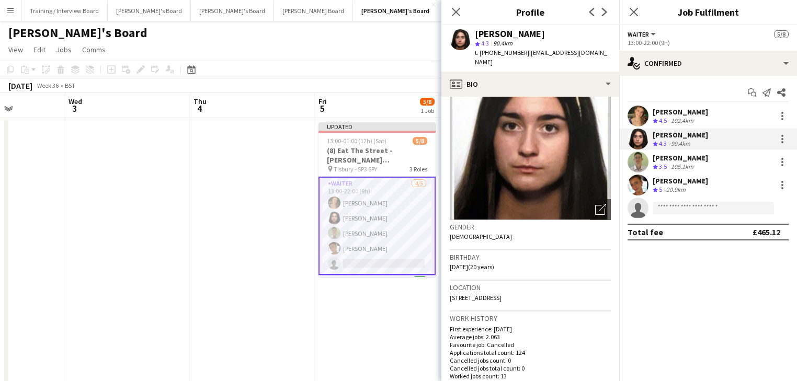
drag, startPoint x: 390, startPoint y: 279, endPoint x: 330, endPoint y: 280, distance: 59.6
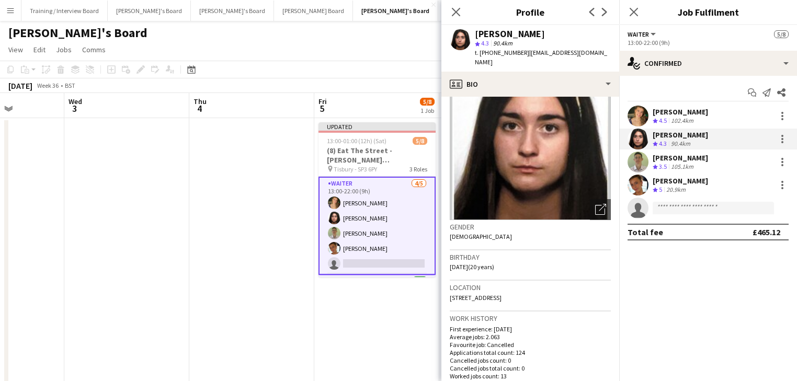
scroll to position [0, 438]
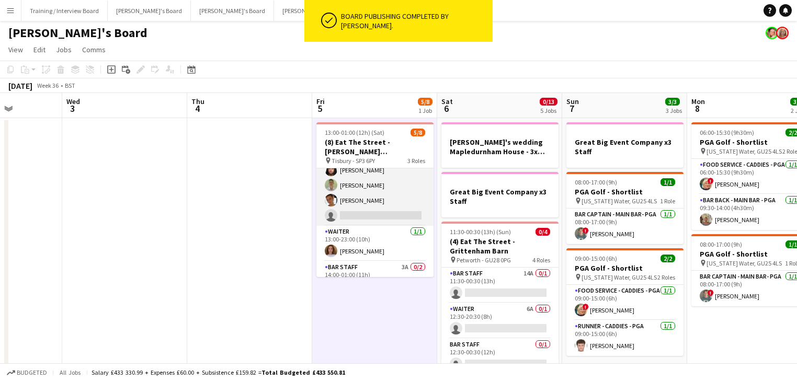
scroll to position [73, 0]
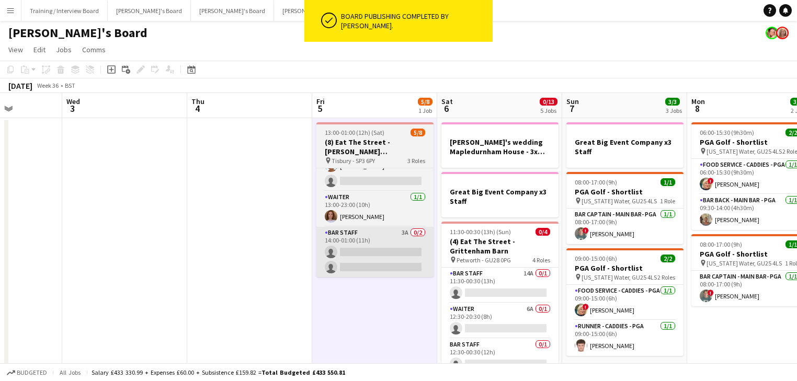
click at [376, 255] on app-card-role "BAR STAFF 3A 0/2 14:00-01:00 (11h) single-neutral-actions single-neutral-actions" at bounding box center [375, 252] width 117 height 51
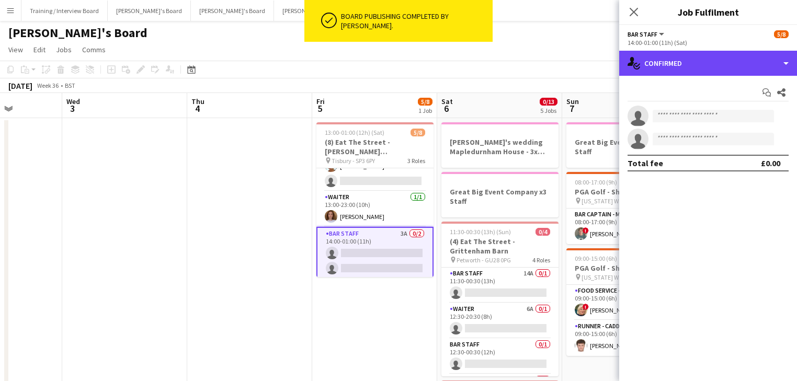
click at [695, 50] on div "BAR STAFF All roles BAR STAFF [DATE] 14:00-01:00 (11h) (Sat) single-neutral-act…" at bounding box center [708, 203] width 178 height 356
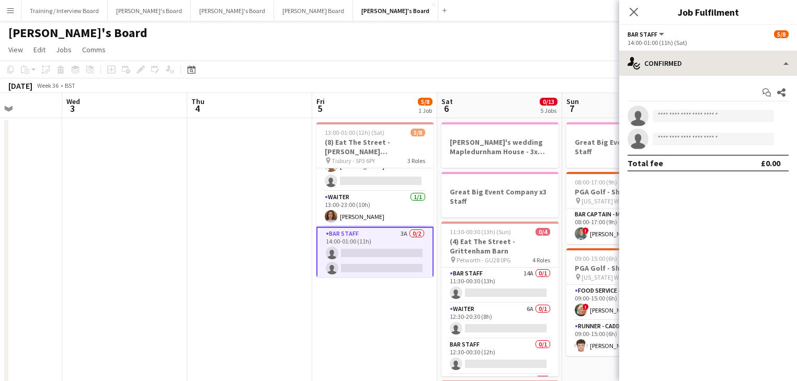
click at [720, 74] on div "single-neutral-actions-check-2 Confirmed single-neutral-actions-check-2 Confirm…" at bounding box center [708, 216] width 178 height 331
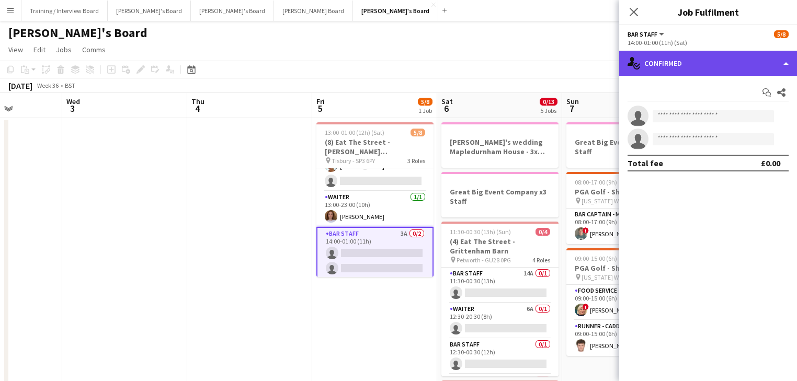
click at [718, 73] on div "single-neutral-actions-check-2 Confirmed" at bounding box center [708, 63] width 178 height 25
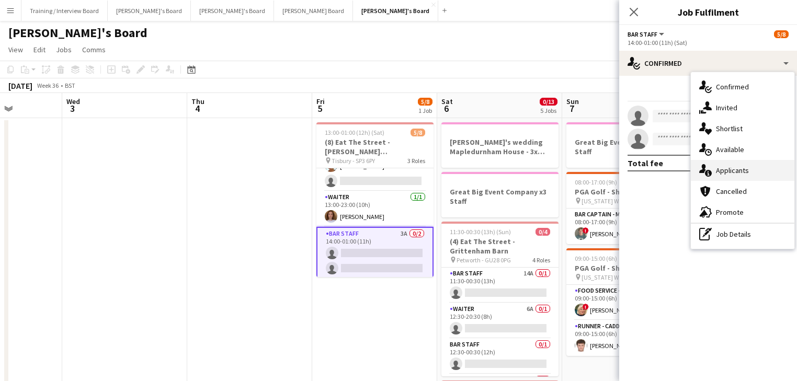
click at [743, 176] on div "single-neutral-actions-information Applicants" at bounding box center [743, 170] width 104 height 21
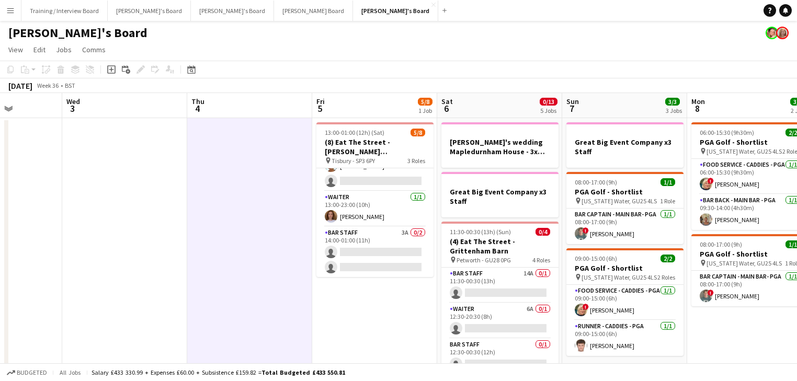
drag, startPoint x: 239, startPoint y: 310, endPoint x: 585, endPoint y: 320, distance: 347.0
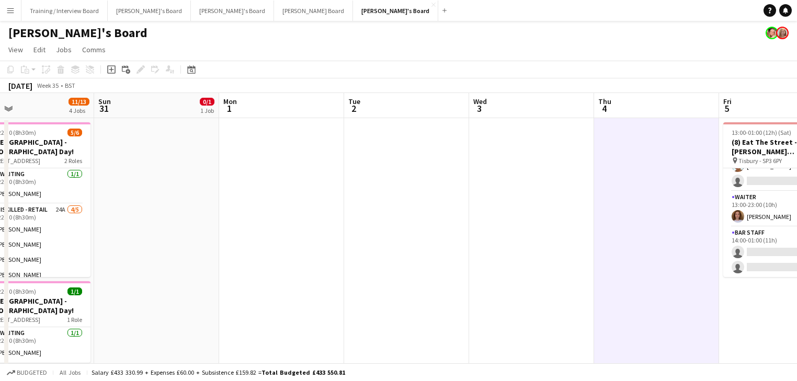
scroll to position [0, 300]
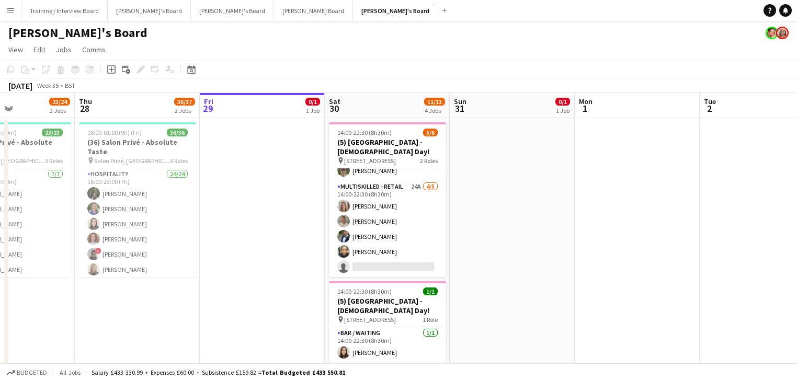
scroll to position [0, 233]
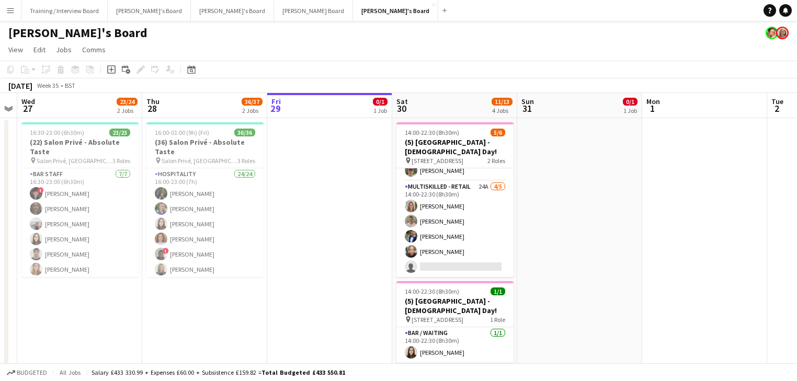
drag, startPoint x: 350, startPoint y: 240, endPoint x: 365, endPoint y: 241, distance: 14.7
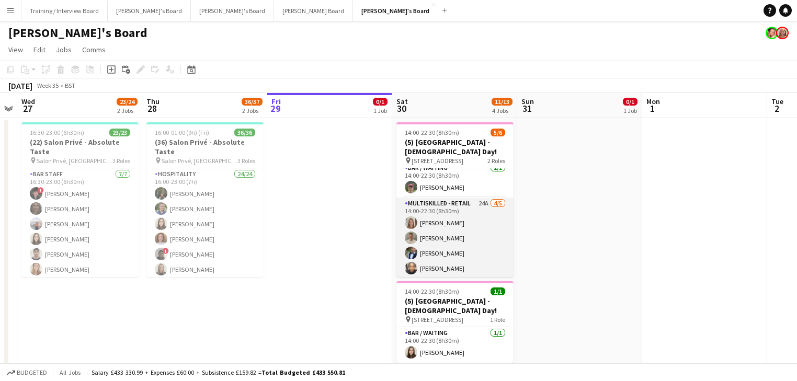
scroll to position [0, 0]
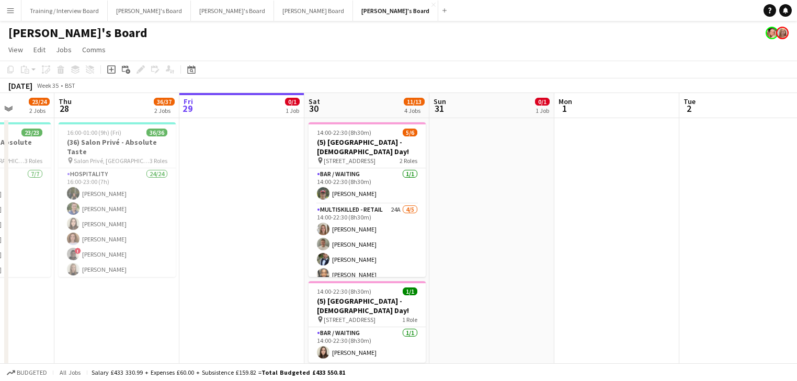
drag, startPoint x: 373, startPoint y: 220, endPoint x: 394, endPoint y: 218, distance: 21.6
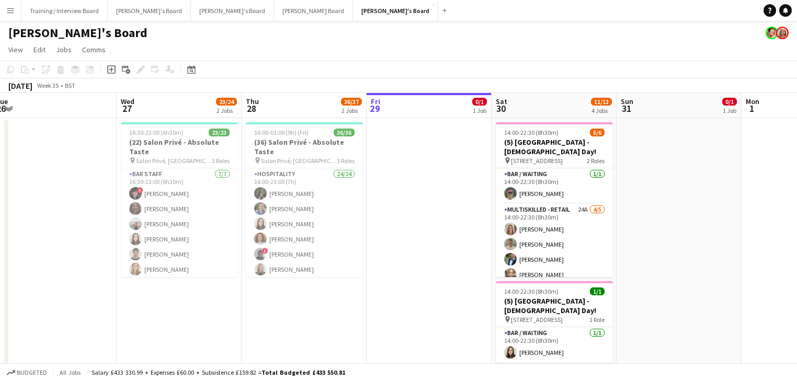
scroll to position [0, 251]
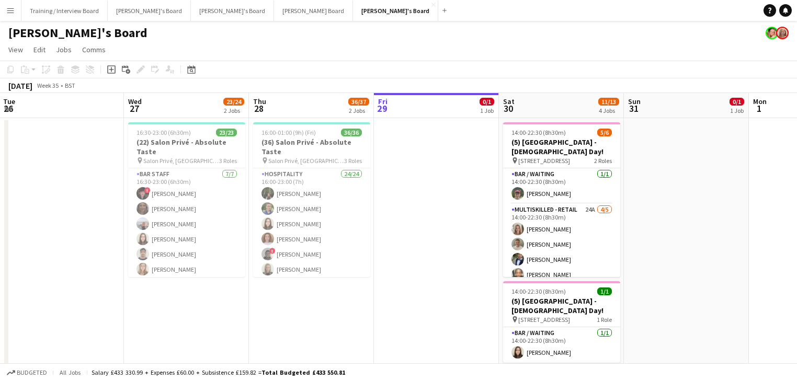
drag, startPoint x: 385, startPoint y: 211, endPoint x: 420, endPoint y: 212, distance: 35.1
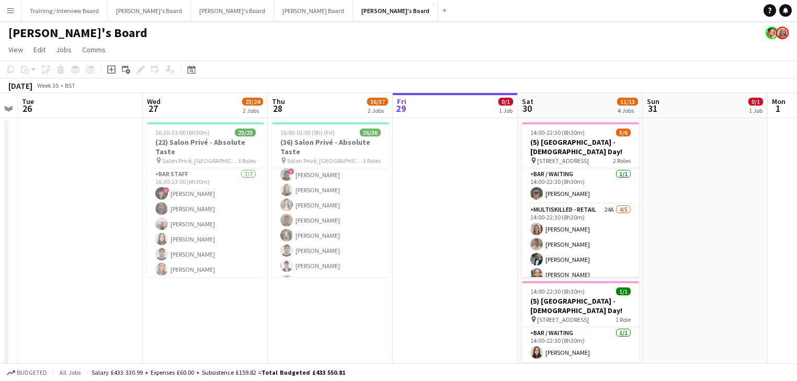
drag, startPoint x: 342, startPoint y: 248, endPoint x: 360, endPoint y: 246, distance: 18.4
drag, startPoint x: 374, startPoint y: 251, endPoint x: 413, endPoint y: 248, distance: 38.8
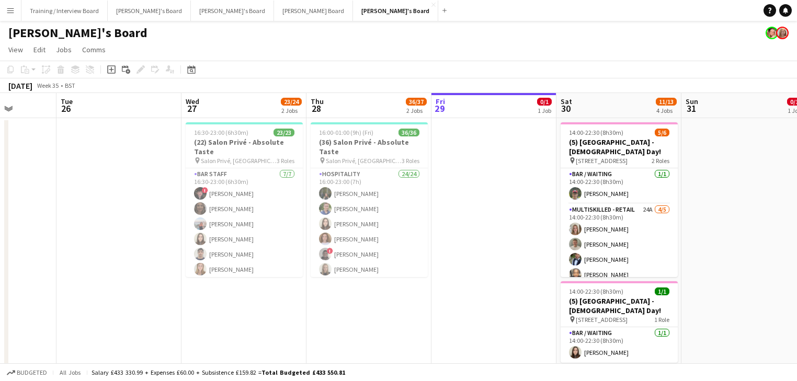
scroll to position [0, 293]
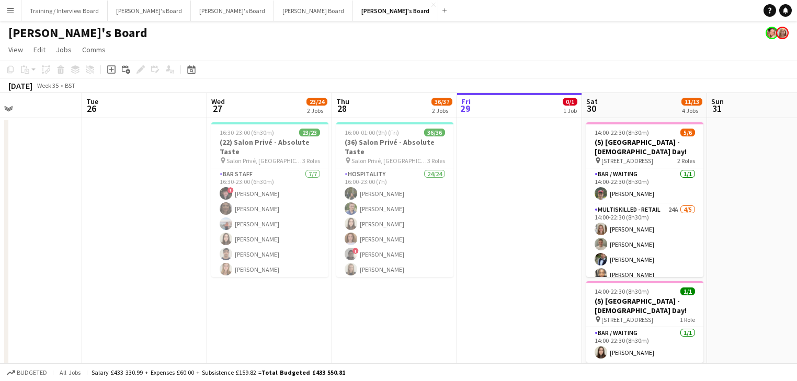
drag, startPoint x: 486, startPoint y: 243, endPoint x: 499, endPoint y: 239, distance: 14.4
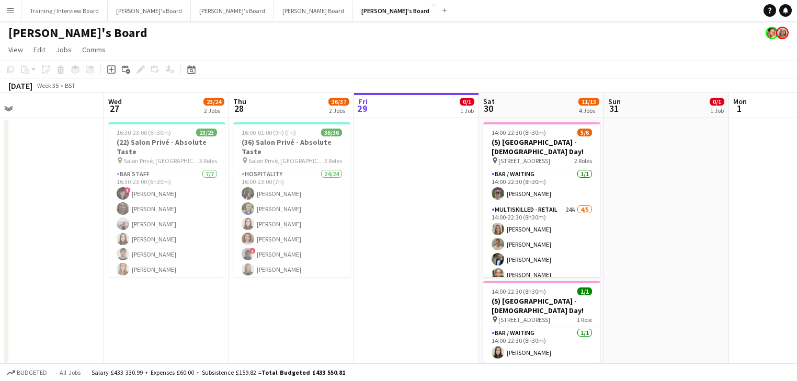
drag, startPoint x: 486, startPoint y: 232, endPoint x: 382, endPoint y: 210, distance: 106.4
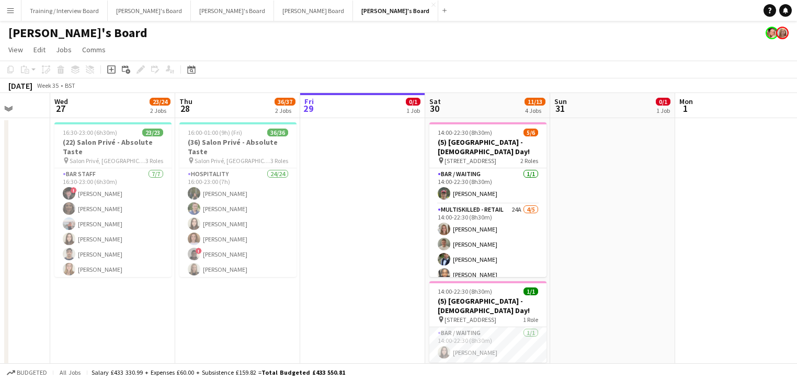
drag, startPoint x: 553, startPoint y: 222, endPoint x: 506, endPoint y: 218, distance: 46.8
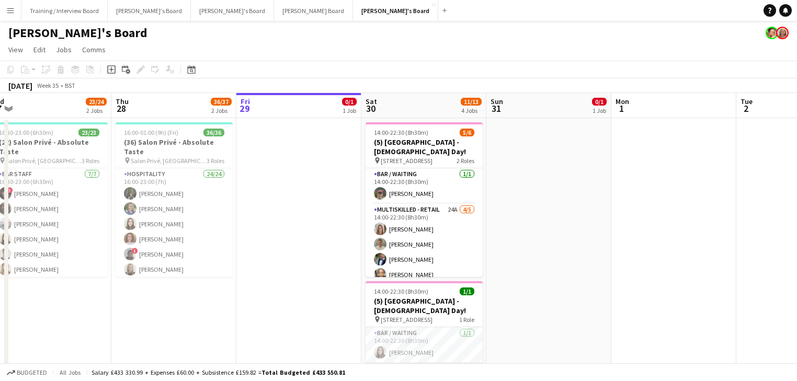
drag, startPoint x: 604, startPoint y: 251, endPoint x: 573, endPoint y: 245, distance: 30.8
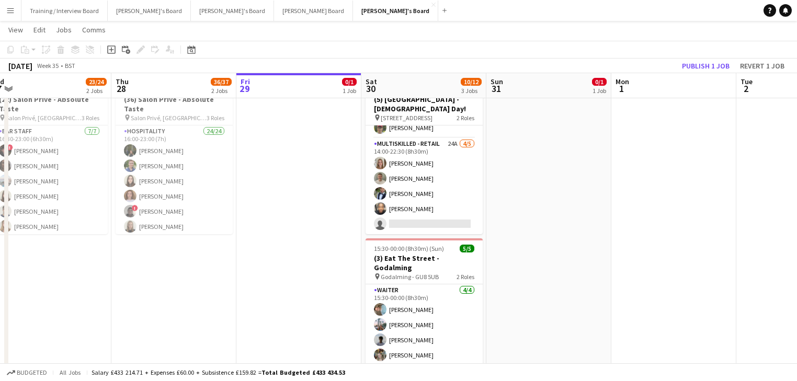
scroll to position [0, 328]
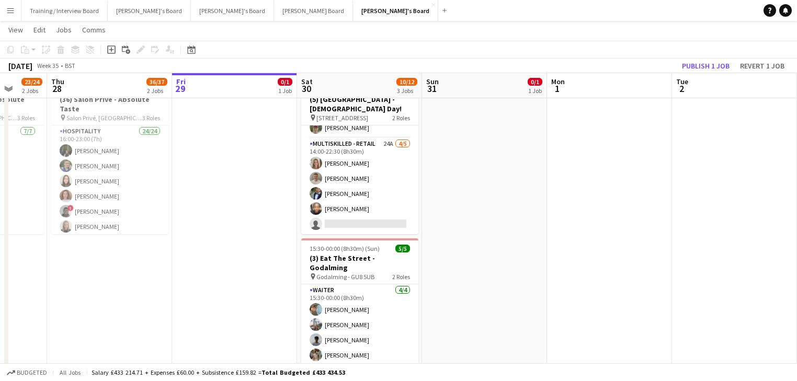
drag, startPoint x: 328, startPoint y: 193, endPoint x: 339, endPoint y: 195, distance: 11.7
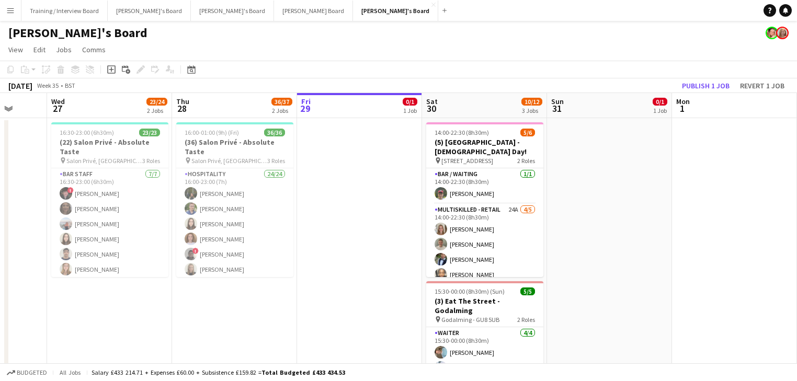
scroll to position [0, 272]
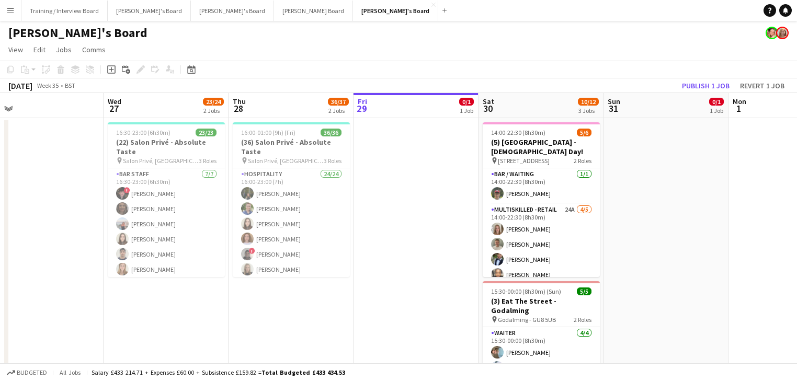
drag, startPoint x: 336, startPoint y: 244, endPoint x: 358, endPoint y: 246, distance: 22.1
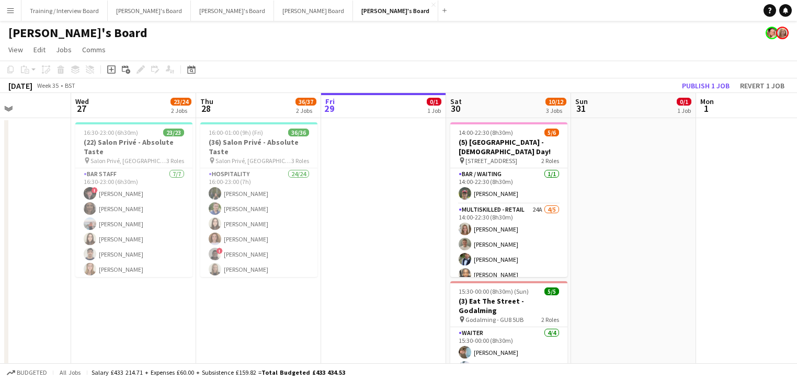
drag, startPoint x: 358, startPoint y: 193, endPoint x: 348, endPoint y: 195, distance: 10.2
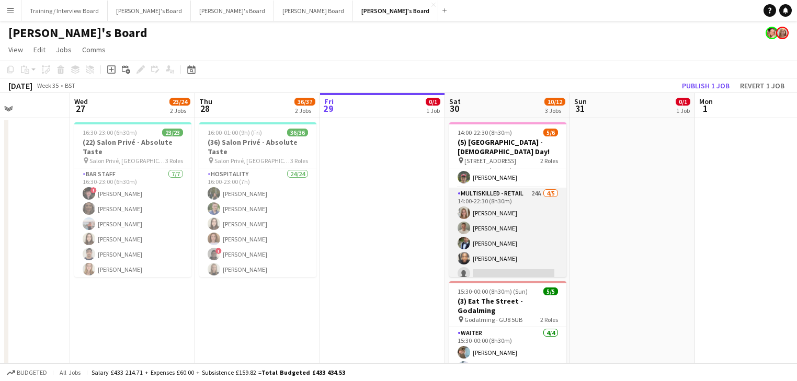
scroll to position [23, 0]
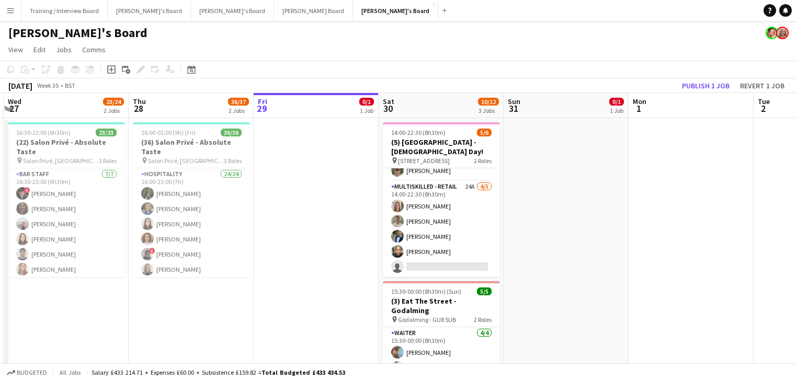
drag, startPoint x: 527, startPoint y: 263, endPoint x: 458, endPoint y: 258, distance: 69.8
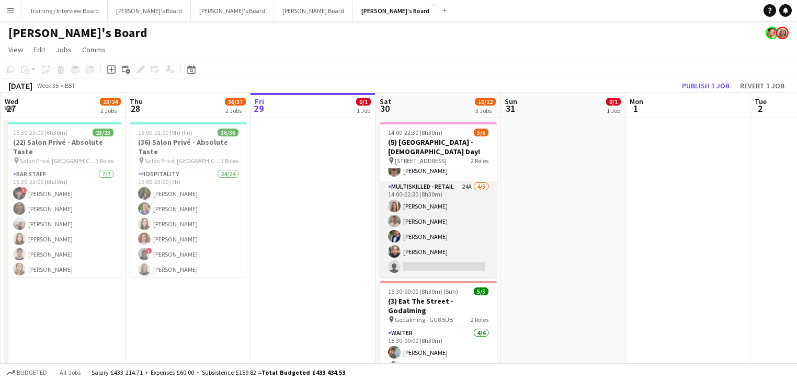
click at [470, 250] on app-card-role "Multiskilled - Retail 24A [DATE] 14:00-22:30 (8h30m) [PERSON_NAME] [PERSON_NAME…" at bounding box center [438, 229] width 117 height 96
